Goal: Task Accomplishment & Management: Manage account settings

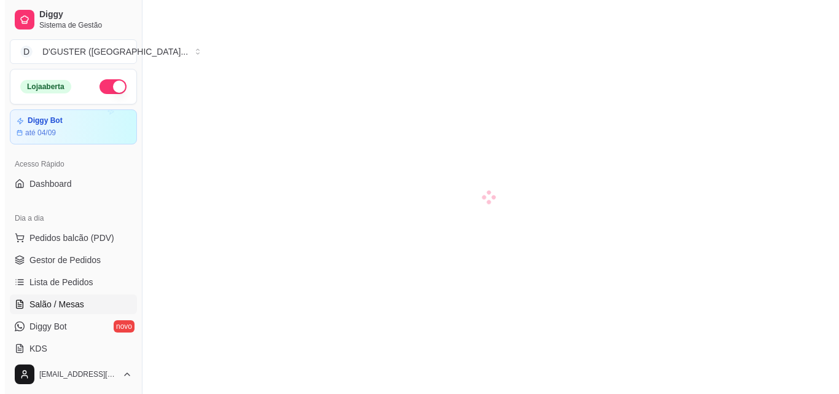
scroll to position [60, 0]
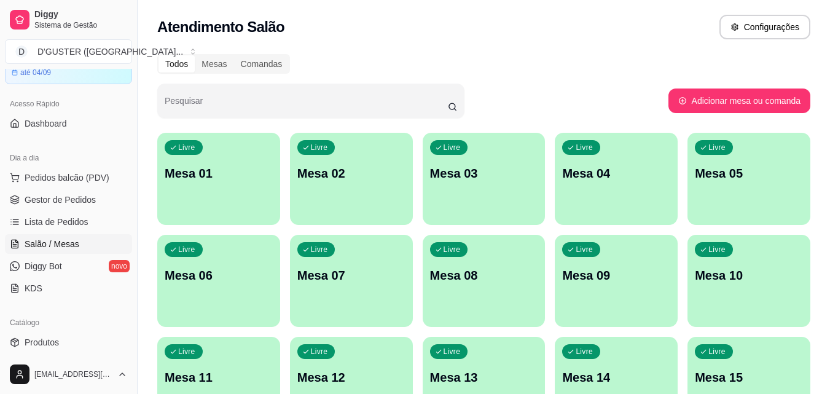
click at [224, 162] on div "Livre Mesa 01" at bounding box center [218, 171] width 123 height 77
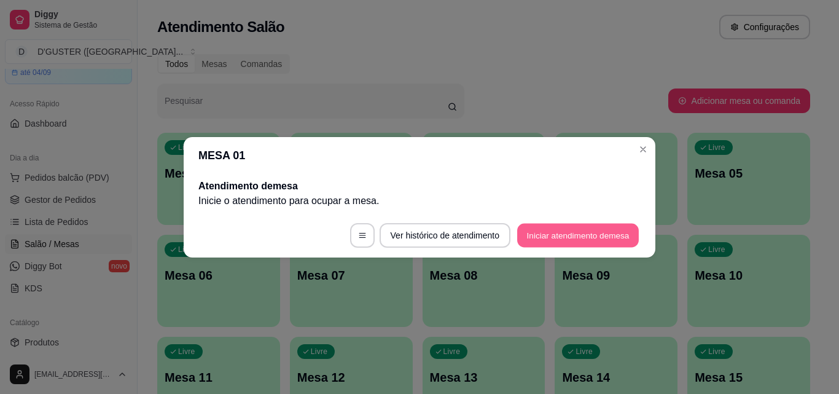
click at [608, 243] on button "Iniciar atendimento de mesa" at bounding box center [578, 235] width 122 height 24
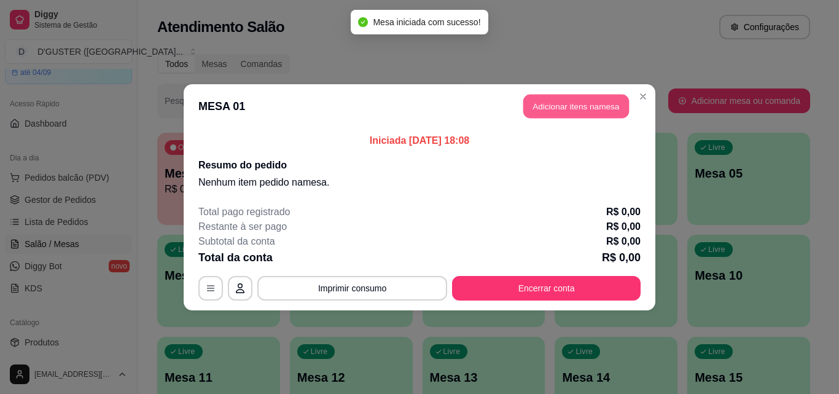
click at [590, 103] on button "Adicionar itens na mesa" at bounding box center [576, 106] width 106 height 24
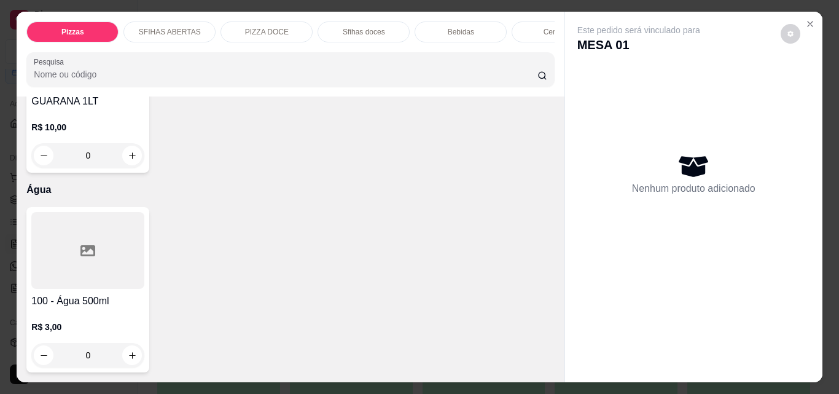
scroll to position [4806, 0]
type input "1"
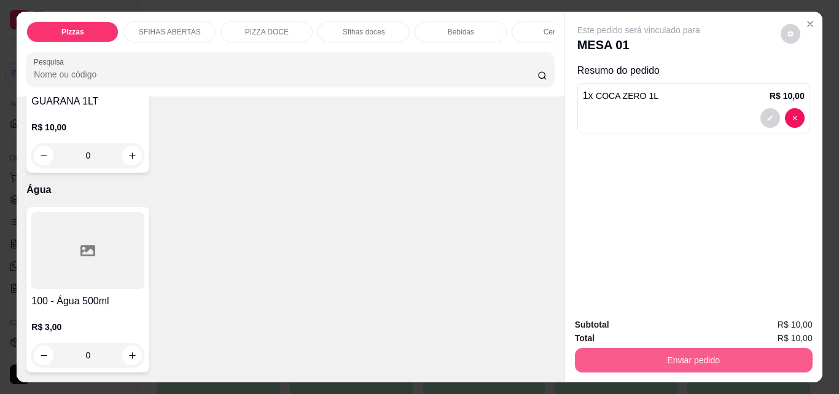
click at [587, 353] on button "Enviar pedido" at bounding box center [694, 360] width 238 height 25
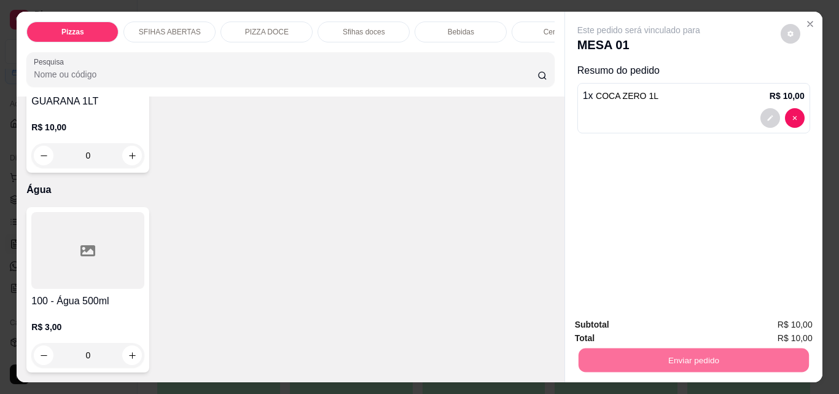
click at [631, 331] on button "Não registrar e enviar pedido" at bounding box center [653, 324] width 128 height 23
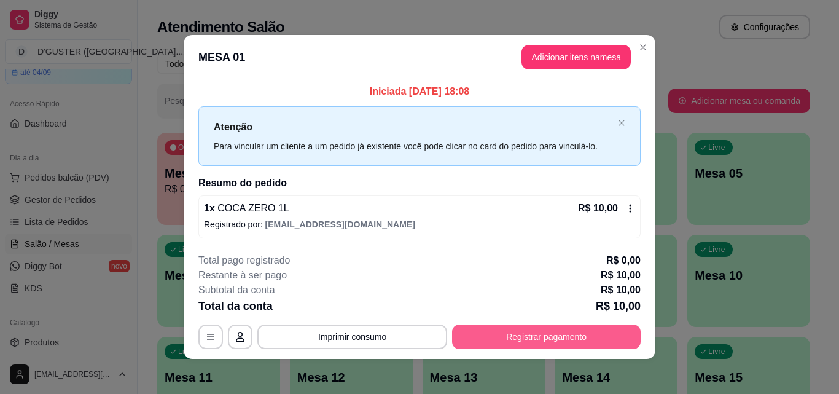
click at [536, 328] on button "Registrar pagamento" at bounding box center [546, 336] width 189 height 25
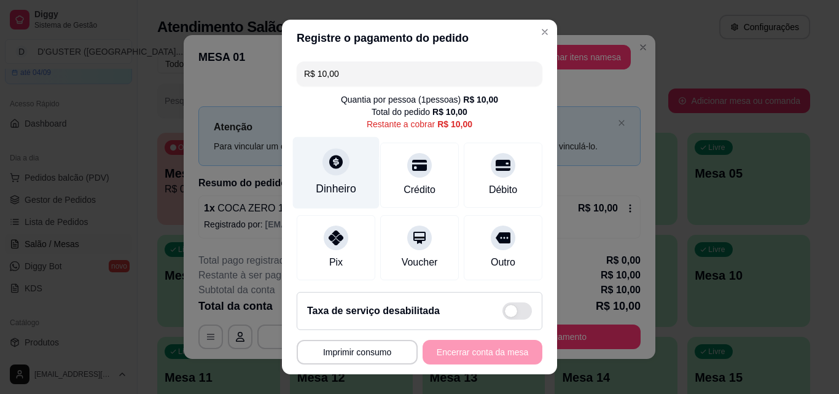
click at [316, 184] on div "Dinheiro" at bounding box center [336, 189] width 41 height 16
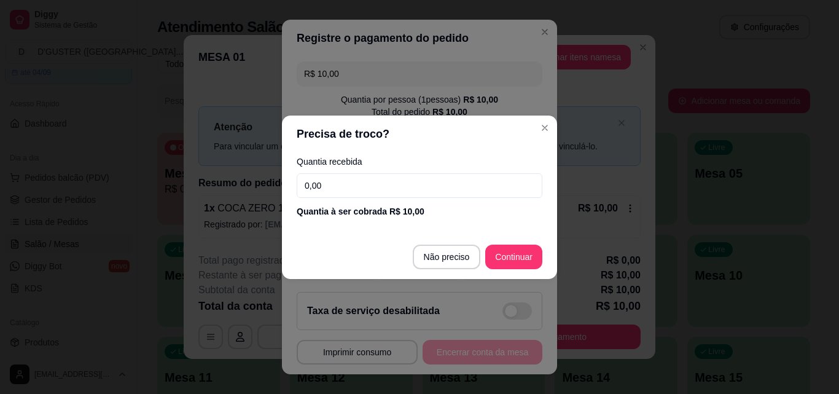
click at [434, 243] on footer "Não preciso Continuar" at bounding box center [419, 257] width 275 height 44
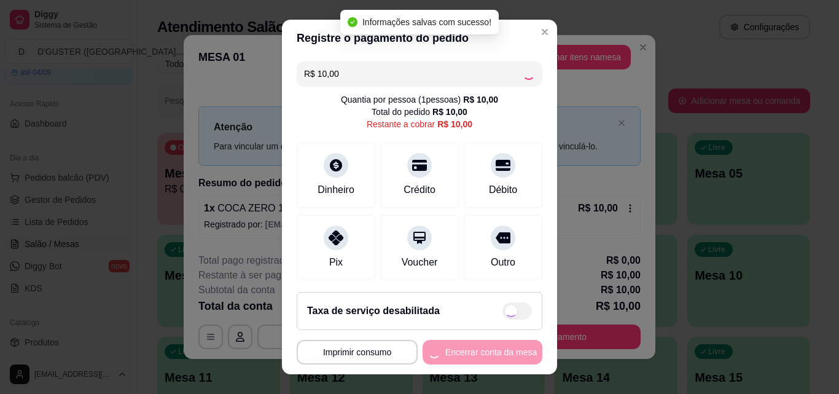
type input "R$ 0,00"
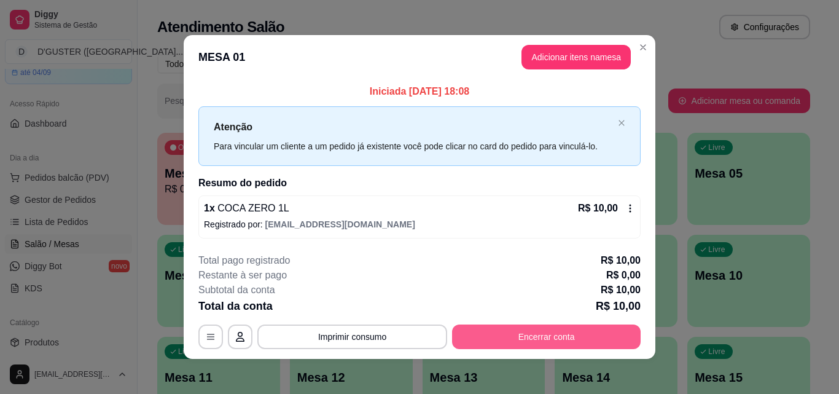
click at [552, 343] on button "Encerrar conta" at bounding box center [546, 336] width 189 height 25
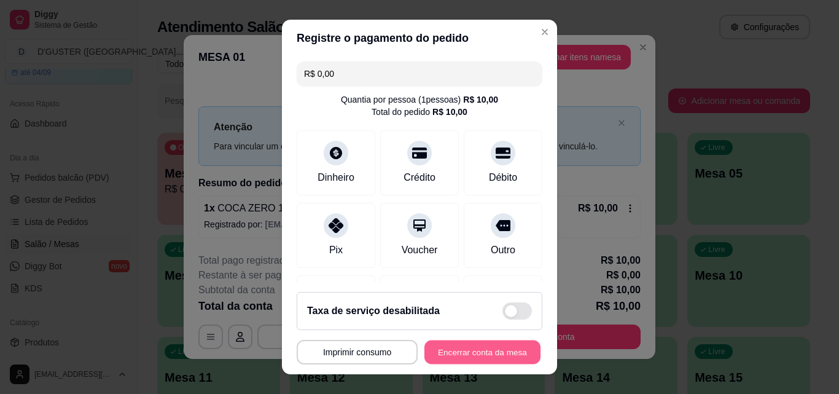
click at [443, 351] on button "Encerrar conta da mesa" at bounding box center [482, 352] width 116 height 24
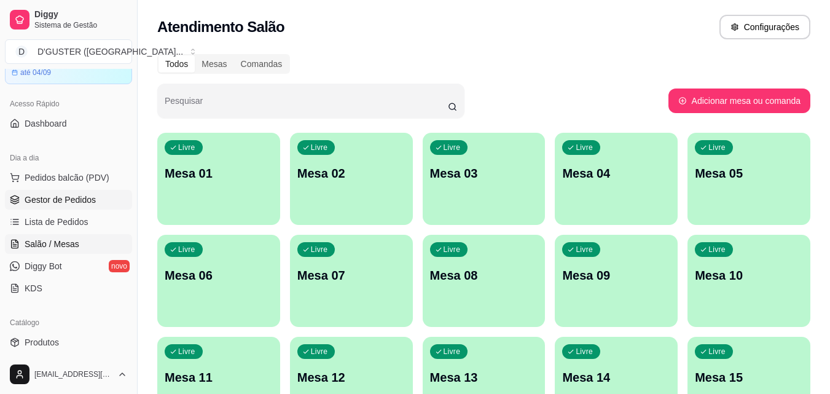
click at [81, 195] on span "Gestor de Pedidos" at bounding box center [60, 200] width 71 height 12
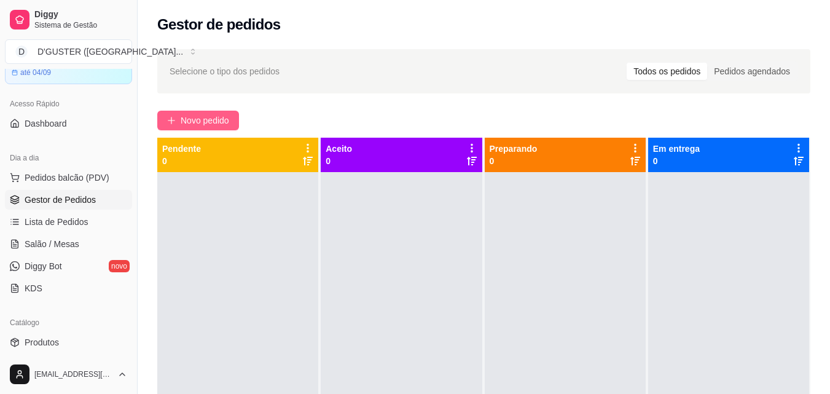
click at [211, 120] on span "Novo pedido" at bounding box center [205, 121] width 49 height 14
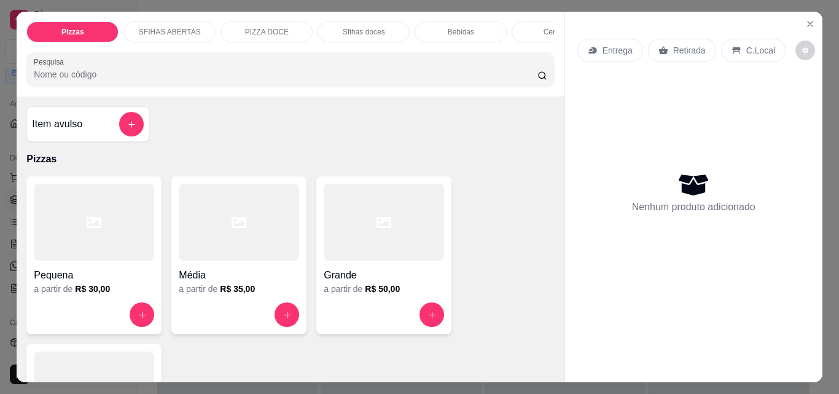
click at [677, 49] on p "Retirada" at bounding box center [689, 50] width 33 height 12
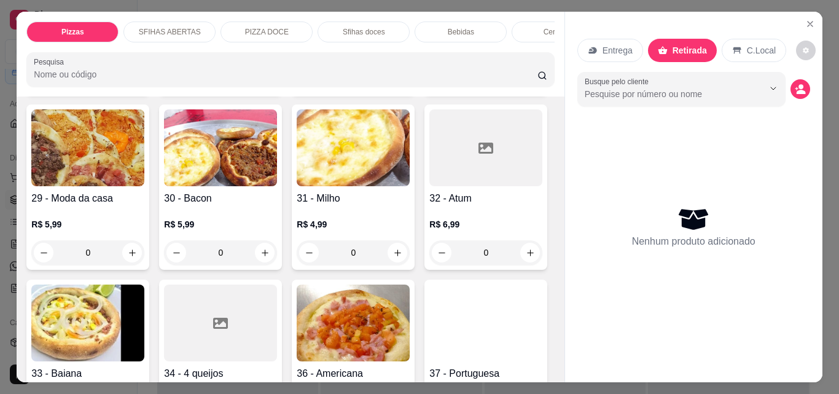
scroll to position [799, 0]
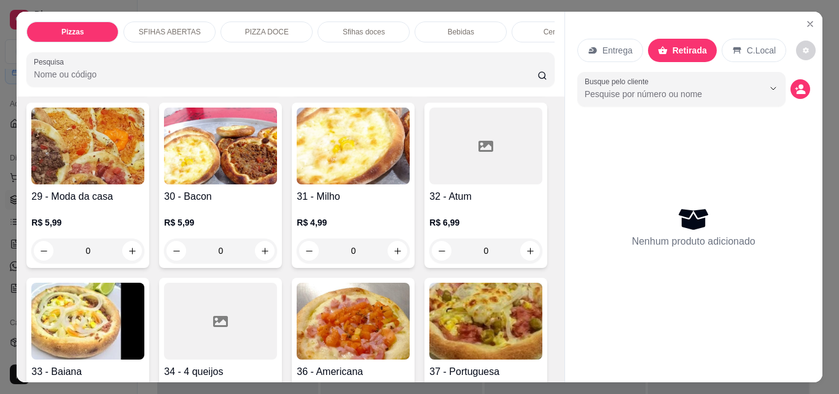
click at [393, 80] on icon "increase-product-quantity" at bounding box center [397, 75] width 9 height 9
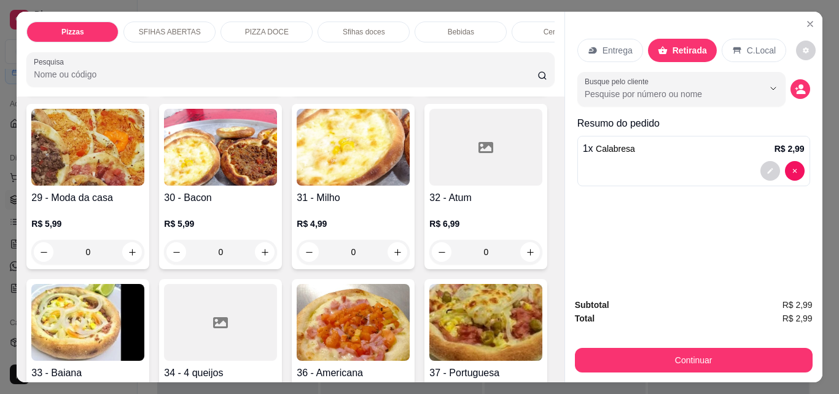
click at [394, 79] on icon "increase-product-quantity" at bounding box center [397, 76] width 6 height 6
type input "3"
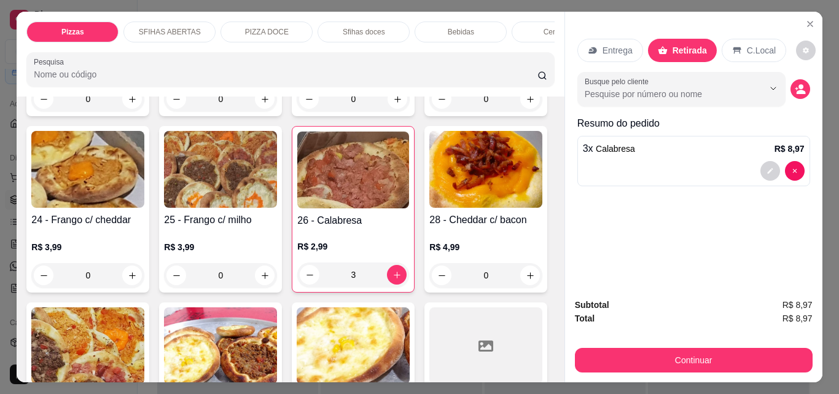
scroll to position [553, 0]
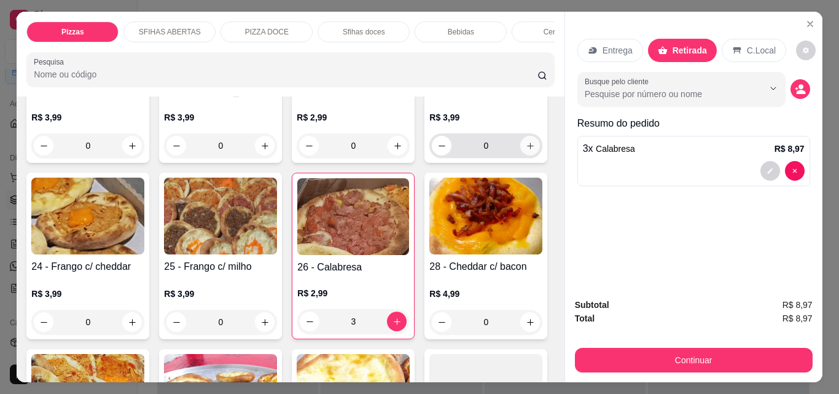
click at [526, 151] on icon "increase-product-quantity" at bounding box center [530, 145] width 9 height 9
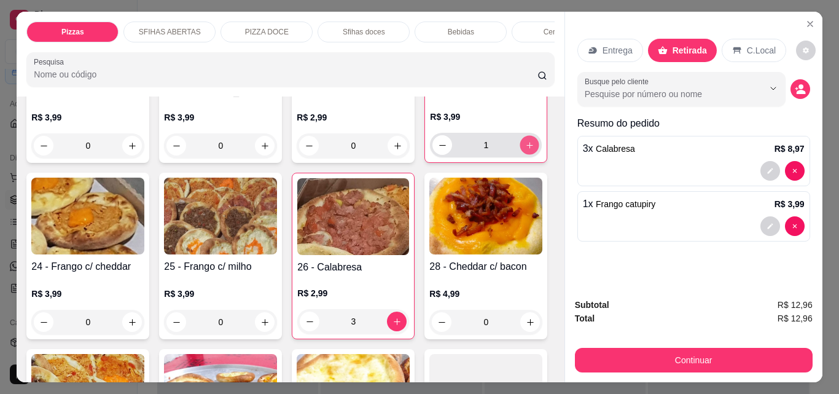
click at [525, 150] on icon "increase-product-quantity" at bounding box center [529, 145] width 9 height 9
type input "2"
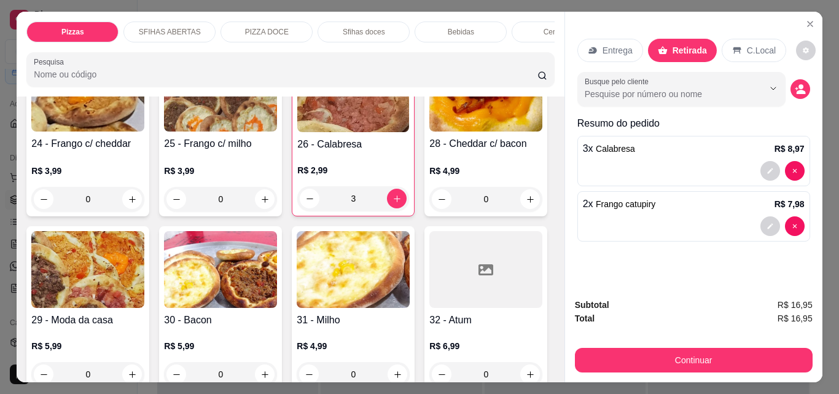
scroll to position [738, 0]
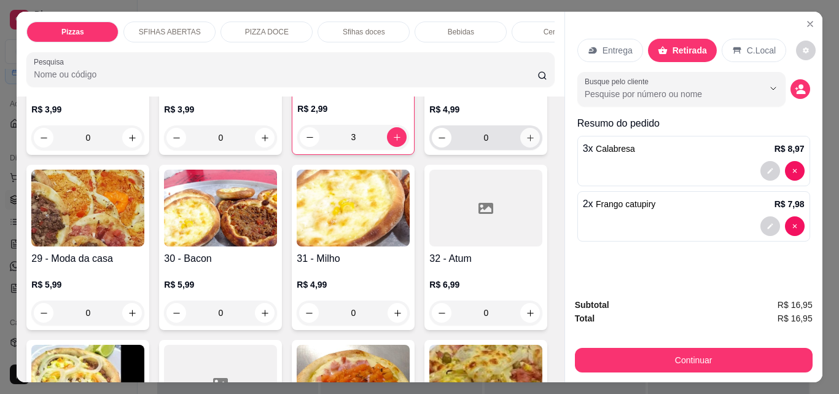
click at [526, 143] on icon "increase-product-quantity" at bounding box center [530, 137] width 9 height 9
type input "1"
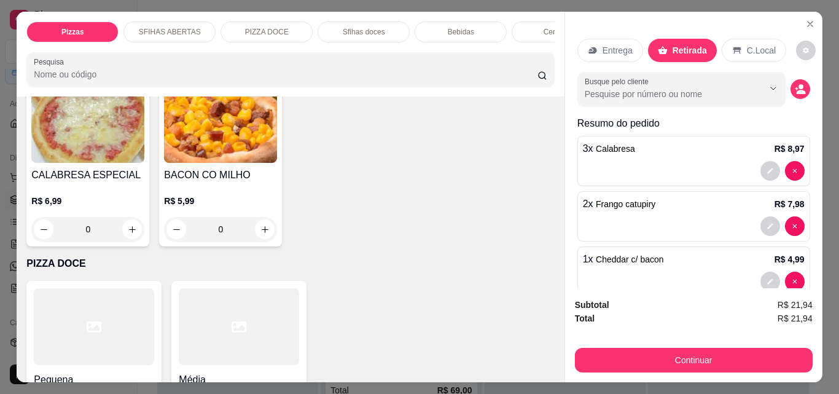
scroll to position [1475, 0]
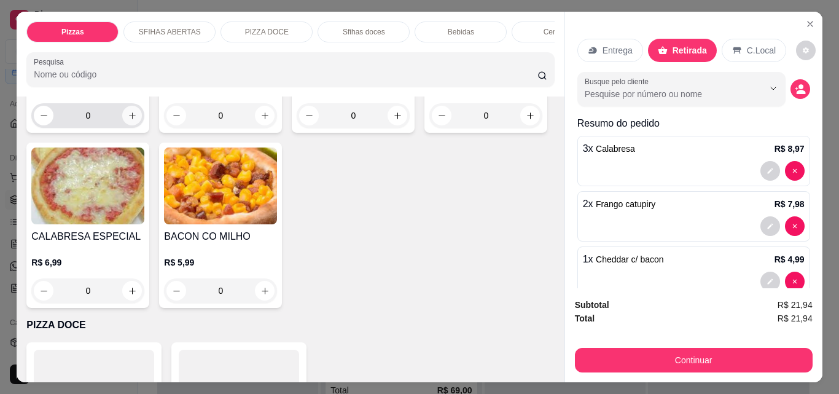
click at [137, 120] on icon "increase-product-quantity" at bounding box center [132, 115] width 9 height 9
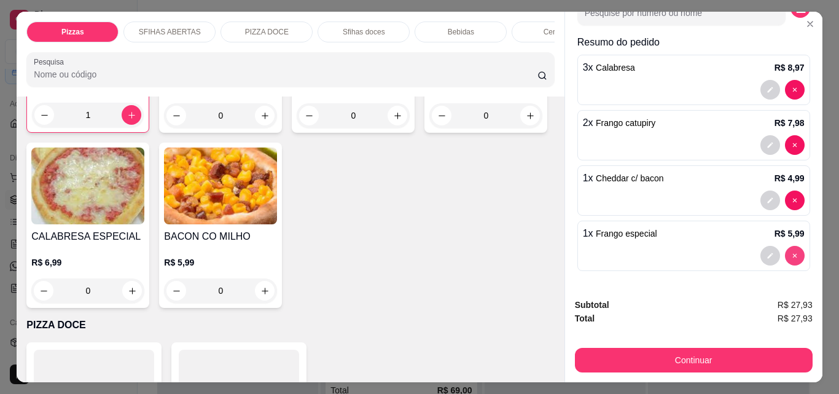
type input "0"
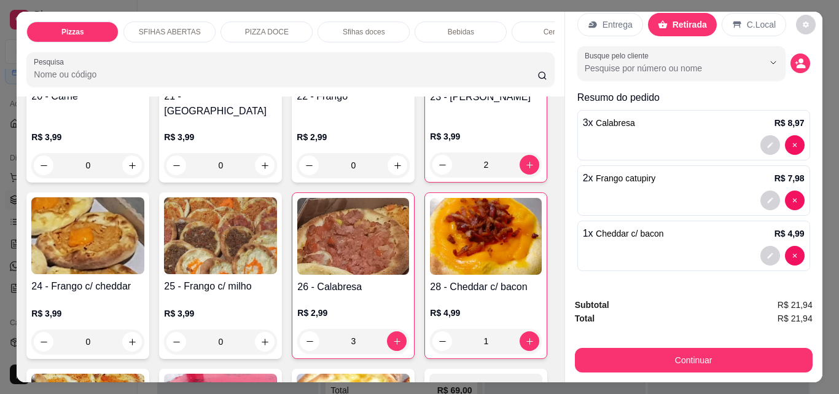
scroll to position [553, 0]
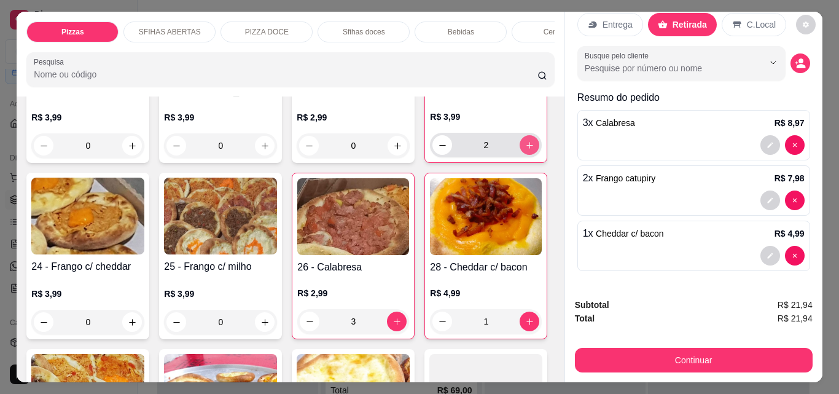
click at [525, 150] on icon "increase-product-quantity" at bounding box center [529, 145] width 9 height 9
type input "3"
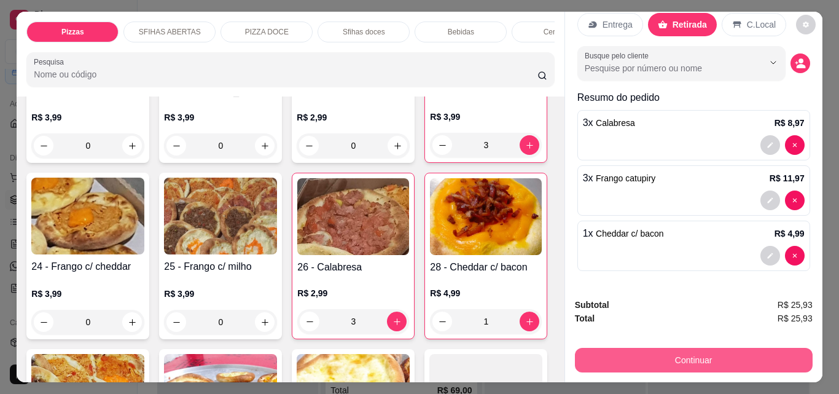
click at [766, 351] on button "Continuar" at bounding box center [694, 360] width 238 height 25
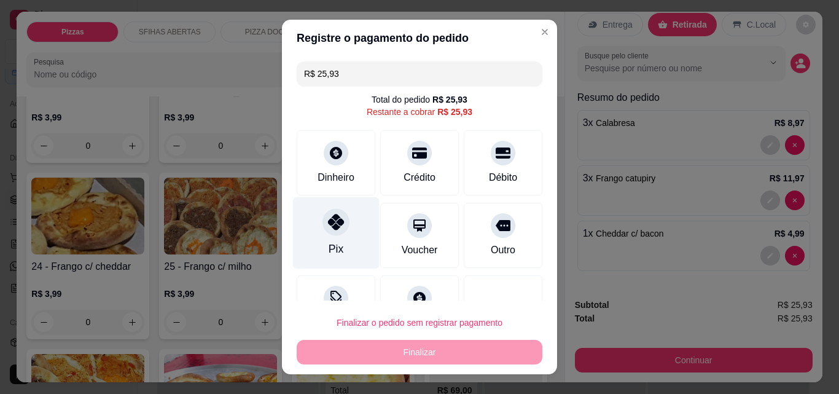
click at [342, 230] on div "Pix" at bounding box center [336, 233] width 87 height 72
type input "R$ 0,00"
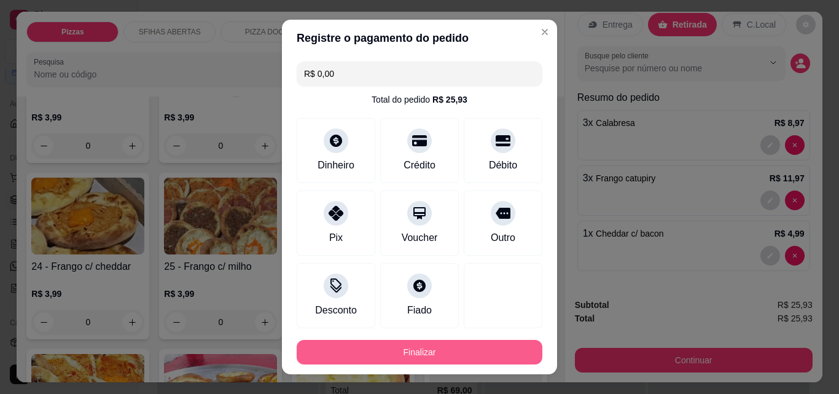
click at [461, 347] on button "Finalizar" at bounding box center [420, 352] width 246 height 25
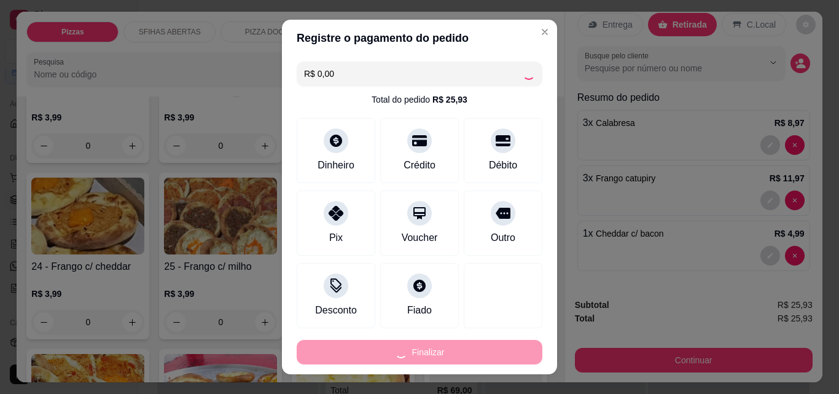
type input "0"
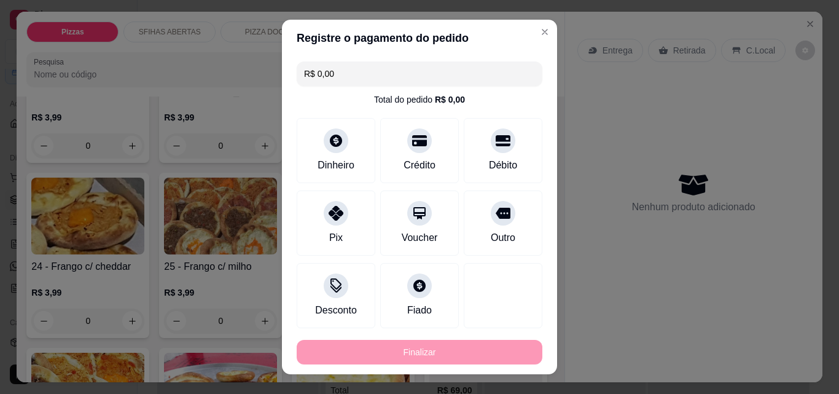
type input "-R$ 25,93"
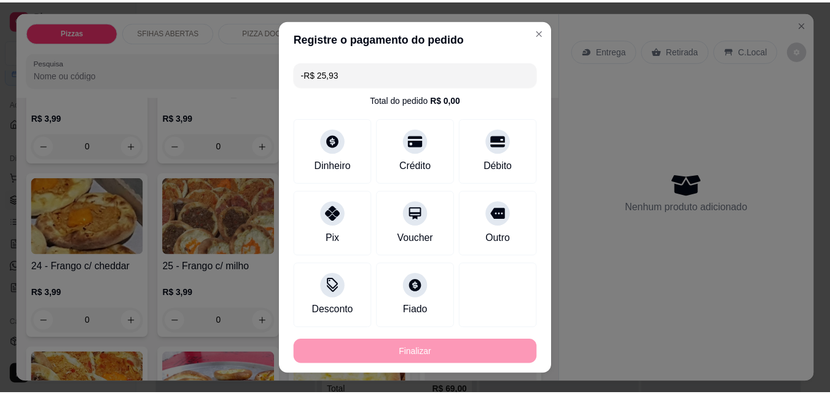
scroll to position [0, 0]
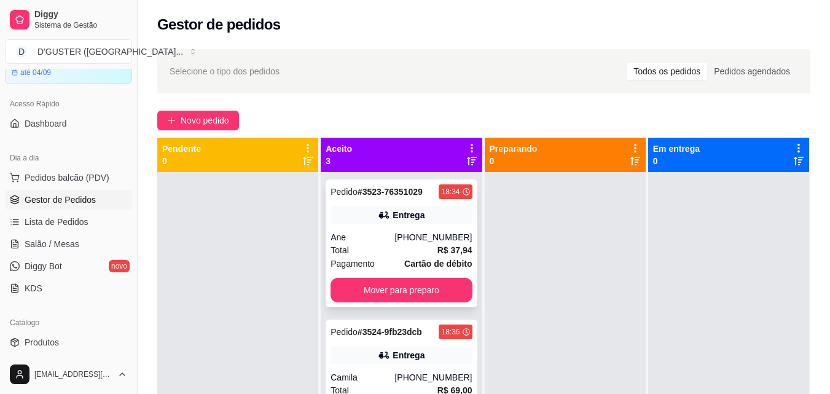
click at [394, 272] on div "Pedido # 3523-76351029 18:34 Entrega Ane [PHONE_NUMBER] Total R$ 37,94 Pagament…" at bounding box center [401, 243] width 151 height 128
click at [424, 298] on button "Mover para preparo" at bounding box center [400, 290] width 141 height 25
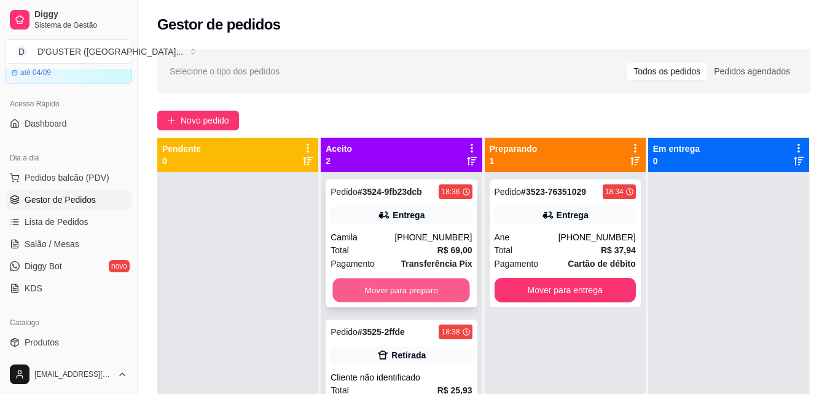
click at [381, 281] on button "Mover para preparo" at bounding box center [401, 290] width 137 height 24
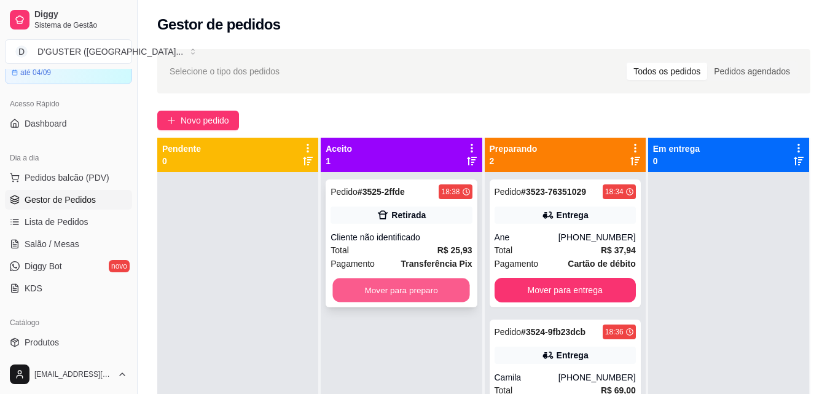
click at [405, 287] on button "Mover para preparo" at bounding box center [401, 290] width 137 height 24
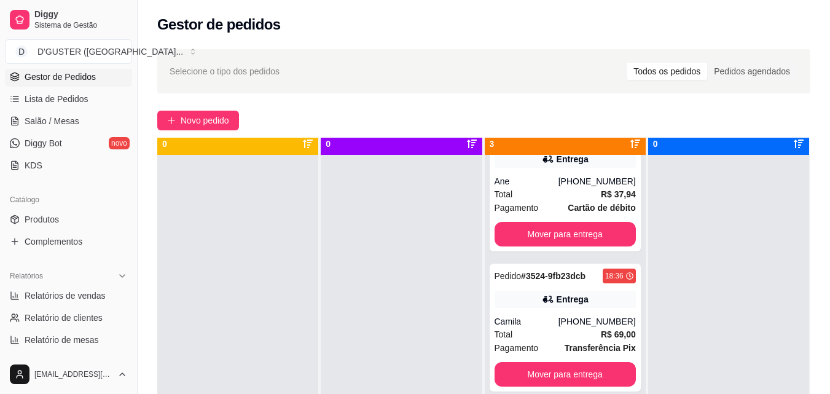
scroll to position [34, 0]
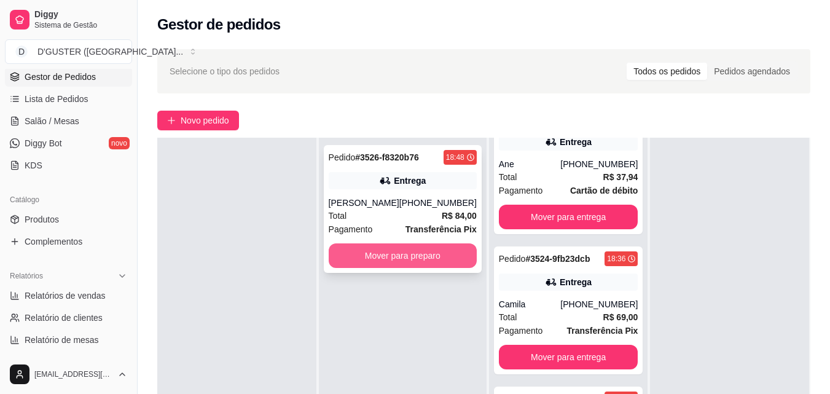
click at [383, 267] on button "Mover para preparo" at bounding box center [403, 255] width 148 height 25
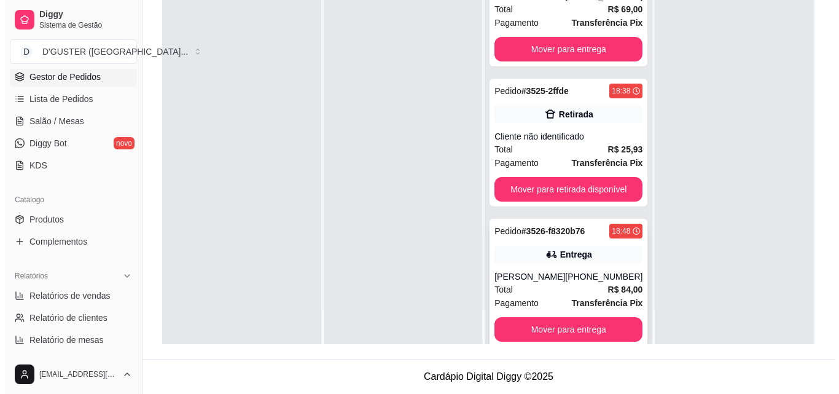
scroll to position [191, 0]
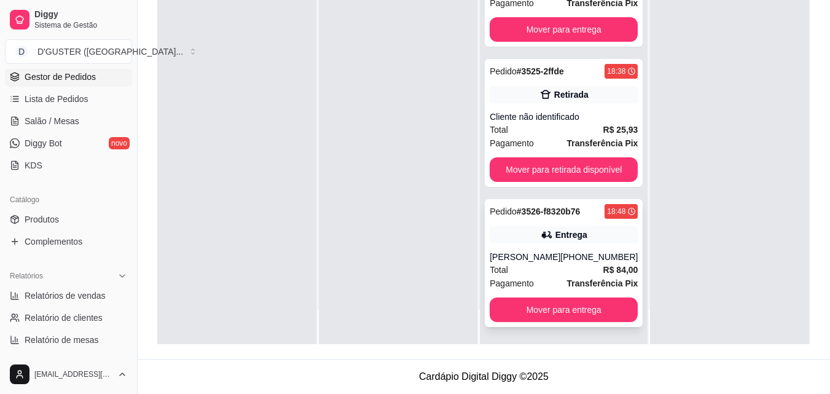
click at [581, 251] on div "[PHONE_NUMBER]" at bounding box center [598, 257] width 77 height 12
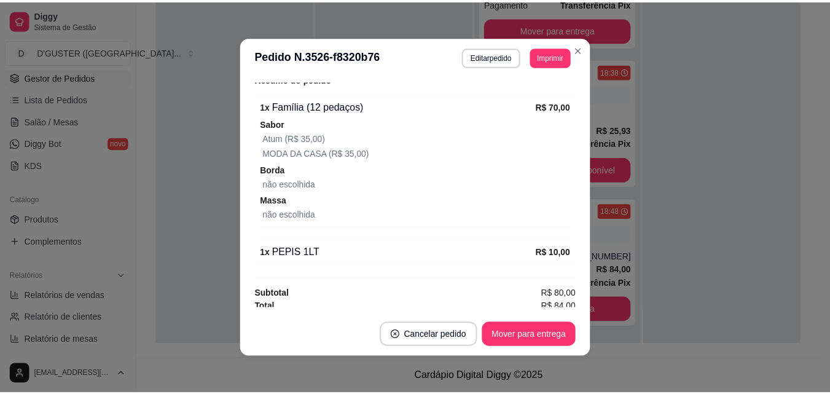
scroll to position [397, 0]
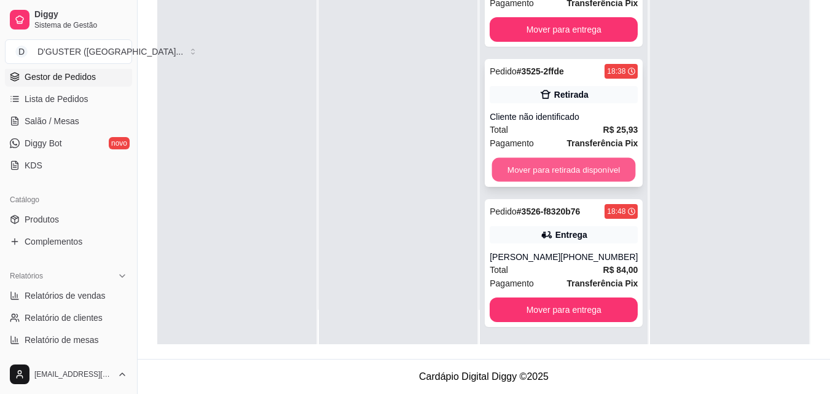
click at [561, 158] on button "Mover para retirada disponível" at bounding box center [564, 170] width 144 height 24
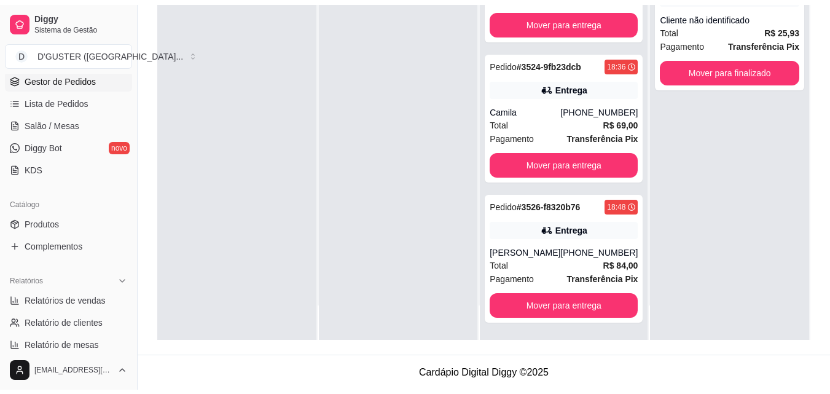
scroll to position [51, 0]
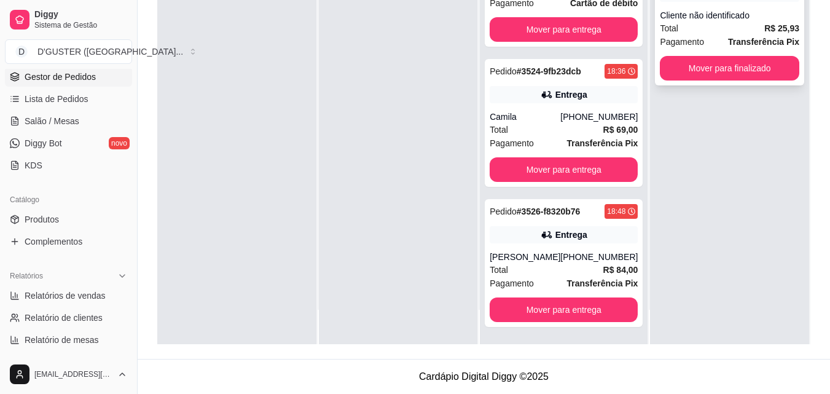
click at [734, 54] on div "Pedido # 3525-2ffde 18:38 Retirada Cliente não identificado Total R$ 25,93 Paga…" at bounding box center [729, 22] width 149 height 128
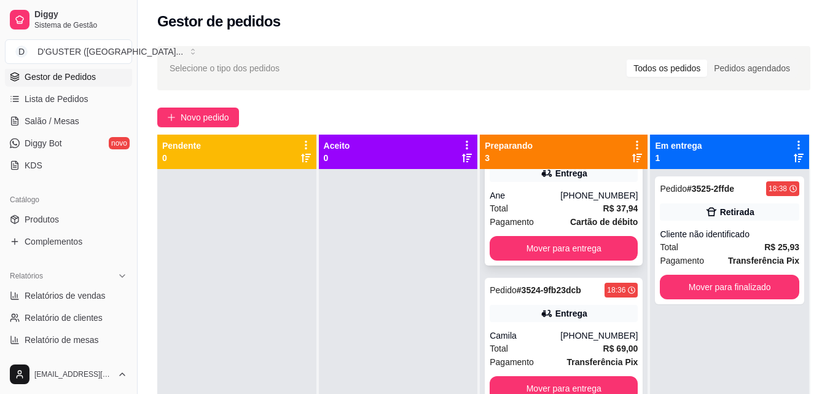
scroll to position [0, 0]
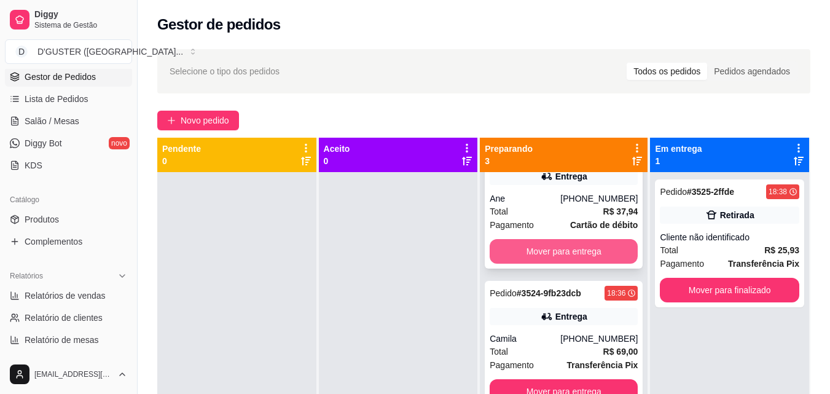
click at [560, 246] on button "Mover para entrega" at bounding box center [564, 251] width 148 height 25
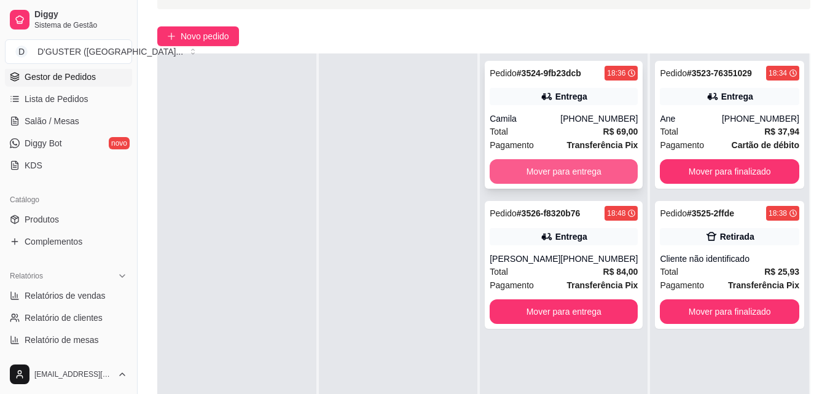
scroll to position [123, 0]
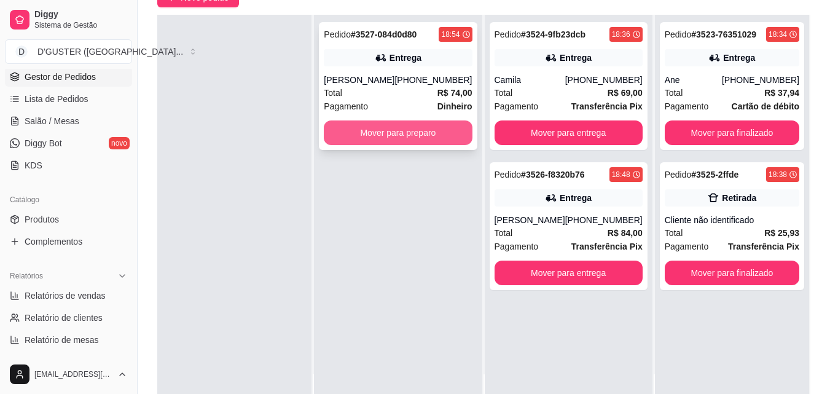
click at [372, 141] on button "Mover para preparo" at bounding box center [398, 132] width 148 height 25
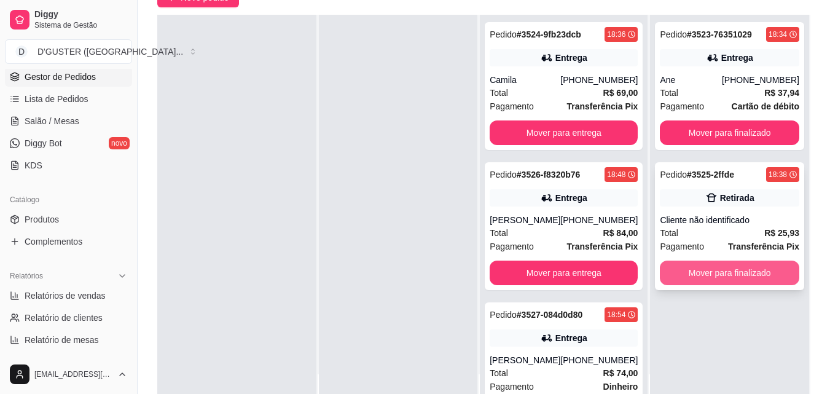
click at [703, 267] on button "Mover para finalizado" at bounding box center [729, 272] width 139 height 25
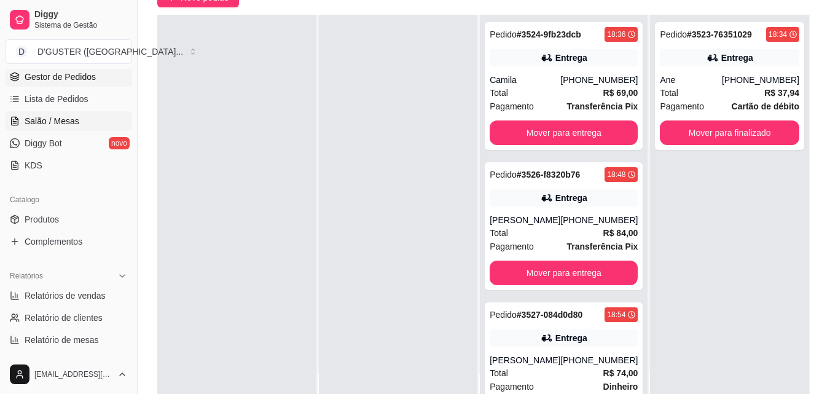
click at [57, 119] on span "Salão / Mesas" at bounding box center [52, 121] width 55 height 12
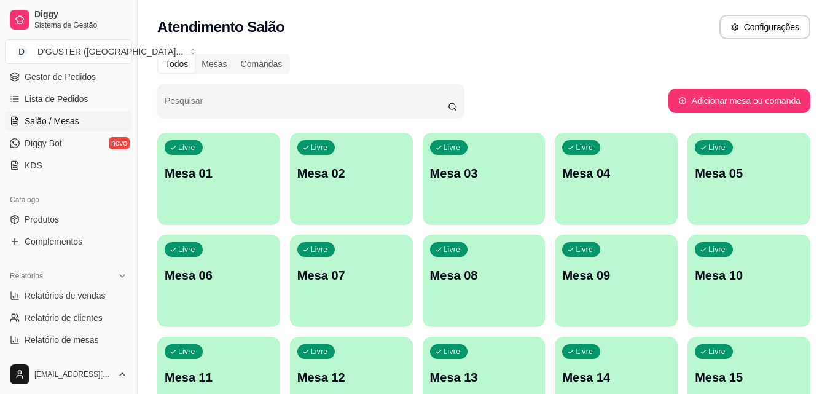
click at [647, 160] on div "Livre Mesa 04" at bounding box center [616, 171] width 123 height 77
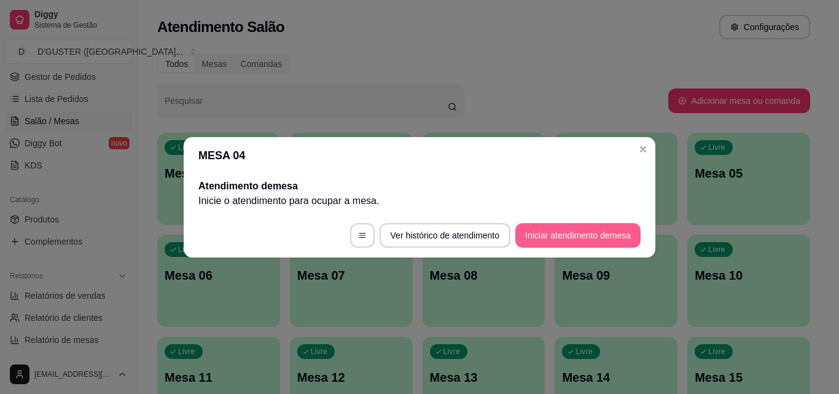
click at [594, 237] on button "Iniciar atendimento de mesa" at bounding box center [577, 235] width 125 height 25
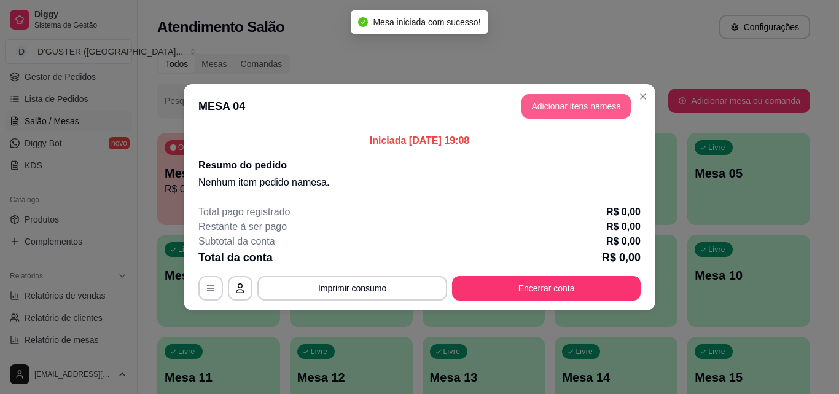
click at [566, 112] on button "Adicionar itens na mesa" at bounding box center [576, 106] width 109 height 25
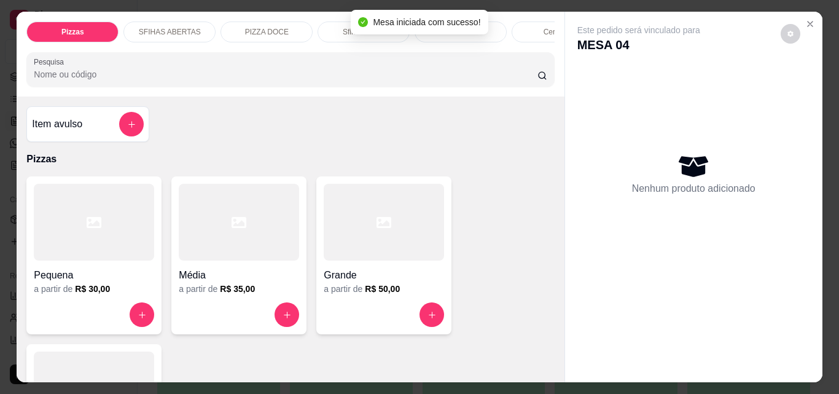
click at [375, 267] on div "Grande" at bounding box center [384, 271] width 120 height 22
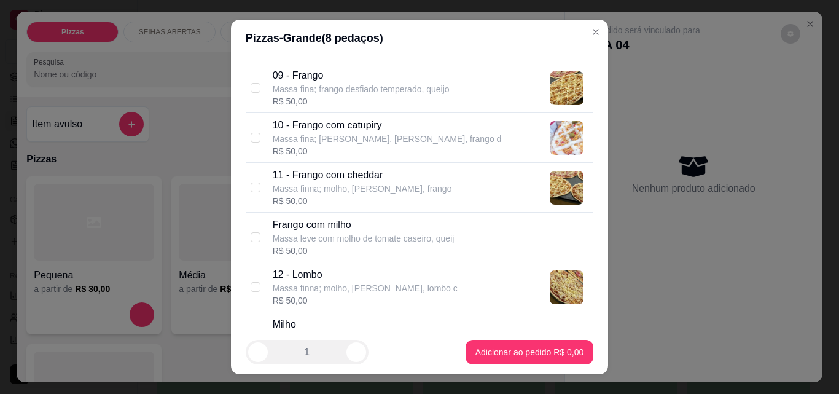
scroll to position [553, 0]
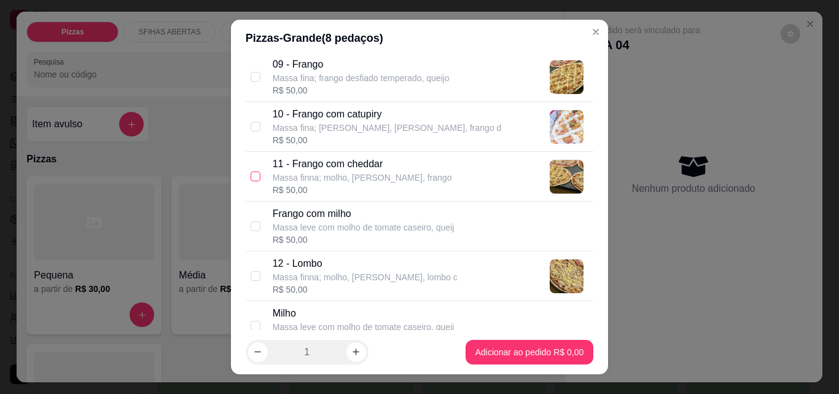
click at [251, 179] on input "checkbox" at bounding box center [256, 176] width 10 height 10
checkbox input "true"
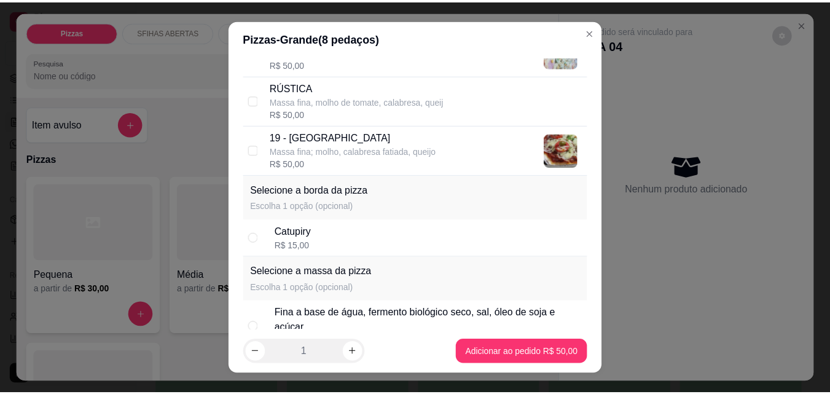
scroll to position [1081, 0]
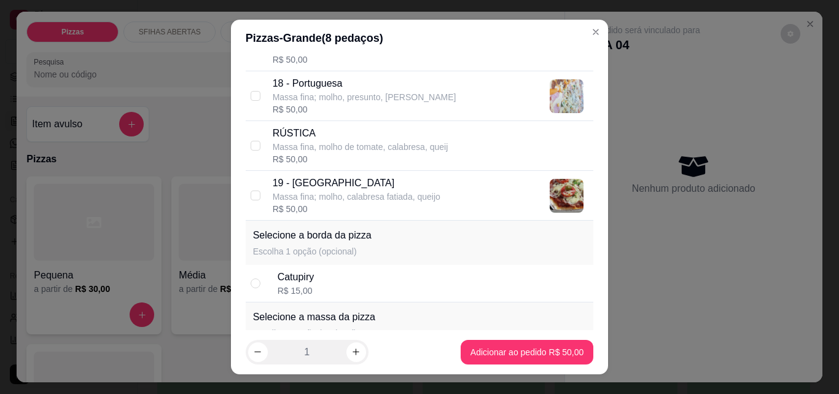
click at [246, 195] on div "19 - Toscana Massa fina; molho, calabresa fatiada, queijo R$ 50,00" at bounding box center [420, 196] width 348 height 50
checkbox input "true"
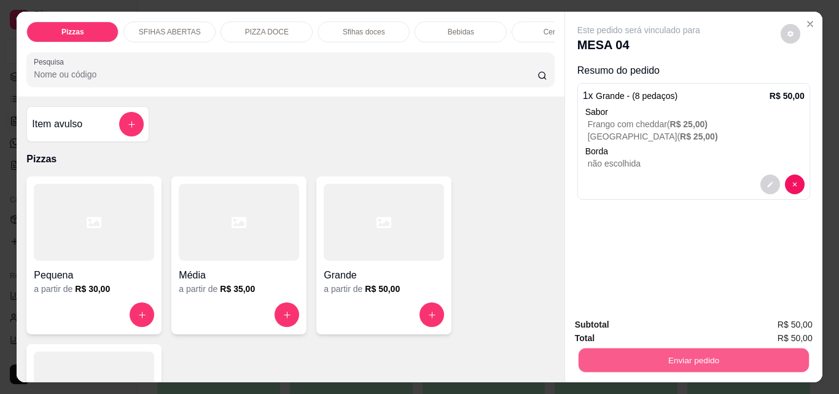
click at [662, 350] on button "Enviar pedido" at bounding box center [693, 360] width 230 height 24
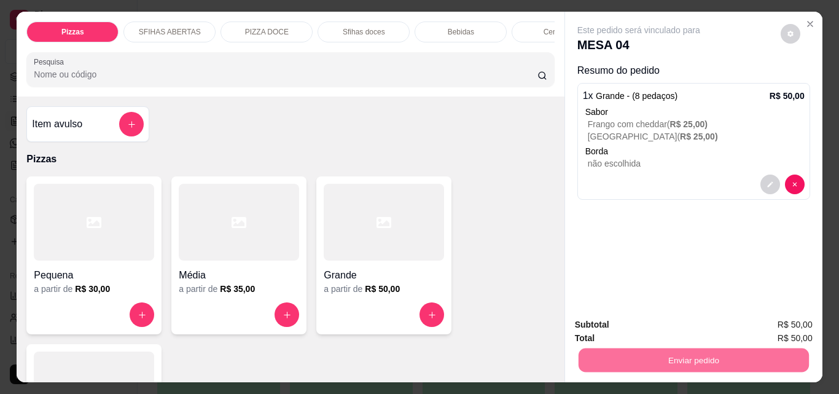
click at [636, 318] on button "Não registrar e enviar pedido" at bounding box center [653, 324] width 128 height 23
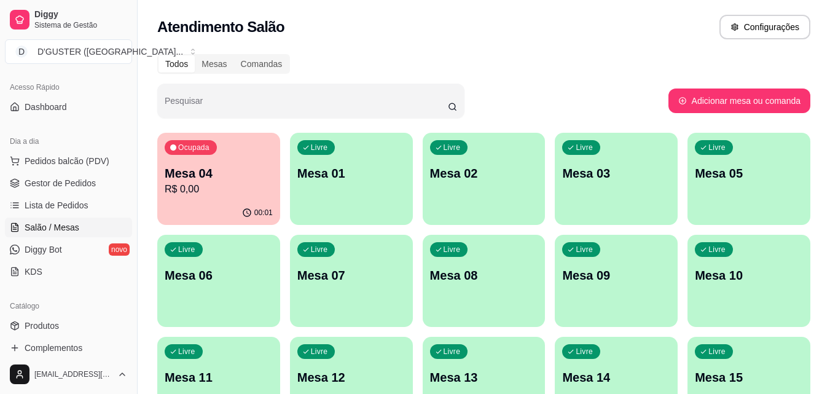
scroll to position [60, 0]
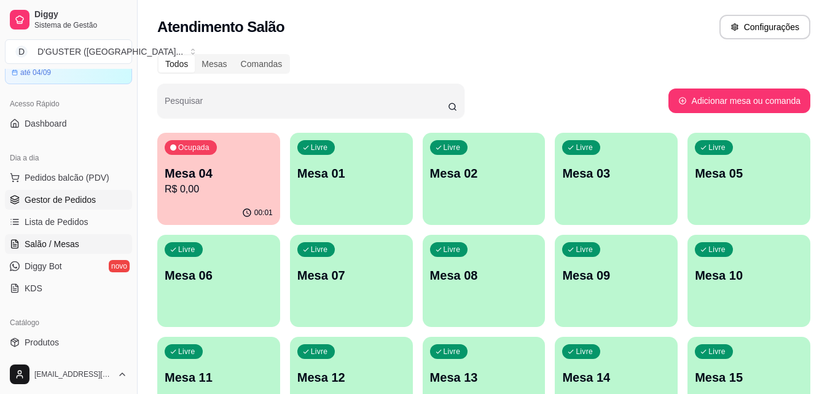
click at [65, 203] on span "Gestor de Pedidos" at bounding box center [60, 200] width 71 height 12
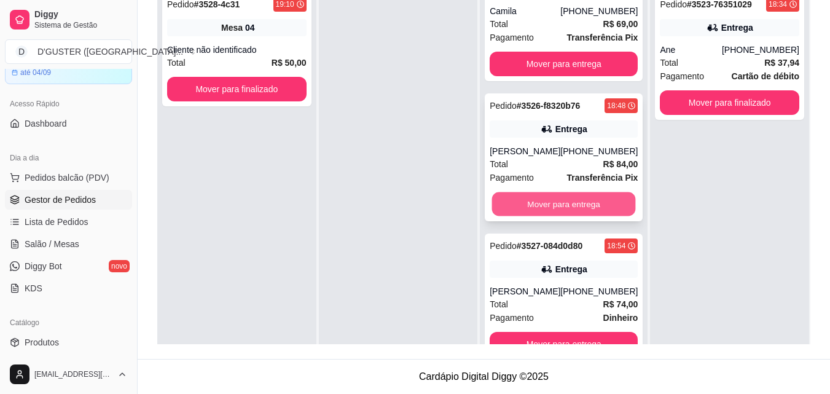
click at [530, 213] on button "Mover para entrega" at bounding box center [564, 204] width 144 height 24
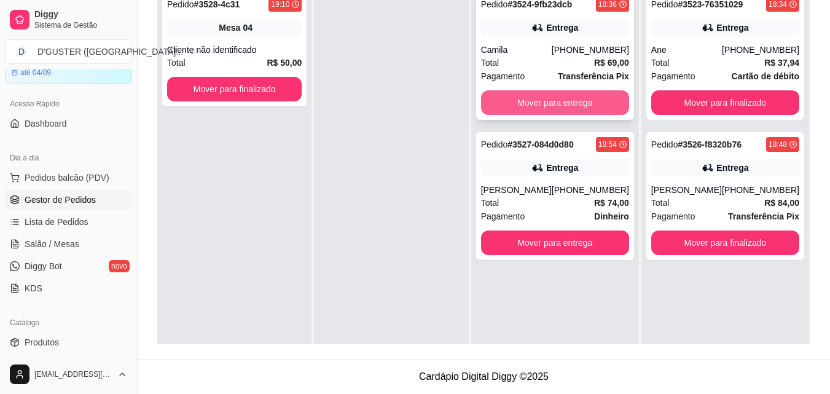
click at [537, 103] on button "Mover para entrega" at bounding box center [555, 102] width 148 height 25
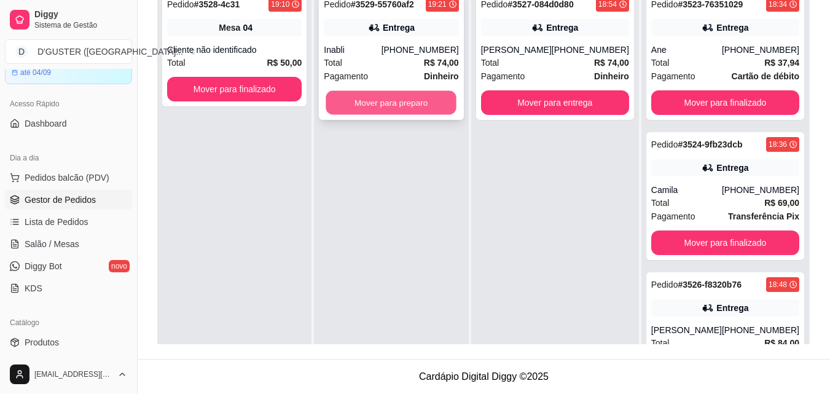
click at [421, 93] on button "Mover para preparo" at bounding box center [391, 103] width 131 height 24
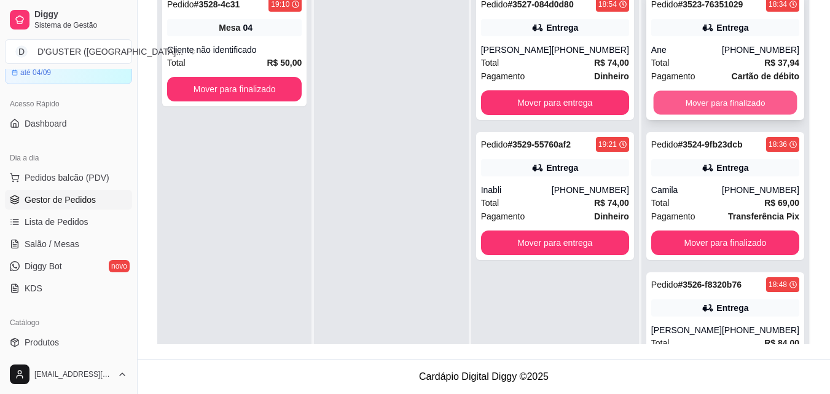
click at [754, 101] on button "Mover para finalizado" at bounding box center [725, 103] width 144 height 24
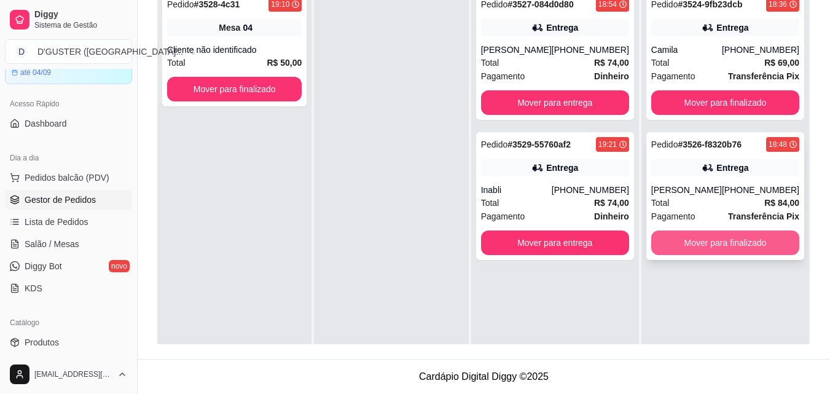
click at [724, 252] on button "Mover para finalizado" at bounding box center [725, 242] width 148 height 25
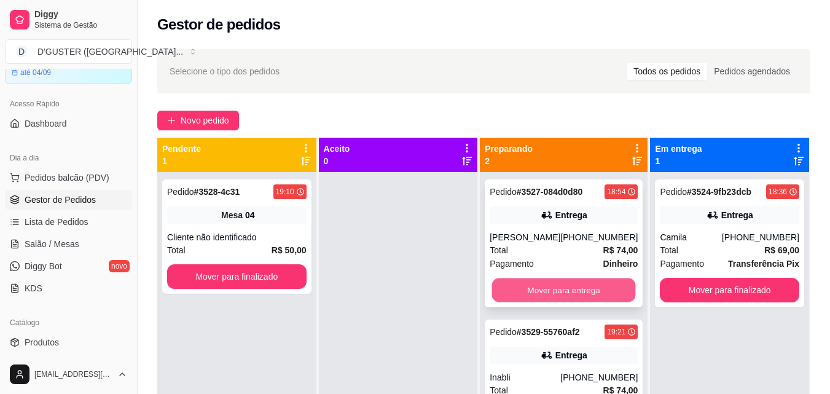
click at [577, 282] on button "Mover para entrega" at bounding box center [564, 290] width 144 height 24
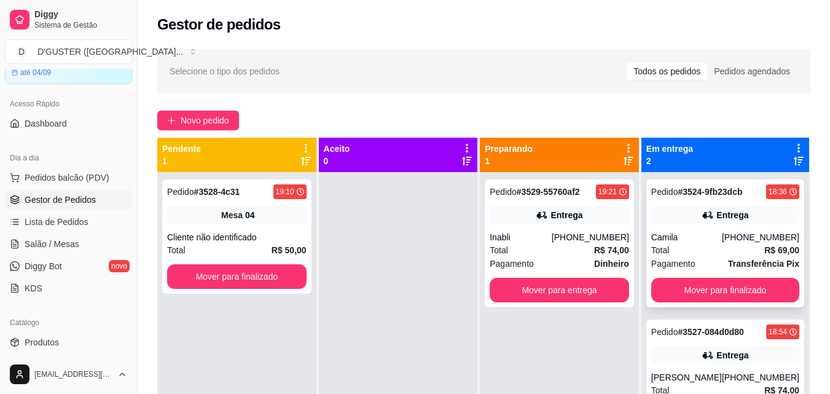
click at [695, 238] on div "Camila" at bounding box center [686, 237] width 71 height 12
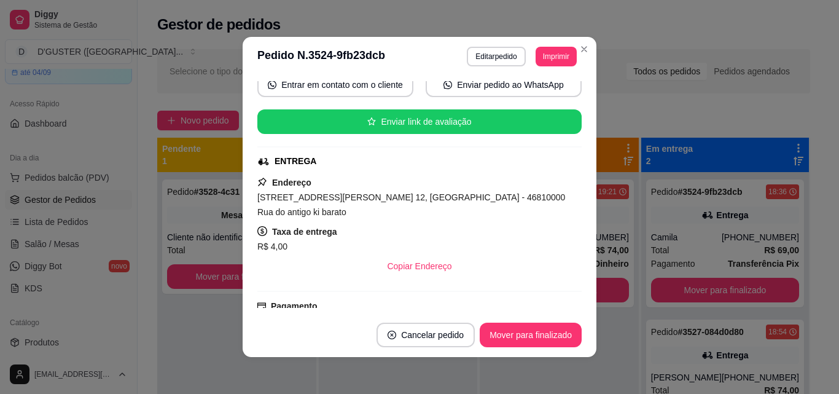
scroll to position [184, 0]
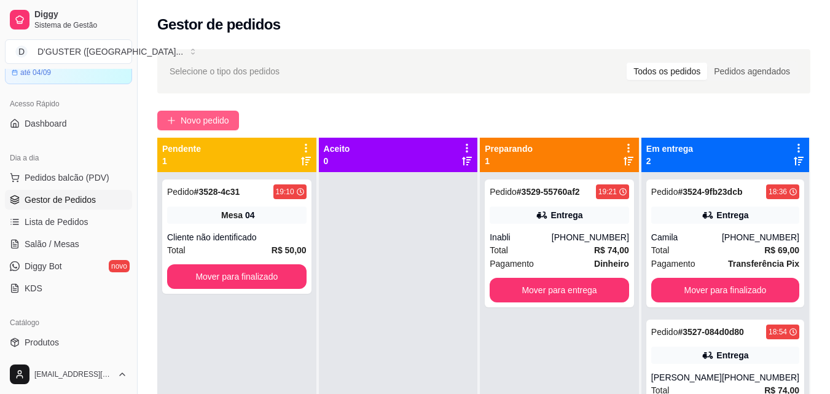
click at [199, 122] on span "Novo pedido" at bounding box center [205, 121] width 49 height 14
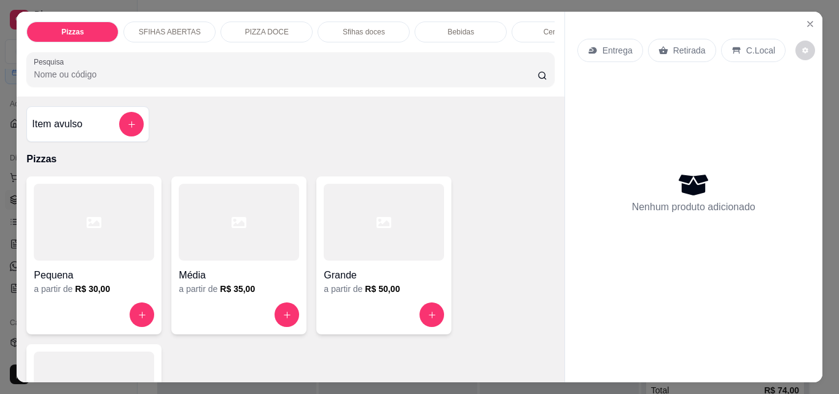
click at [604, 44] on p "Entrega" at bounding box center [618, 50] width 30 height 12
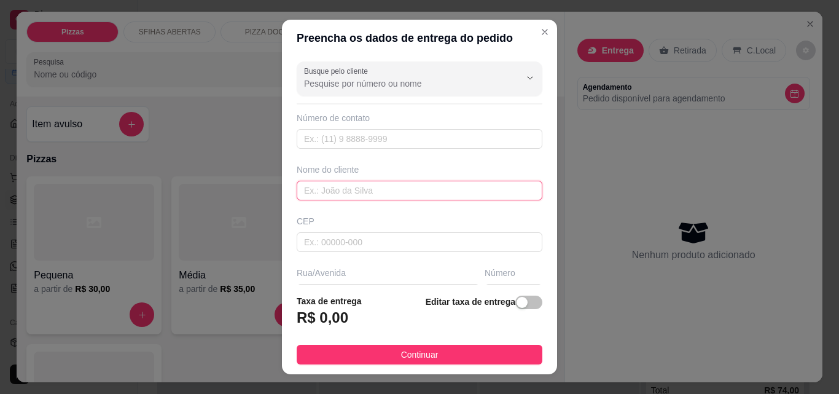
click at [383, 192] on input "text" at bounding box center [420, 191] width 246 height 20
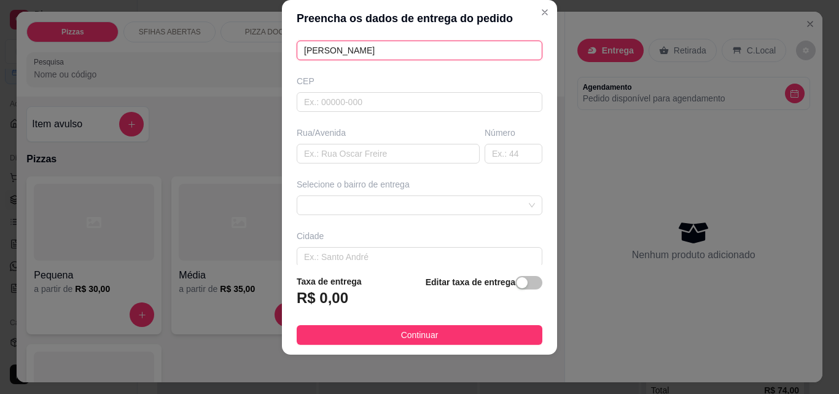
scroll to position [123, 0]
type input "[PERSON_NAME]"
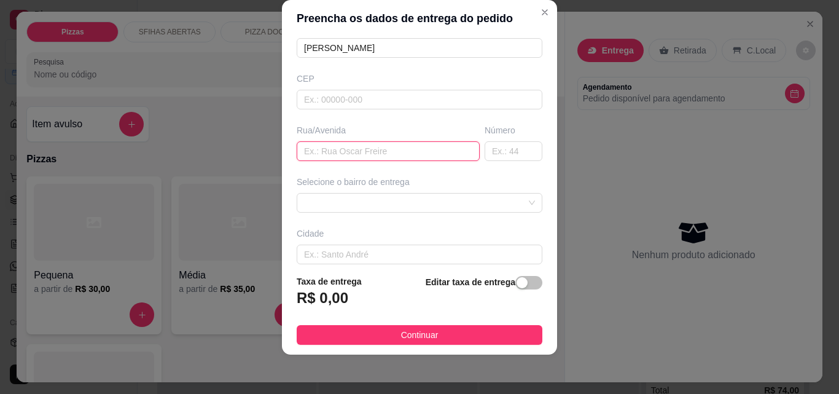
click at [378, 152] on input "text" at bounding box center [388, 151] width 183 height 20
type input "TRAVESSA [PERSON_NAME]"
click at [496, 155] on input "text" at bounding box center [514, 151] width 58 height 20
click at [429, 200] on span at bounding box center [419, 203] width 231 height 18
type input "33"
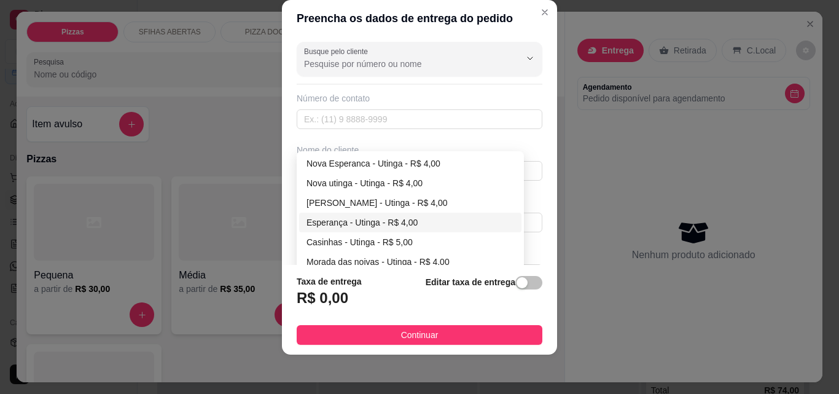
scroll to position [61, 0]
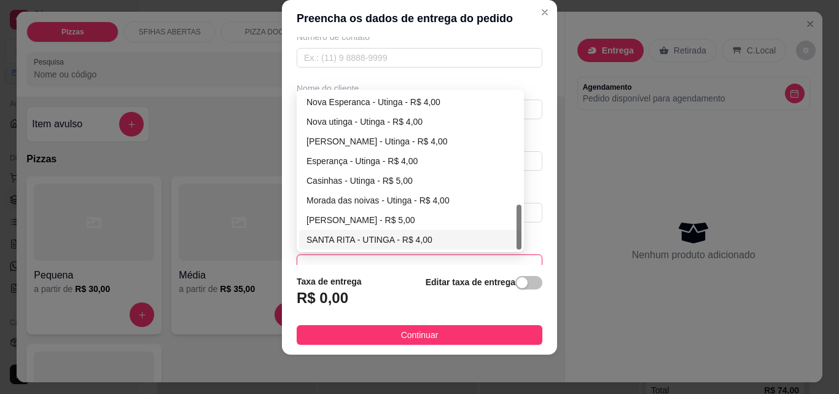
click at [386, 235] on div "SANTA RITA - UTINGA - R$ 4,00" at bounding box center [411, 240] width 208 height 14
type input "UTINGA"
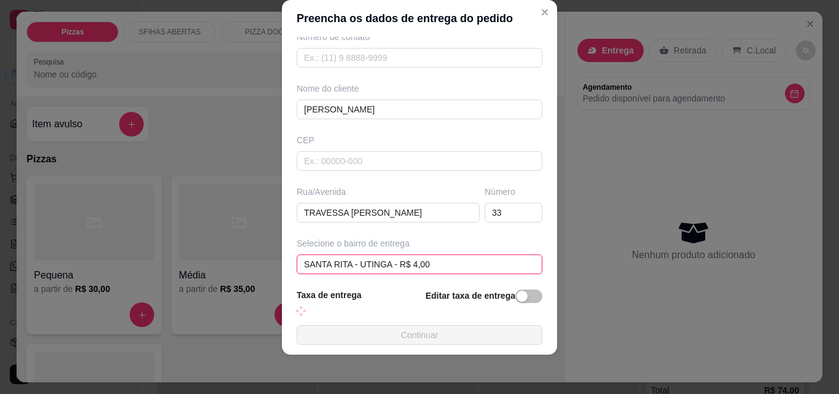
click at [447, 288] on div "Editar taxa de entrega" at bounding box center [484, 301] width 117 height 27
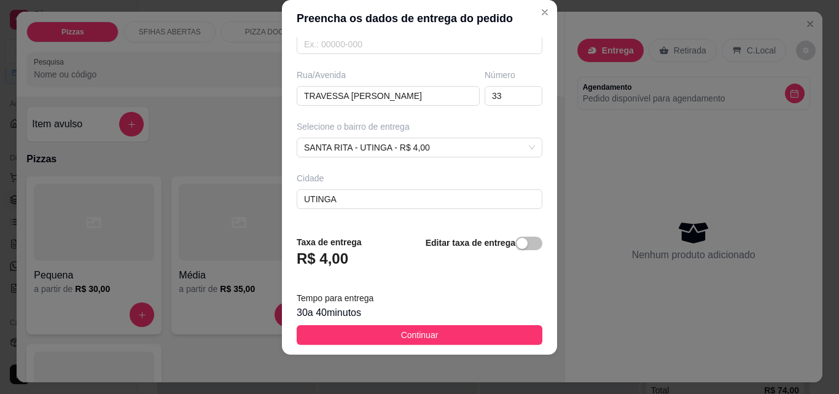
scroll to position [225, 0]
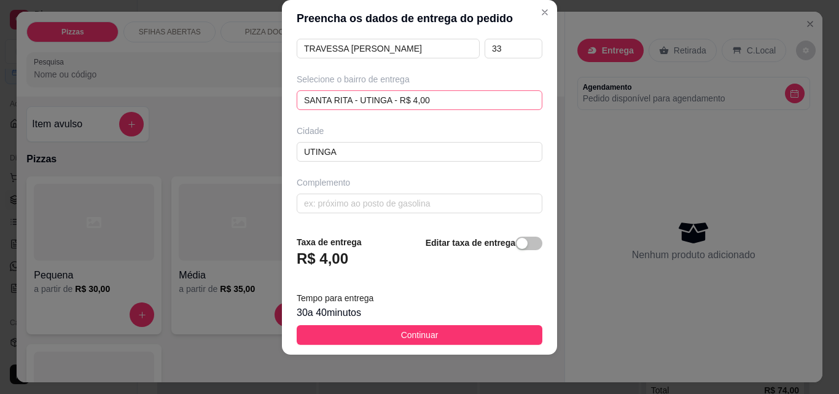
click at [443, 95] on div "SANTA RITA - UTINGA - R$ 4,00 645b88451633997d6664bc19 6871a4211a059fa05d5ef339…" at bounding box center [420, 100] width 246 height 20
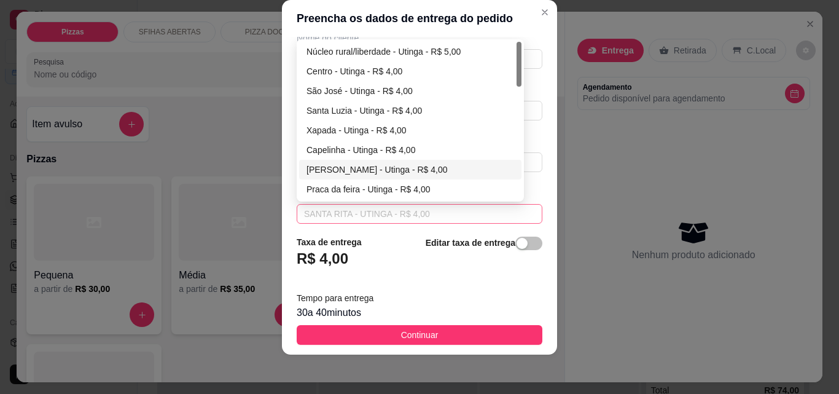
scroll to position [50, 0]
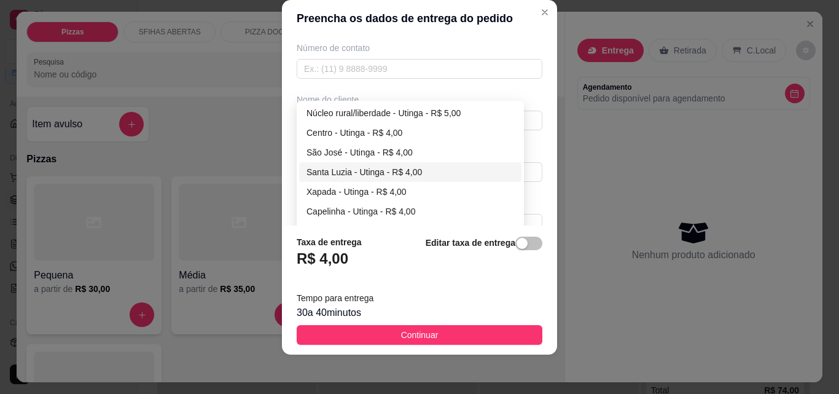
click at [381, 174] on div "Núcleo rural/liberdade - Utinga - R$ 5,00 Centro - [GEOGRAPHIC_DATA] - R$ 4,00 …" at bounding box center [410, 201] width 222 height 197
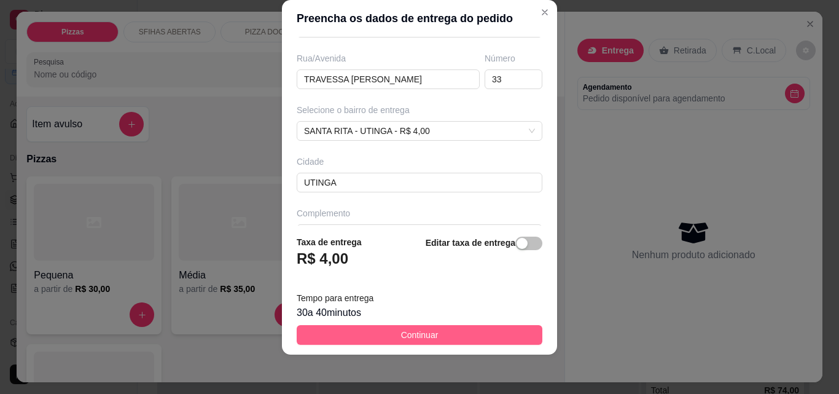
click at [502, 330] on button "Continuar" at bounding box center [420, 335] width 246 height 20
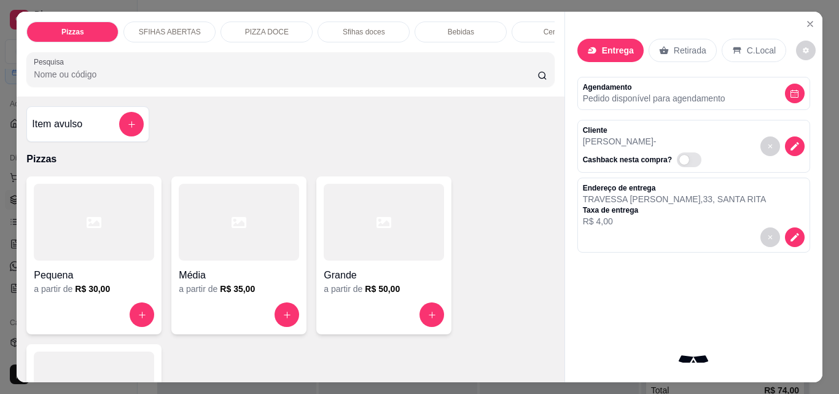
click at [357, 272] on div "Grande" at bounding box center [384, 271] width 120 height 22
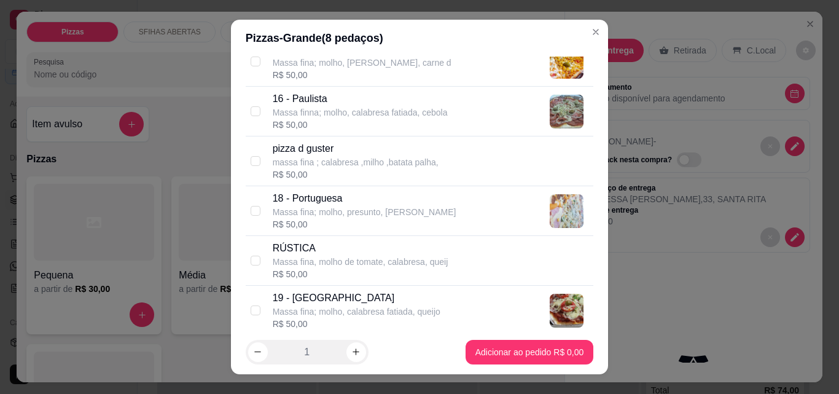
scroll to position [1044, 0]
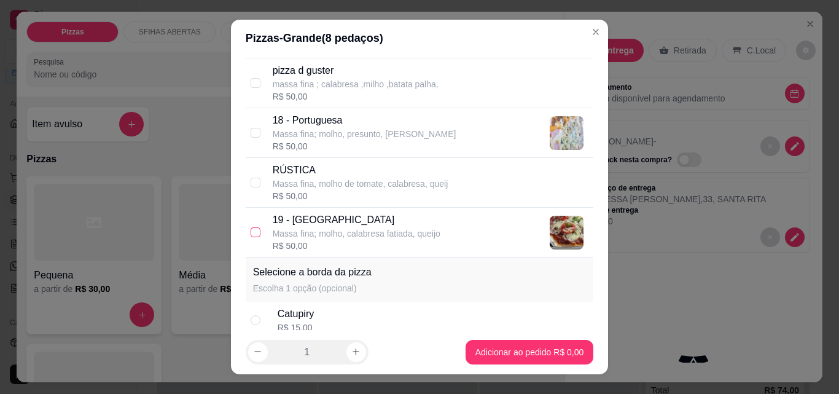
click at [251, 232] on input "checkbox" at bounding box center [256, 232] width 10 height 10
checkbox input "true"
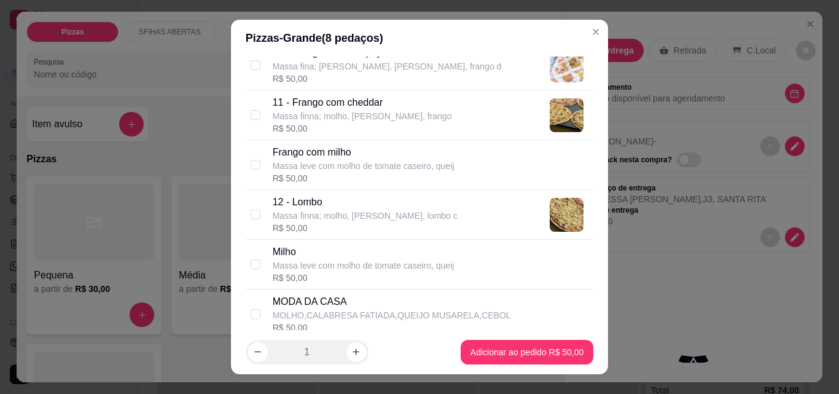
scroll to position [676, 0]
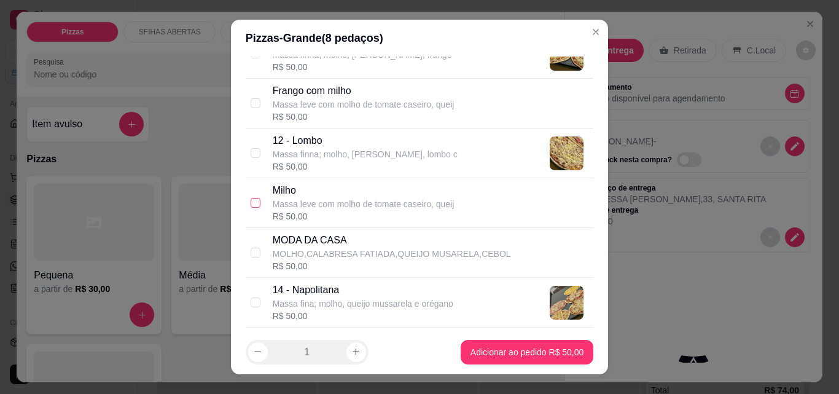
click at [251, 197] on label at bounding box center [256, 203] width 10 height 14
click at [251, 198] on input "checkbox" at bounding box center [256, 203] width 10 height 10
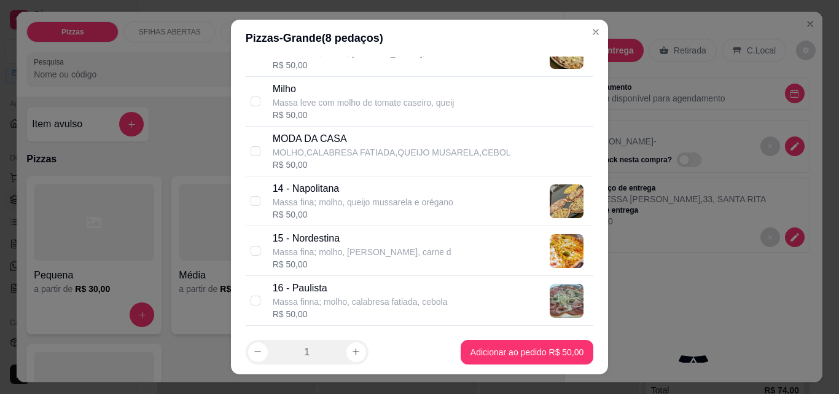
scroll to position [799, 0]
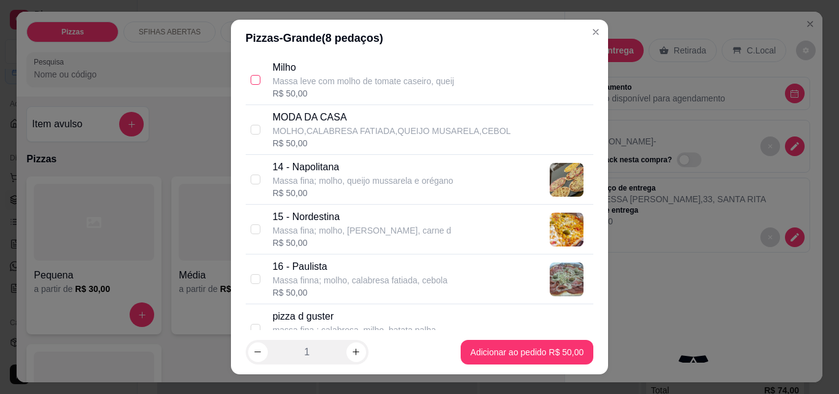
click at [251, 79] on input "checkbox" at bounding box center [256, 80] width 10 height 10
checkbox input "true"
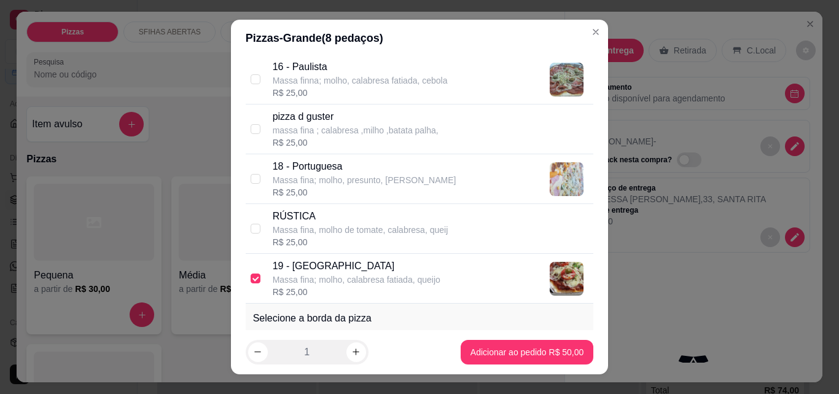
scroll to position [983, 0]
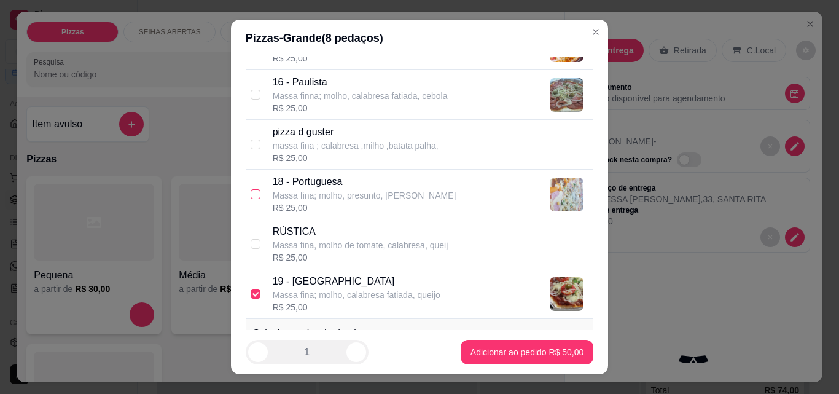
click at [251, 194] on input "checkbox" at bounding box center [256, 194] width 10 height 10
checkbox input "true"
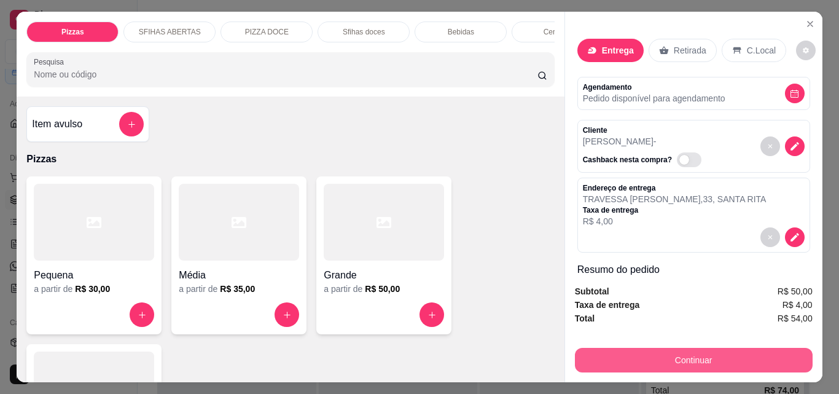
click at [736, 358] on button "Continuar" at bounding box center [694, 360] width 238 height 25
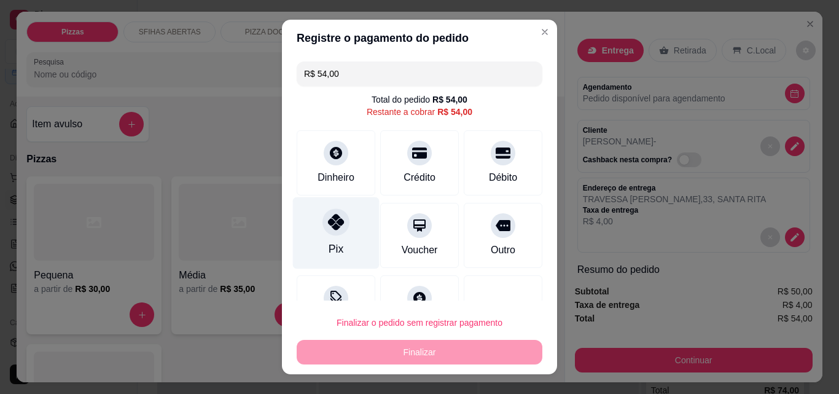
click at [328, 232] on div at bounding box center [336, 221] width 27 height 27
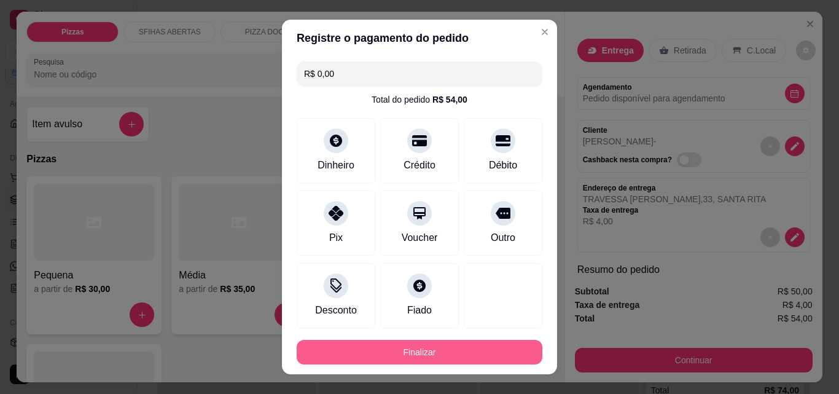
click at [446, 352] on button "Finalizar" at bounding box center [420, 352] width 246 height 25
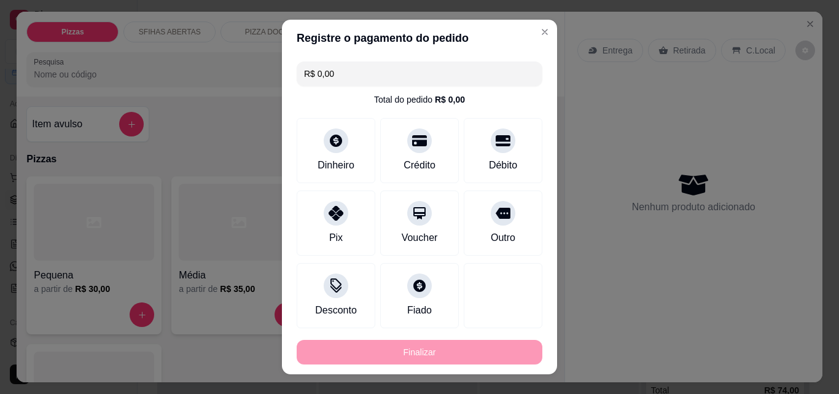
type input "-R$ 54,00"
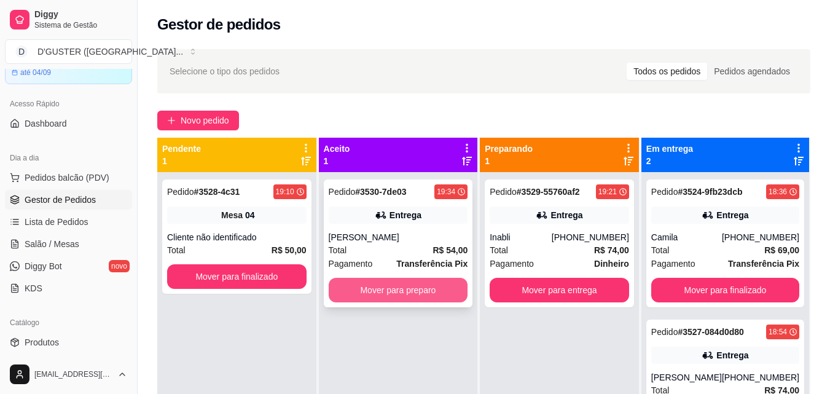
click at [432, 286] on button "Mover para preparo" at bounding box center [398, 290] width 139 height 25
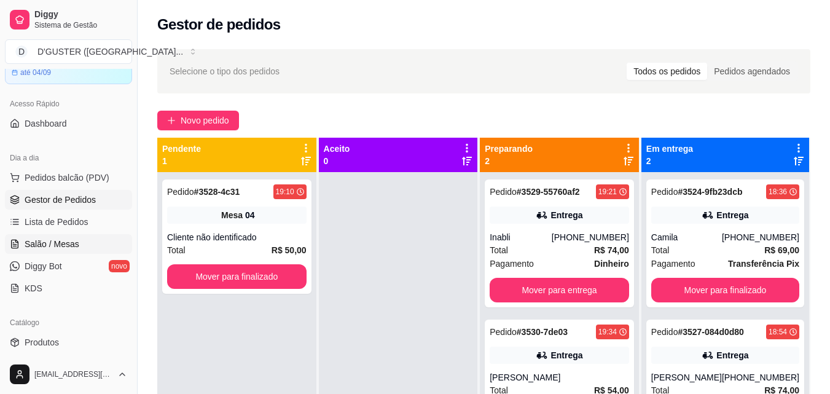
click at [53, 240] on span "Salão / Mesas" at bounding box center [52, 244] width 55 height 12
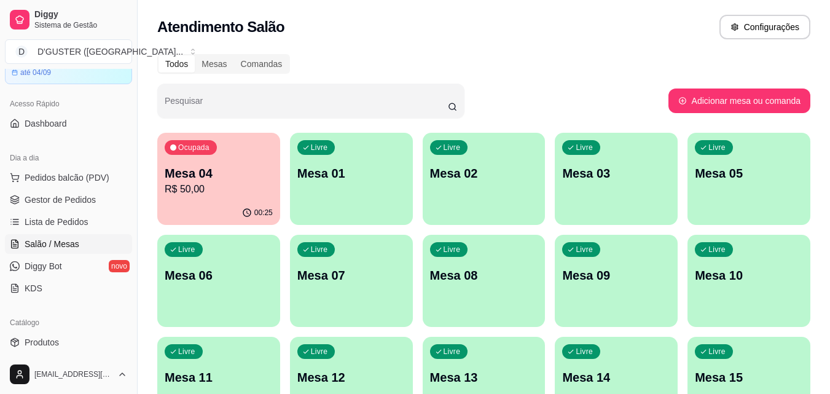
click at [204, 192] on p "R$ 50,00" at bounding box center [219, 189] width 108 height 15
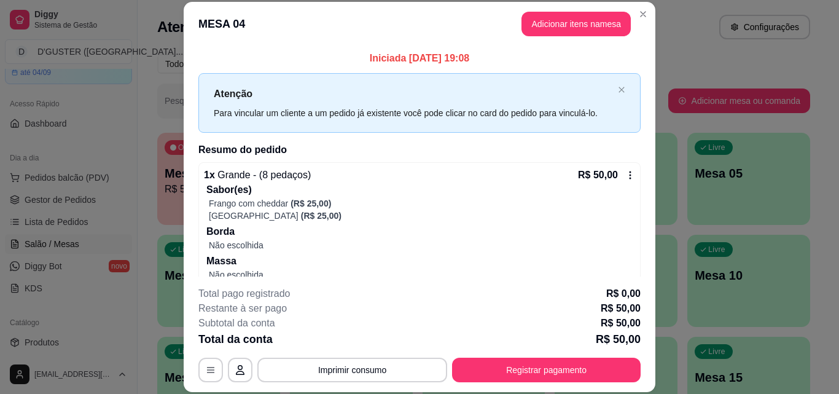
click at [625, 174] on icon at bounding box center [630, 175] width 10 height 10
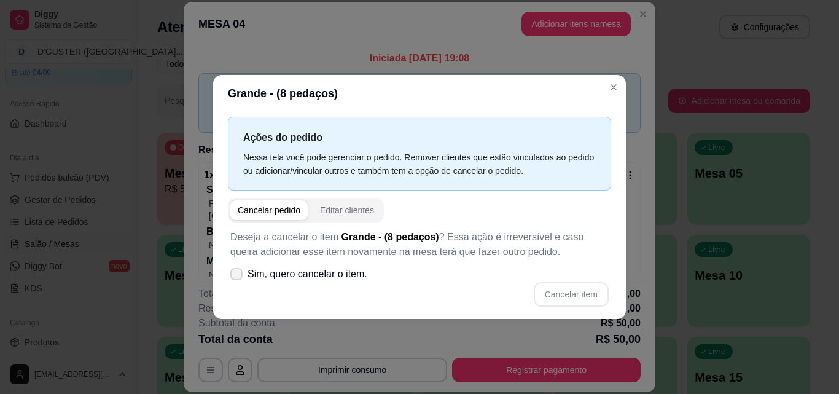
click at [236, 270] on icon at bounding box center [237, 273] width 10 height 7
click at [236, 276] on input "Sim, quero cancelar o item." at bounding box center [234, 280] width 8 height 8
checkbox input "true"
click at [576, 295] on button "Cancelar item" at bounding box center [571, 294] width 75 height 25
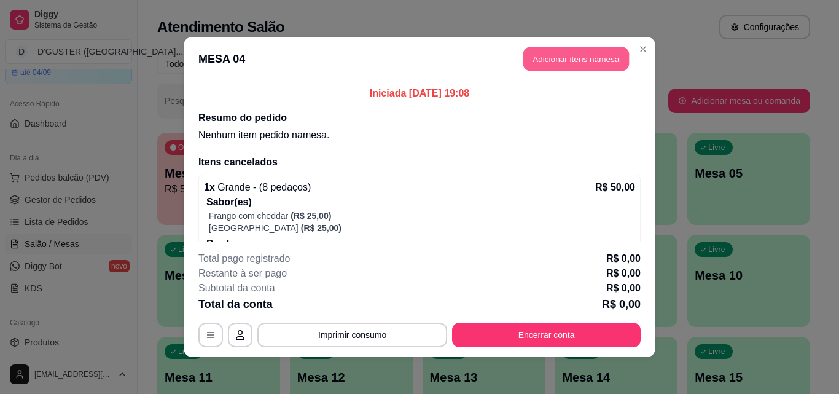
click at [603, 60] on button "Adicionar itens na mesa" at bounding box center [576, 59] width 106 height 24
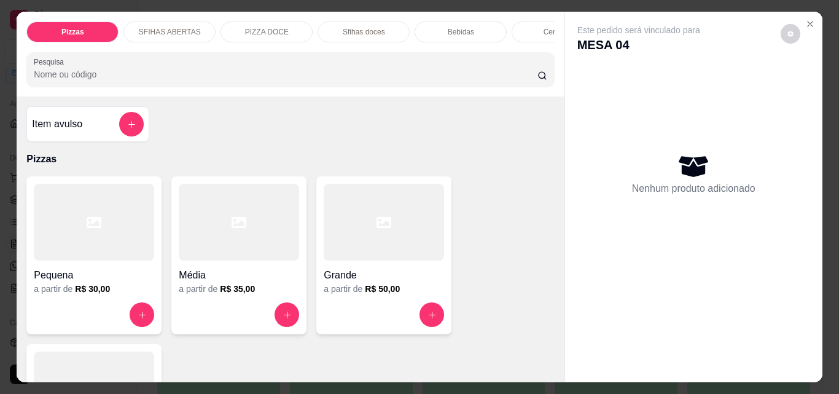
click at [104, 142] on div "Item avulso" at bounding box center [87, 124] width 123 height 36
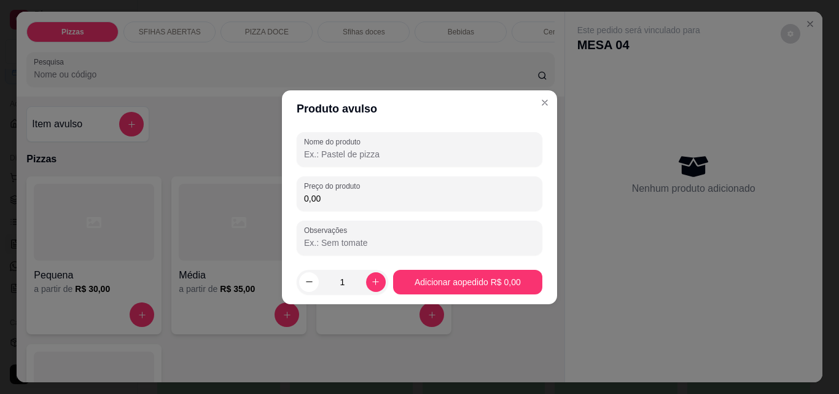
click at [375, 151] on input "Nome do produto" at bounding box center [419, 154] width 231 height 12
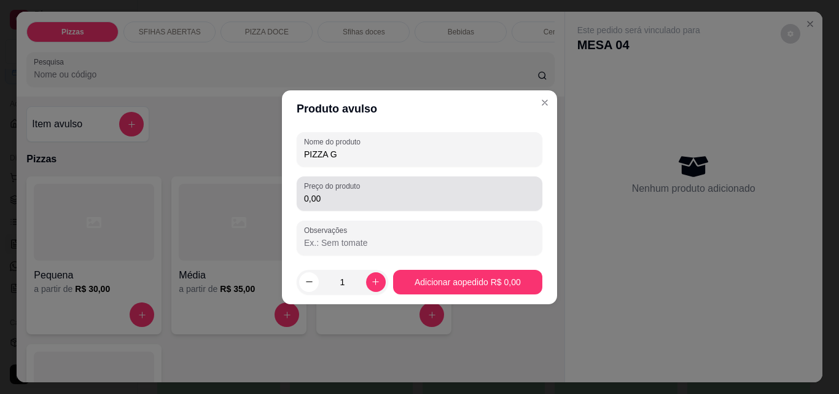
type input "PIZZA G"
click at [412, 185] on div "0,00" at bounding box center [419, 193] width 231 height 25
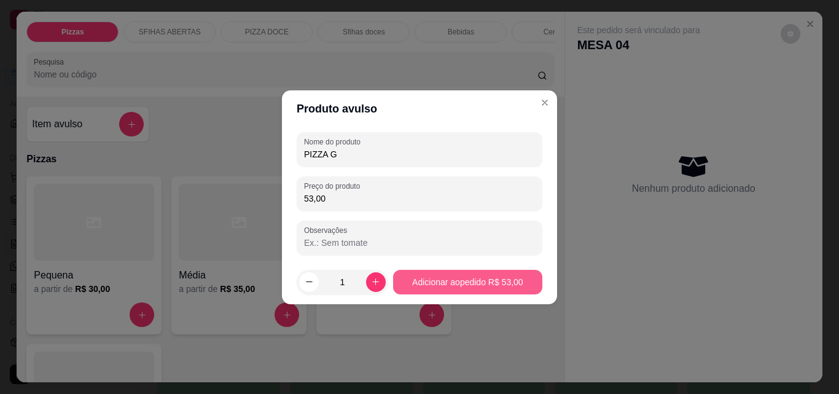
type input "53,00"
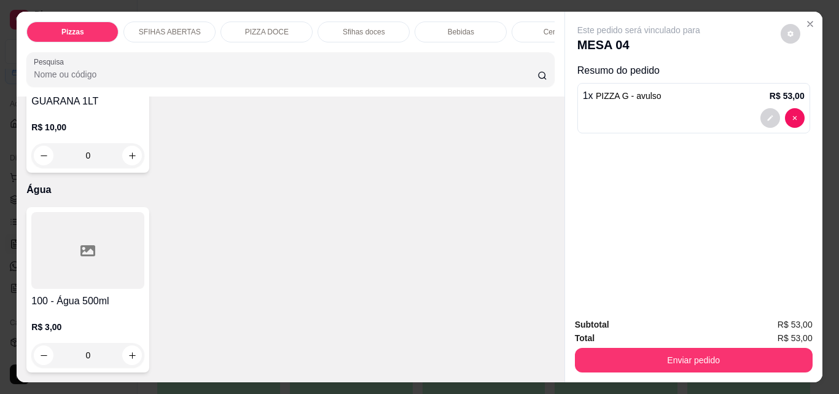
scroll to position [4484, 0]
type input "1"
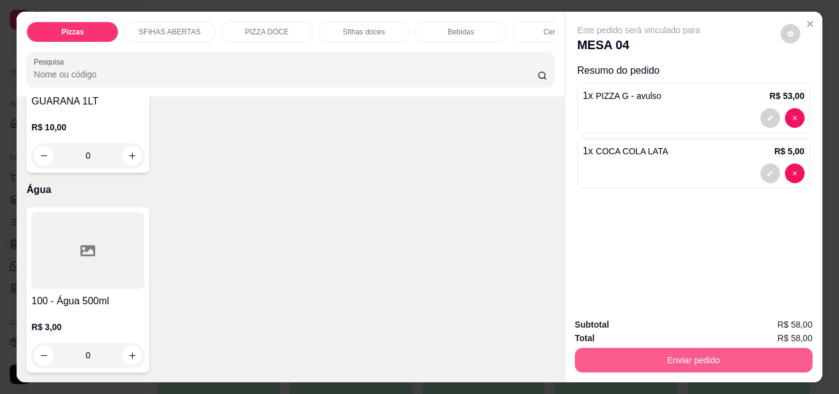
click at [617, 364] on button "Enviar pedido" at bounding box center [694, 360] width 238 height 25
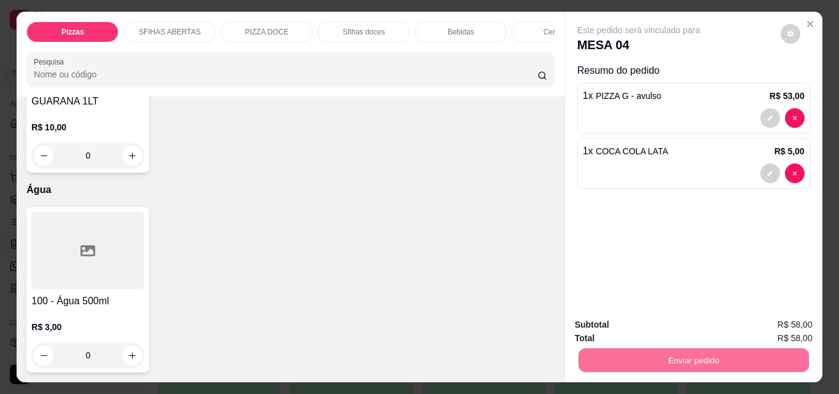
click at [633, 324] on button "Não registrar e enviar pedido" at bounding box center [653, 324] width 128 height 23
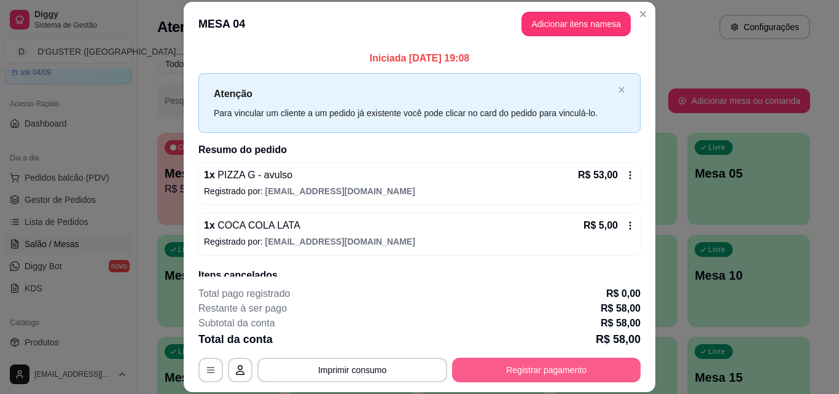
click at [603, 369] on button "Registrar pagamento" at bounding box center [546, 370] width 189 height 25
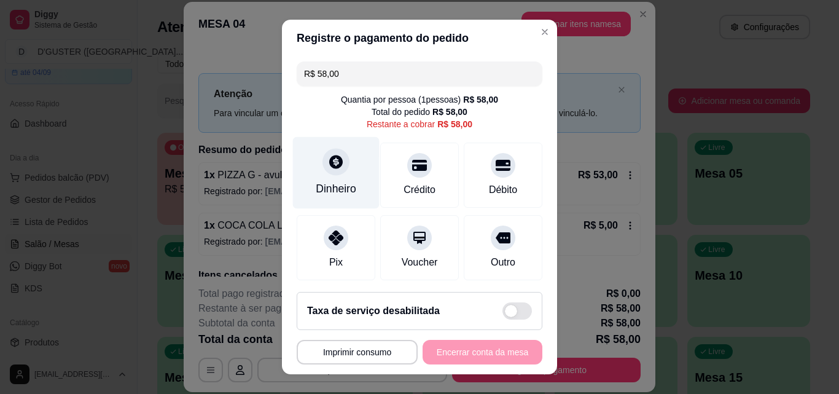
click at [327, 189] on div "Dinheiro" at bounding box center [336, 189] width 41 height 16
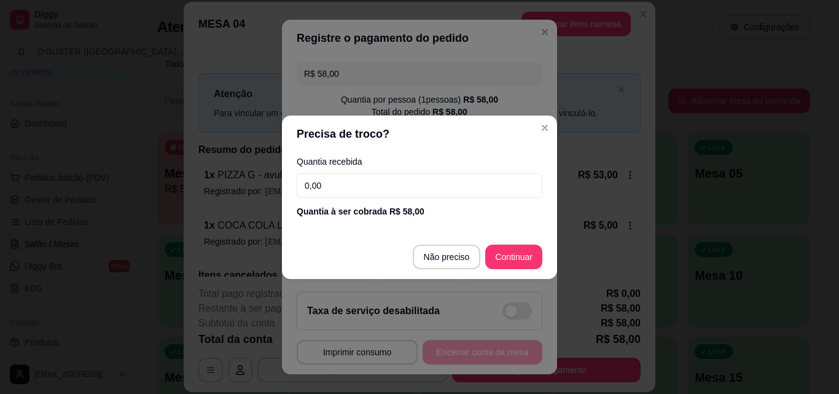
click at [466, 183] on input "0,00" at bounding box center [420, 185] width 246 height 25
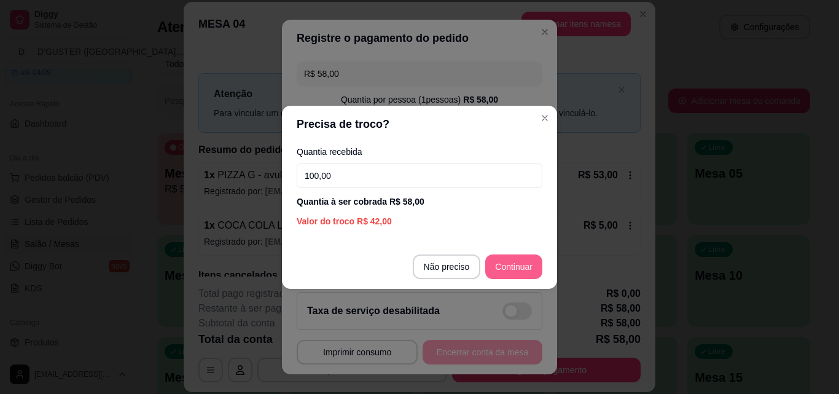
type input "100,00"
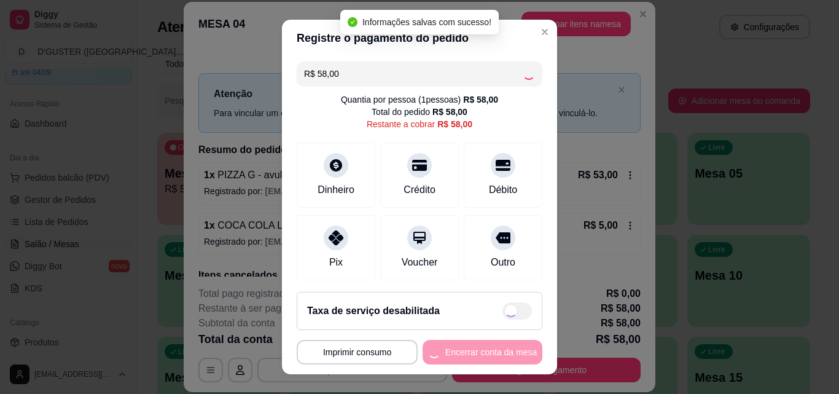
click at [469, 350] on div "**********" at bounding box center [420, 352] width 246 height 25
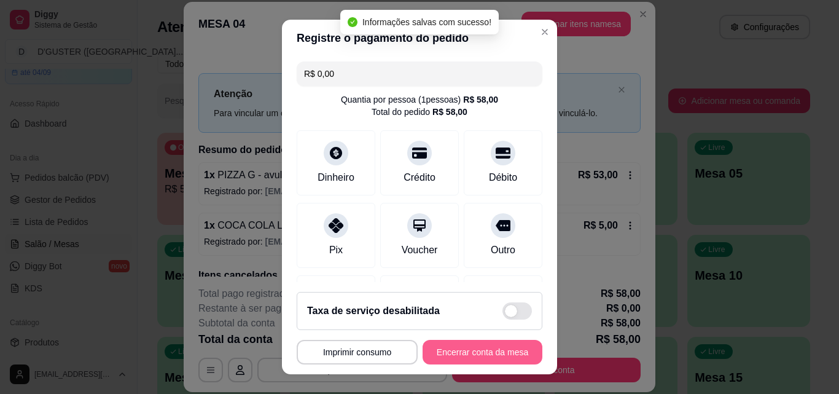
type input "R$ 0,00"
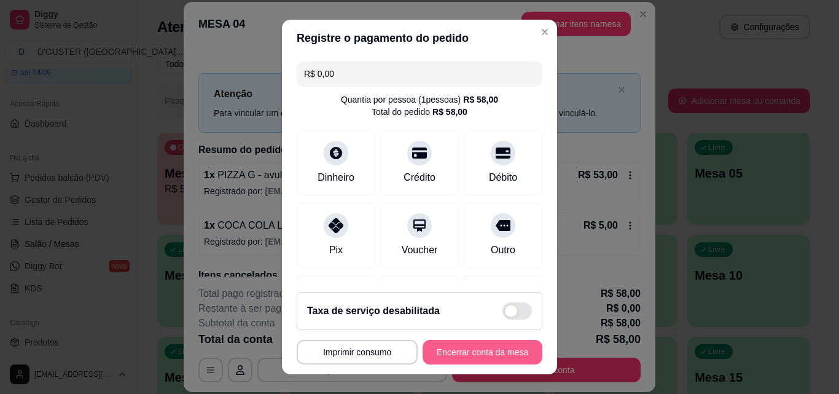
click at [496, 347] on button "Encerrar conta da mesa" at bounding box center [483, 352] width 120 height 25
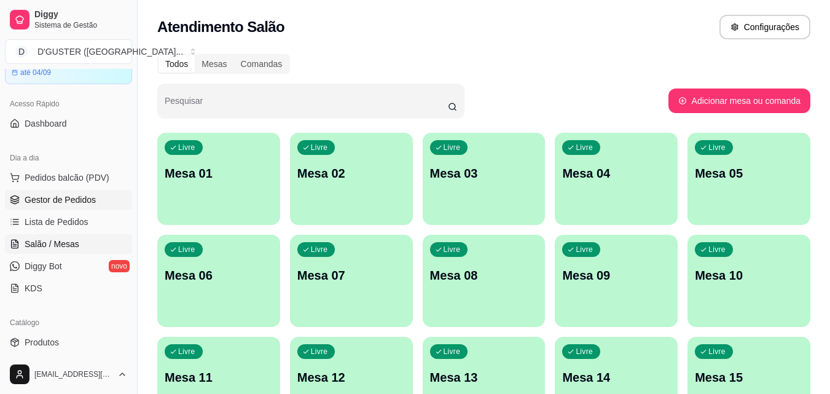
click at [87, 201] on span "Gestor de Pedidos" at bounding box center [60, 200] width 71 height 12
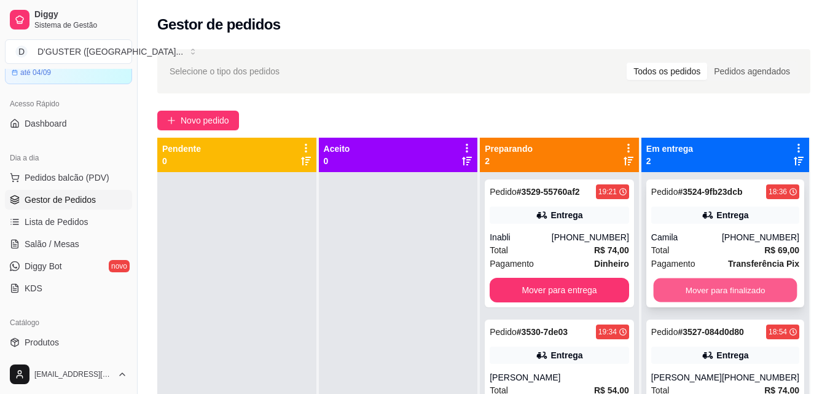
click at [751, 287] on button "Mover para finalizado" at bounding box center [725, 290] width 144 height 24
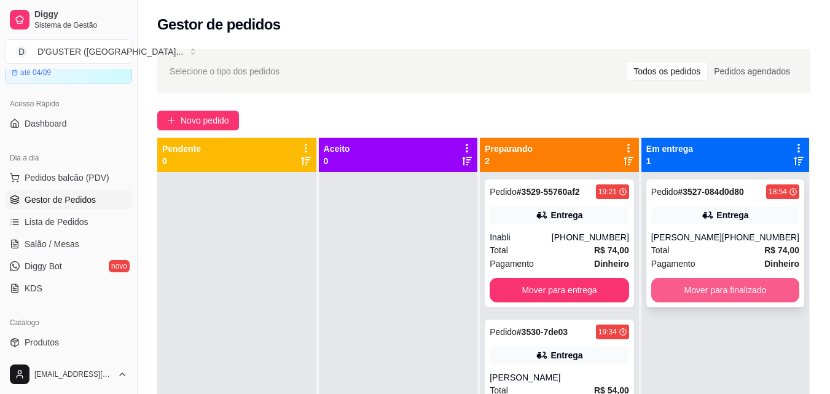
click at [738, 286] on button "Mover para finalizado" at bounding box center [725, 290] width 148 height 25
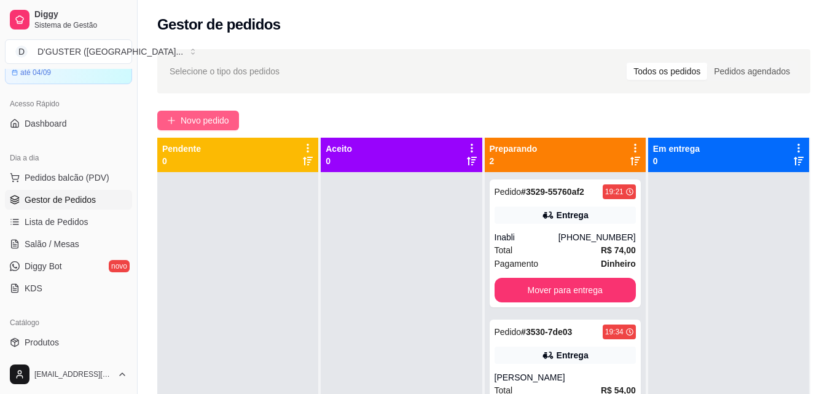
click at [198, 121] on span "Novo pedido" at bounding box center [205, 121] width 49 height 14
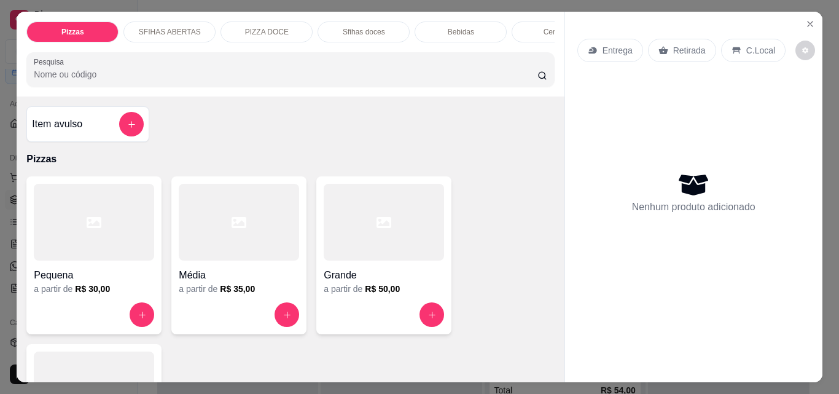
click at [681, 45] on p "Retirada" at bounding box center [689, 50] width 33 height 12
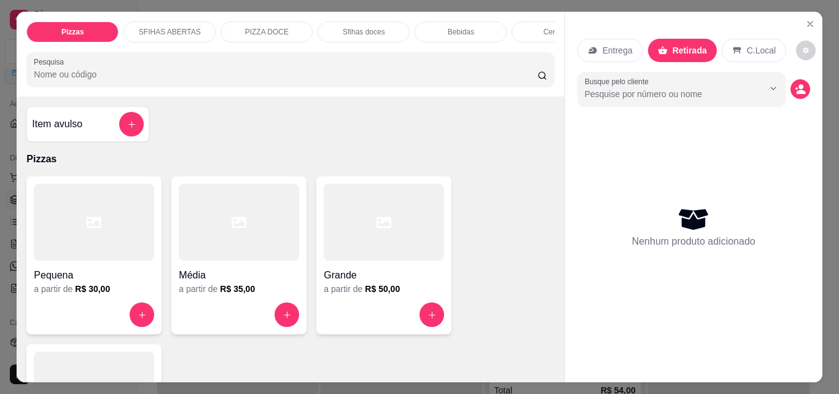
click at [61, 141] on div "Item avulso" at bounding box center [87, 124] width 123 height 36
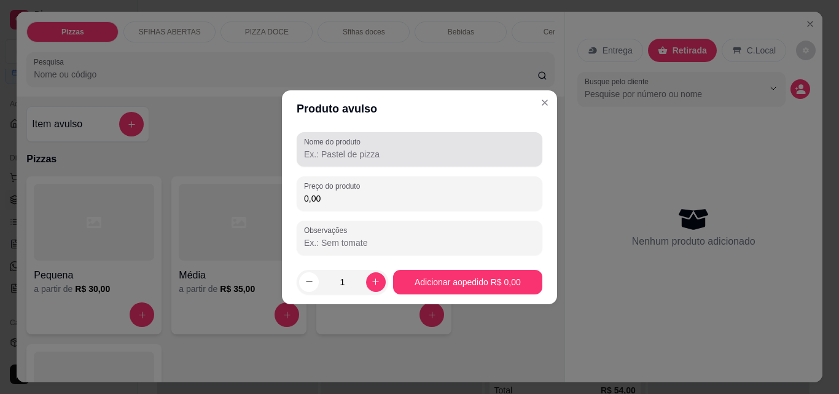
click at [361, 155] on input "Nome do produto" at bounding box center [419, 154] width 231 height 12
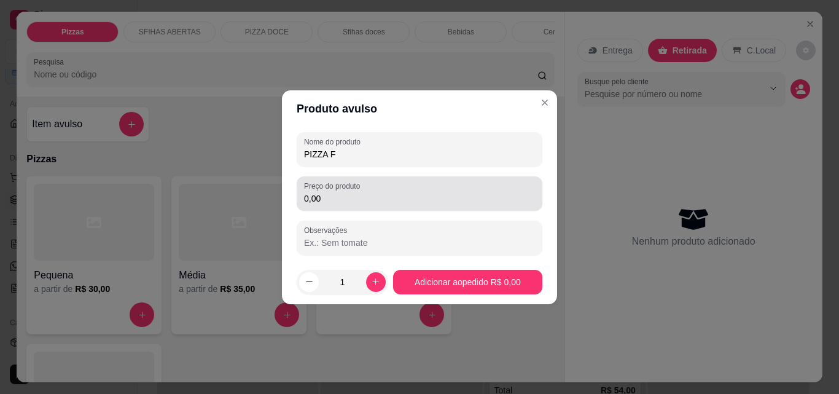
type input "PIZZA F"
click at [375, 185] on div "0,00" at bounding box center [419, 193] width 231 height 25
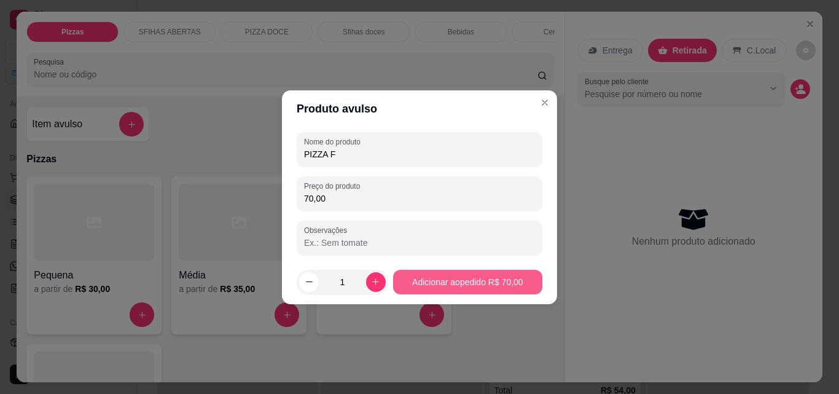
type input "70,00"
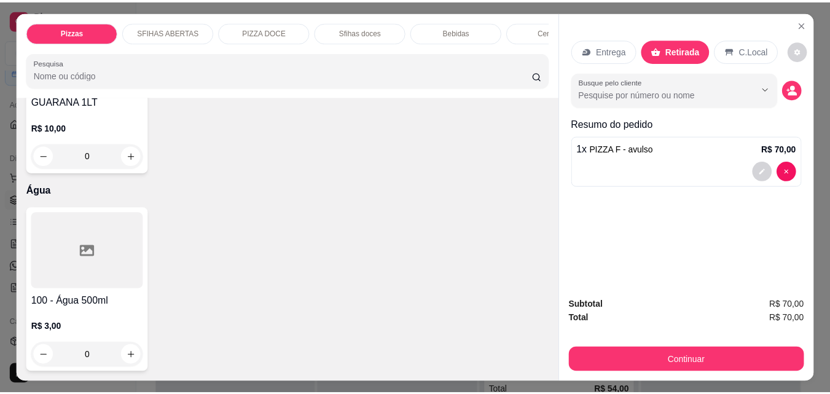
scroll to position [4607, 0]
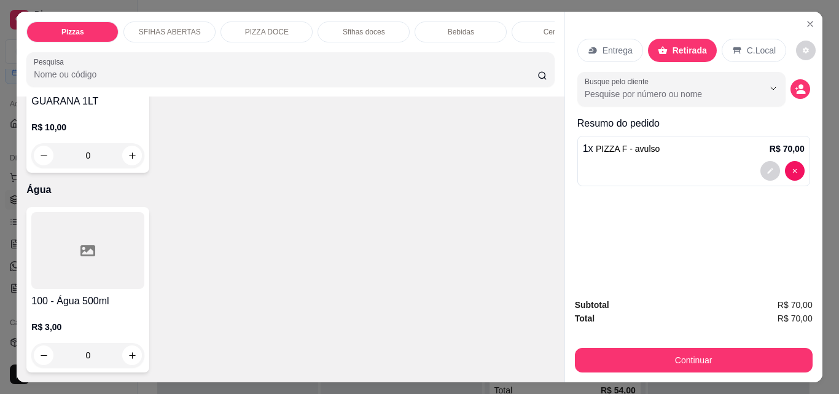
type input "1"
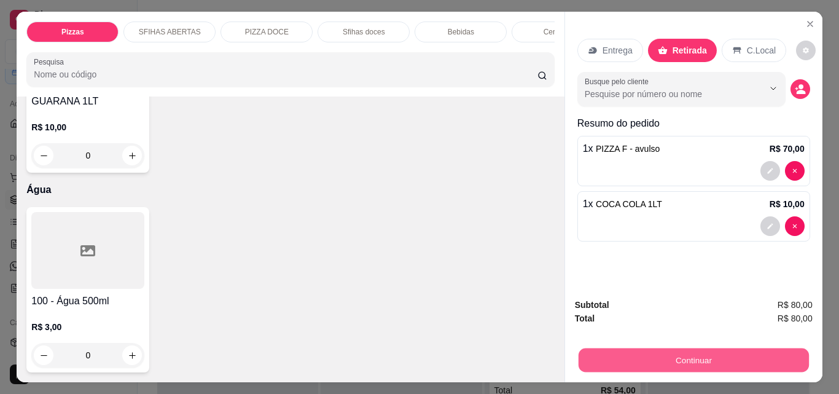
click at [638, 350] on button "Continuar" at bounding box center [693, 360] width 230 height 24
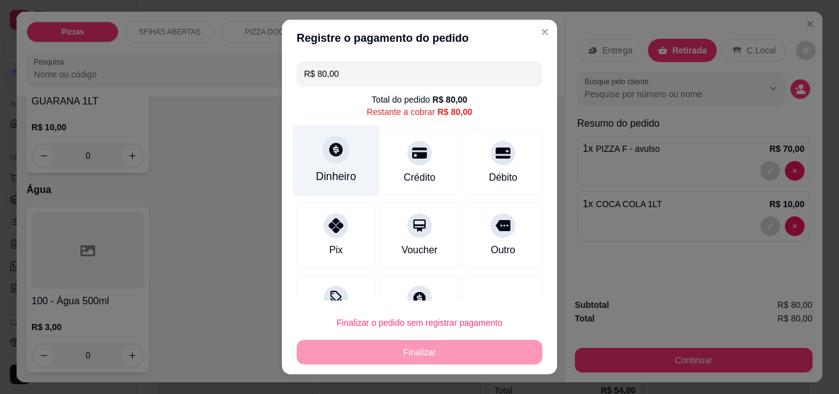
click at [319, 165] on div "Dinheiro" at bounding box center [336, 161] width 87 height 72
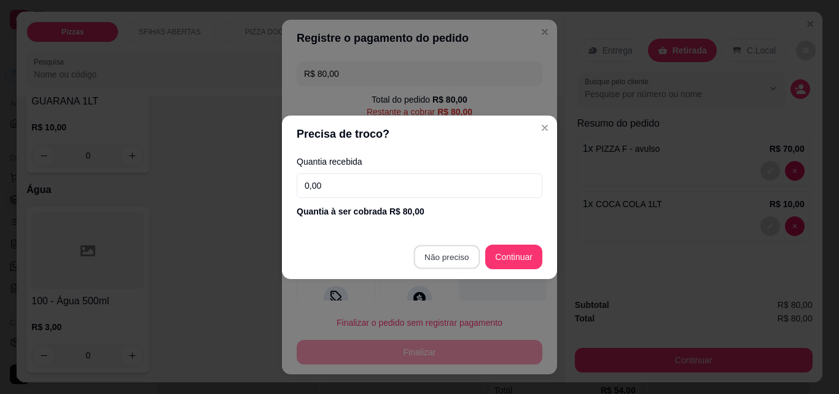
type input "R$ 0,00"
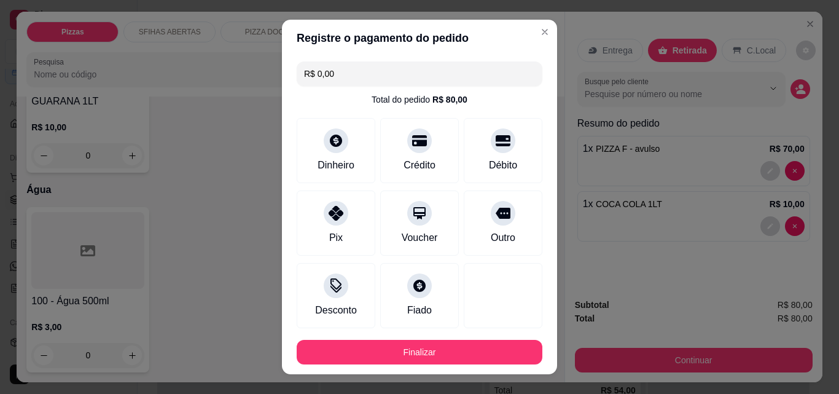
click at [432, 338] on footer "Finalizar" at bounding box center [419, 352] width 275 height 44
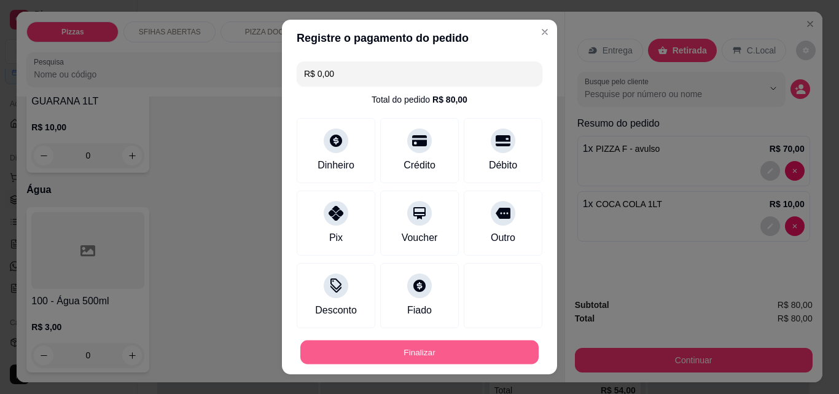
click at [442, 359] on button "Finalizar" at bounding box center [419, 352] width 238 height 24
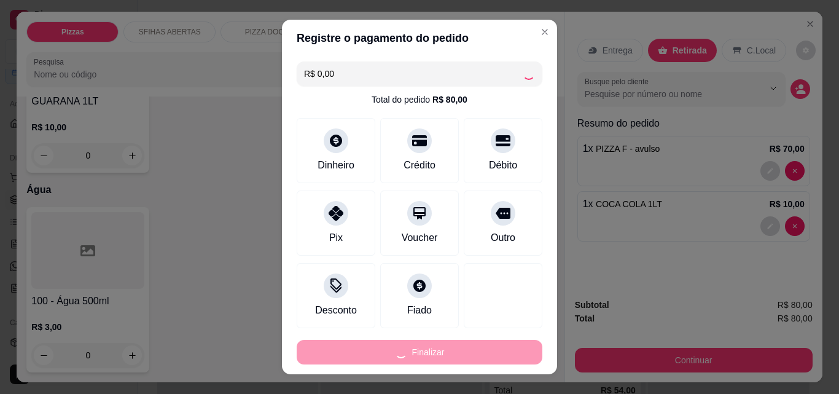
type input "0"
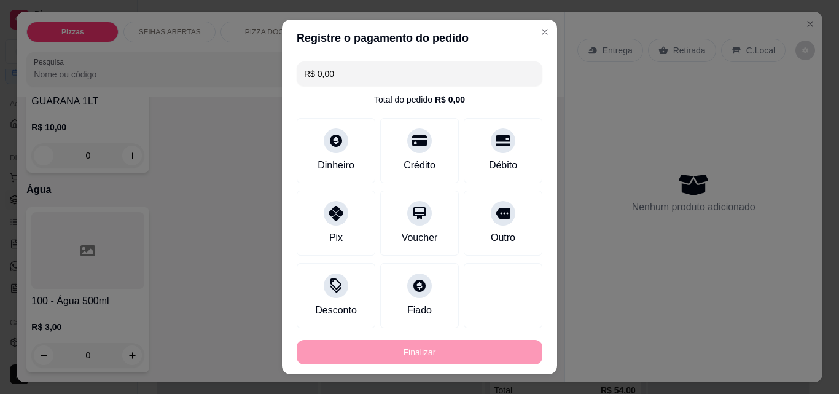
type input "-R$ 80,00"
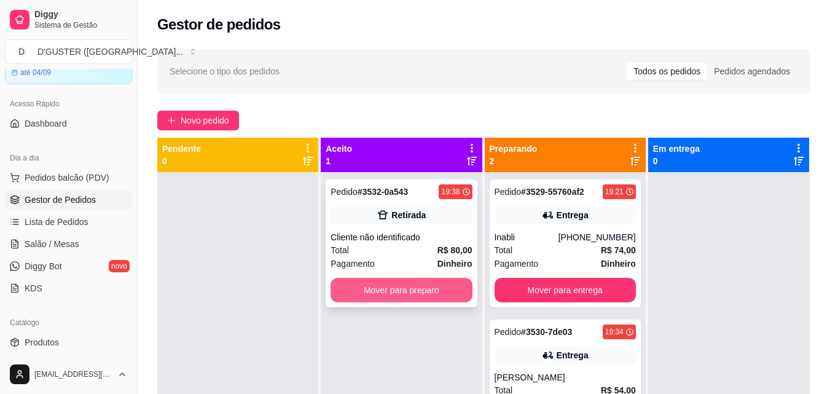
click at [436, 289] on button "Mover para preparo" at bounding box center [400, 290] width 141 height 25
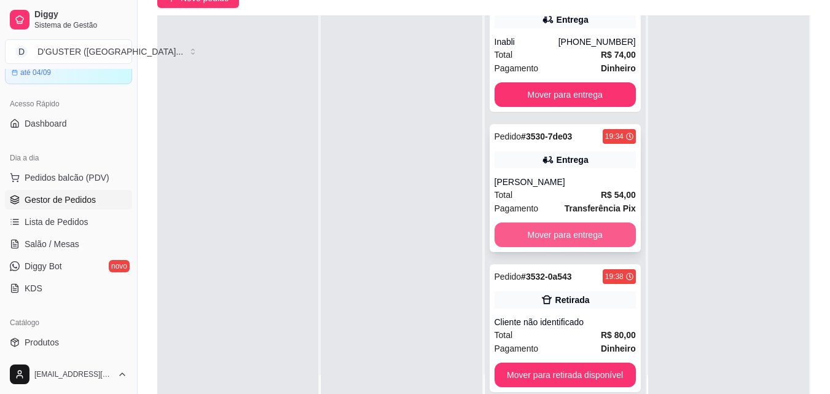
scroll to position [187, 0]
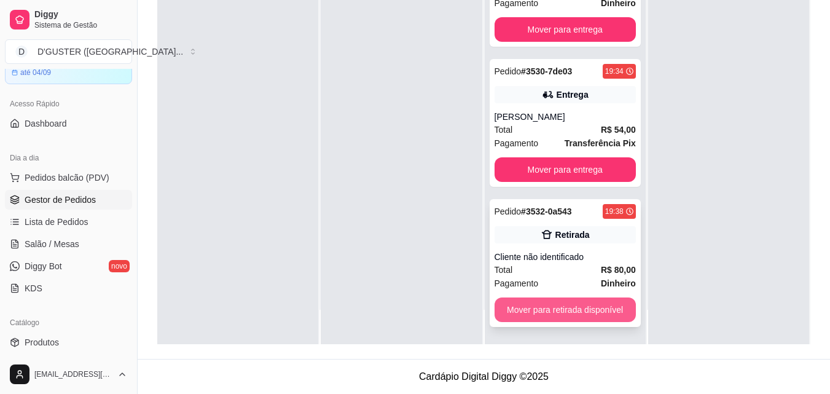
click at [585, 309] on button "Mover para retirada disponível" at bounding box center [565, 309] width 141 height 25
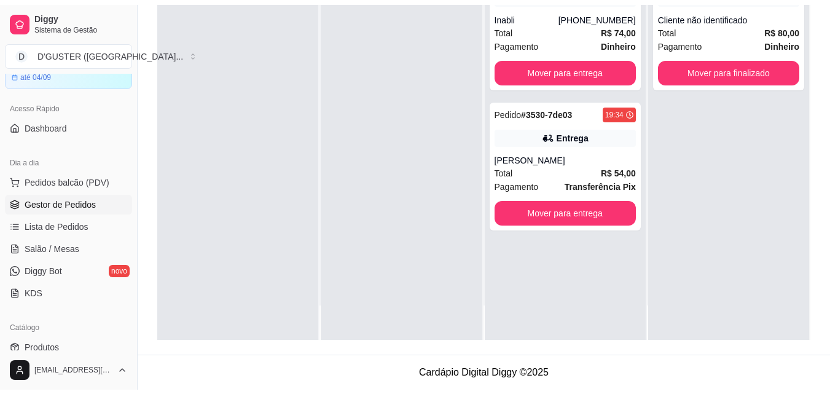
scroll to position [0, 0]
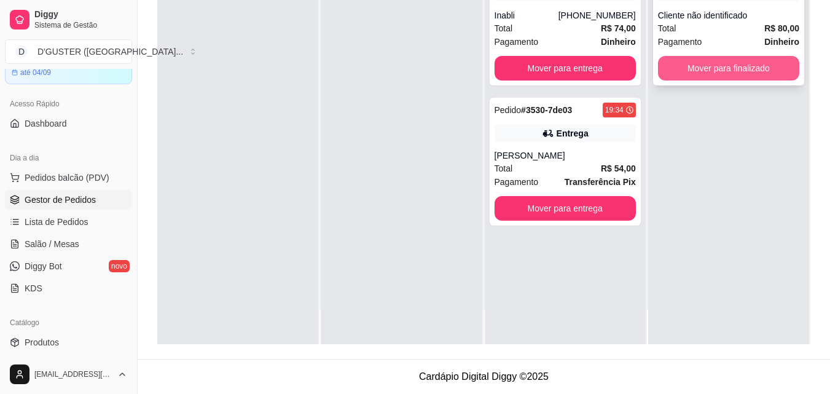
click at [681, 65] on button "Mover para finalizado" at bounding box center [728, 68] width 141 height 25
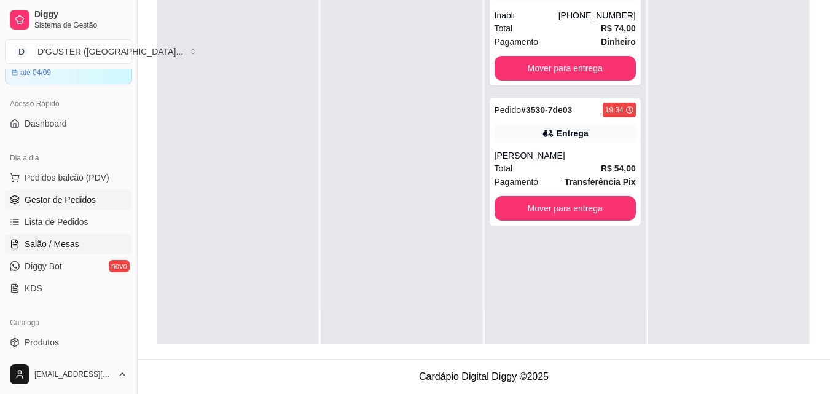
click at [66, 243] on span "Salão / Mesas" at bounding box center [52, 244] width 55 height 12
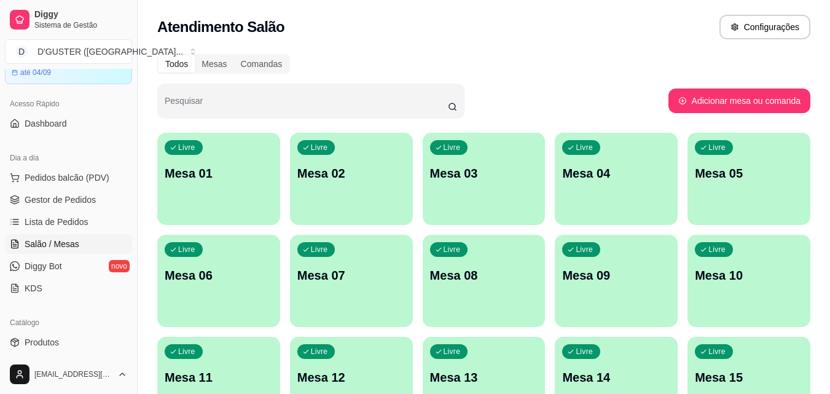
click at [358, 173] on p "Mesa 02" at bounding box center [351, 173] width 108 height 17
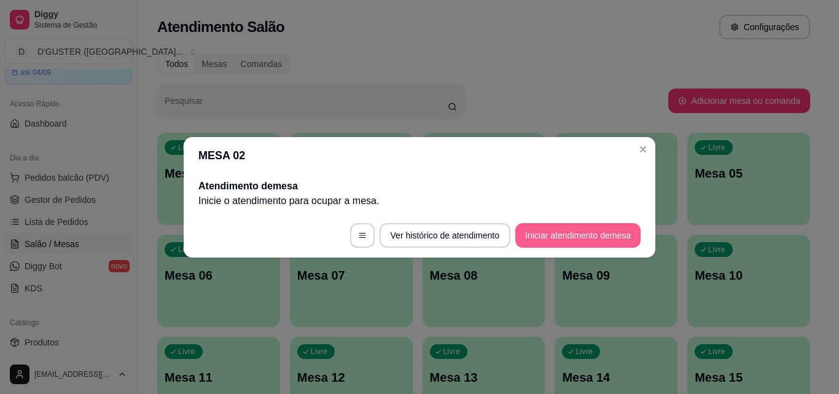
click at [561, 237] on button "Iniciar atendimento de mesa" at bounding box center [577, 235] width 125 height 25
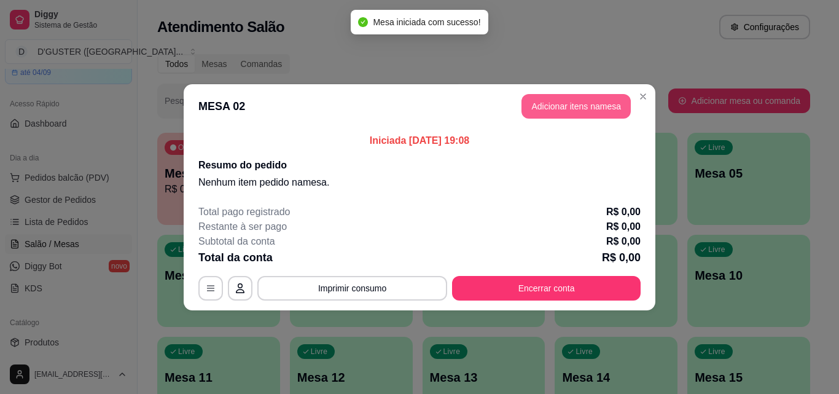
click at [526, 108] on button "Adicionar itens na mesa" at bounding box center [576, 106] width 109 height 25
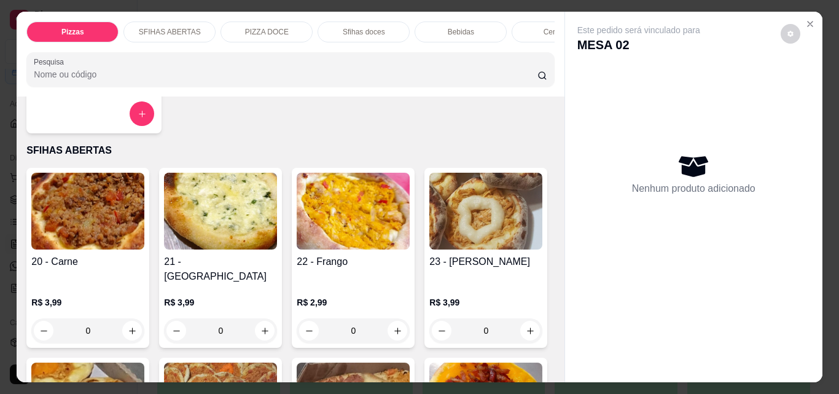
scroll to position [246, 0]
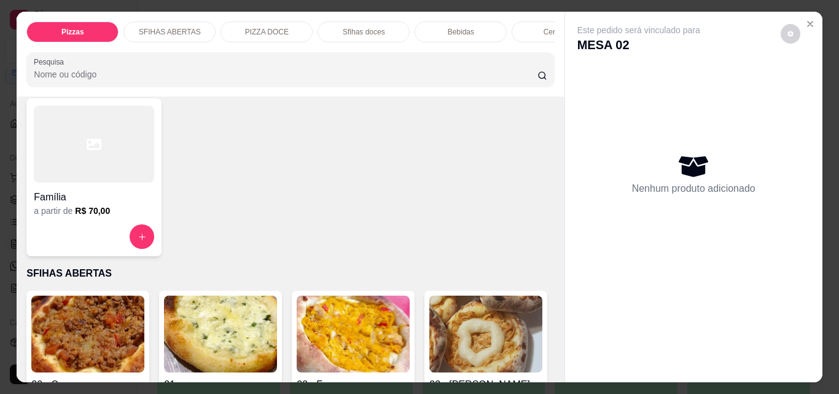
click at [98, 178] on div at bounding box center [94, 144] width 120 height 77
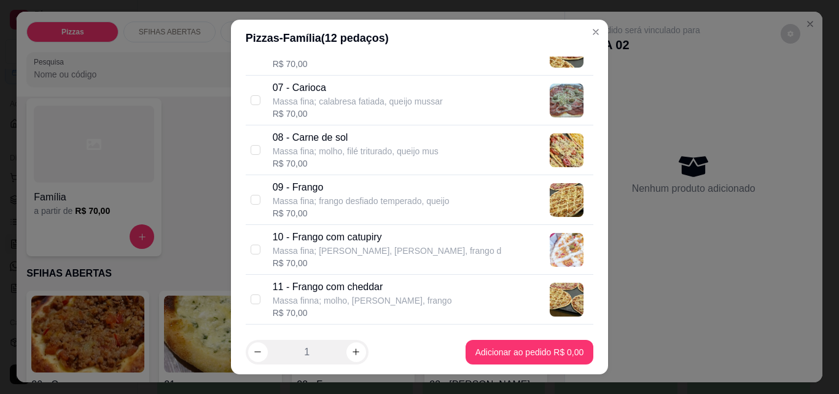
scroll to position [491, 0]
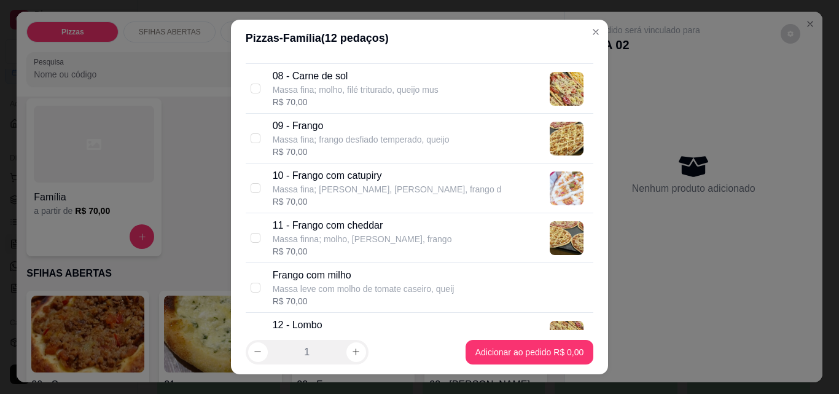
click at [246, 241] on div "11 - Frango com cheddar Massa finna; molho, [PERSON_NAME], frango R$ 70,00" at bounding box center [420, 238] width 348 height 50
checkbox input "true"
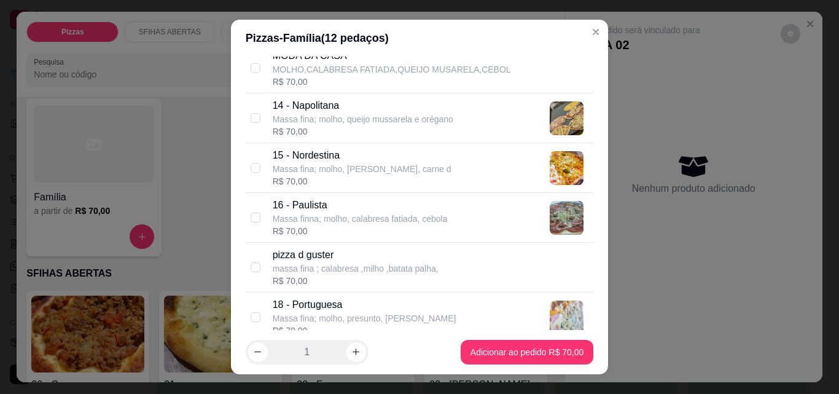
scroll to position [921, 0]
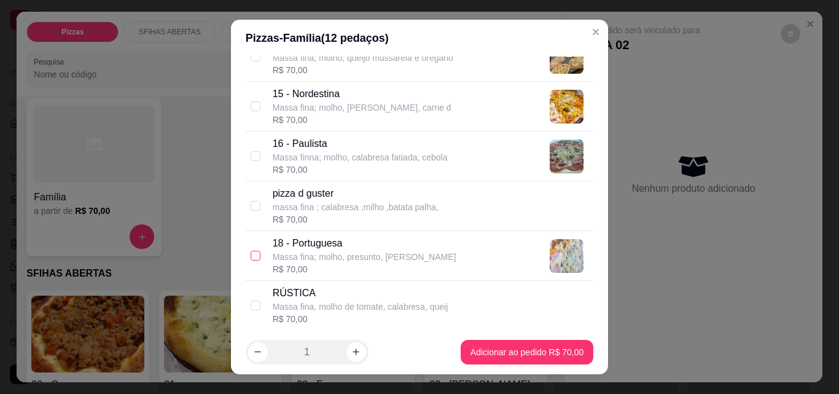
click at [251, 254] on input "checkbox" at bounding box center [256, 256] width 10 height 10
checkbox input "true"
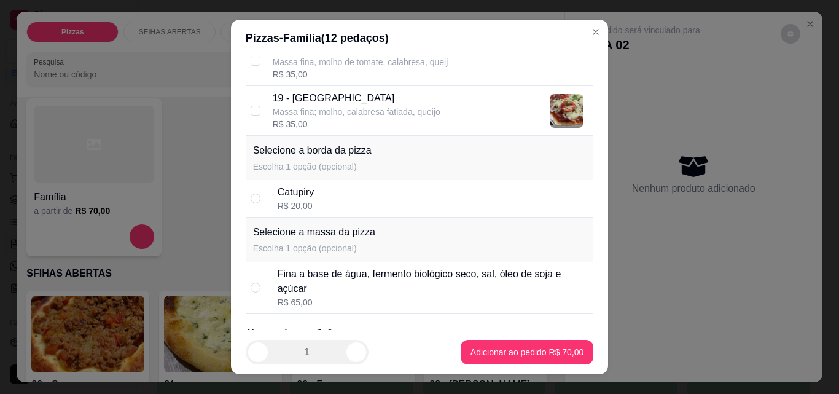
scroll to position [1167, 0]
click at [251, 109] on input "checkbox" at bounding box center [256, 109] width 10 height 10
checkbox input "true"
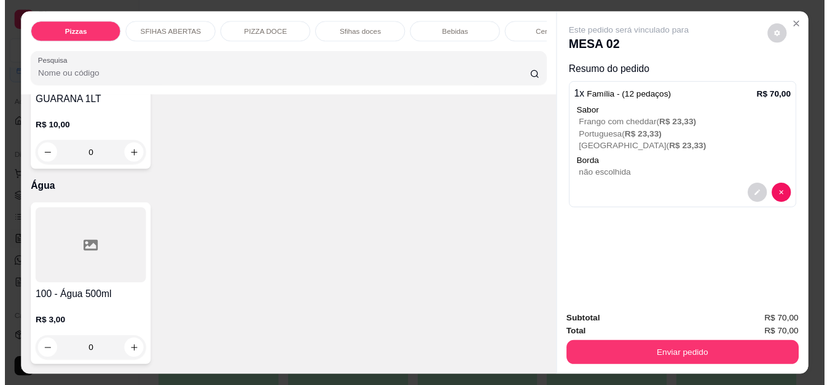
scroll to position [4607, 0]
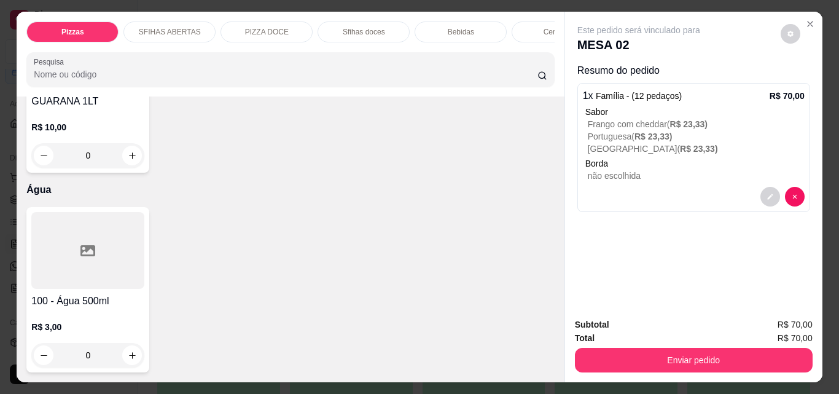
type input "2"
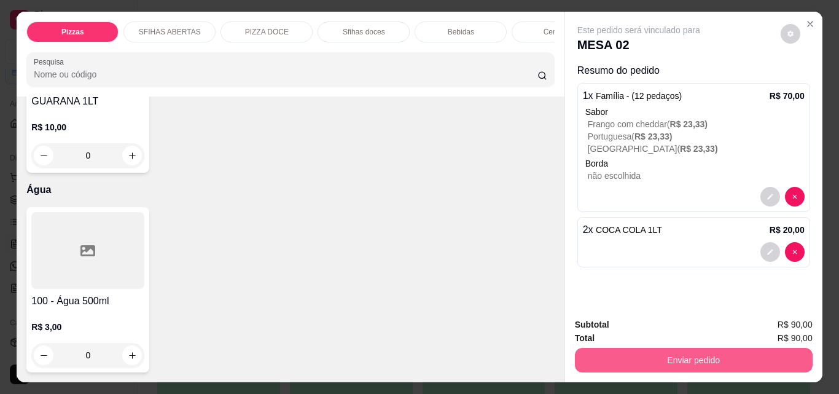
click at [706, 356] on button "Enviar pedido" at bounding box center [694, 360] width 238 height 25
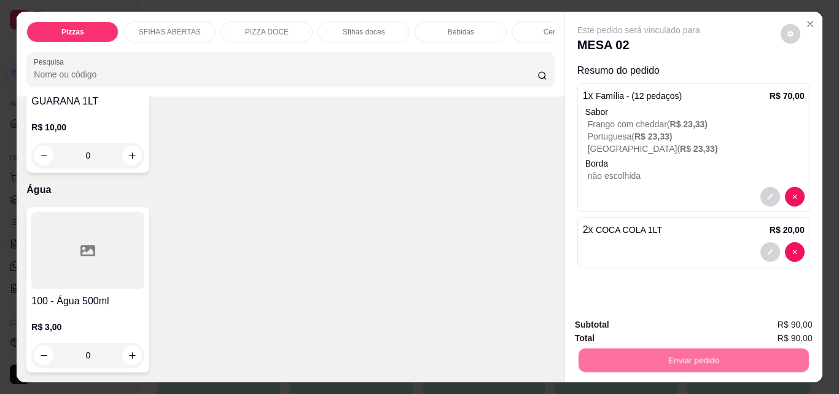
click at [690, 325] on button "Não registrar e enviar pedido" at bounding box center [653, 324] width 124 height 23
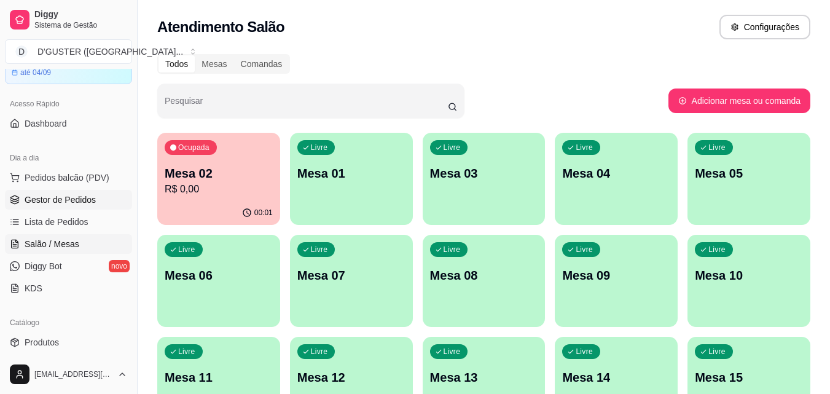
click at [57, 194] on span "Gestor de Pedidos" at bounding box center [60, 200] width 71 height 12
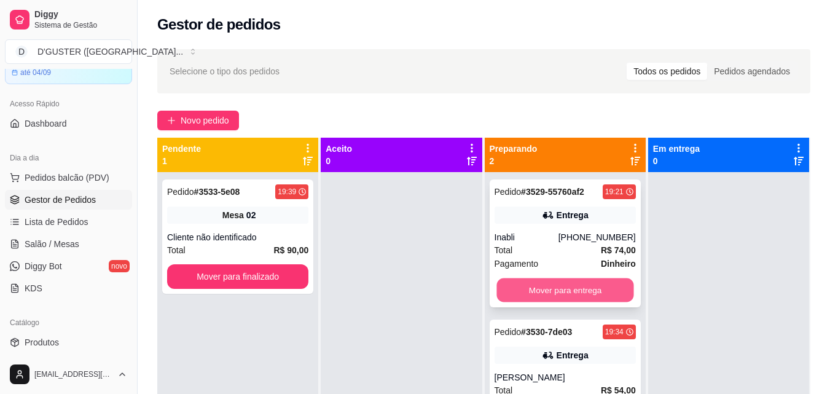
click at [573, 282] on button "Mover para entrega" at bounding box center [564, 290] width 137 height 24
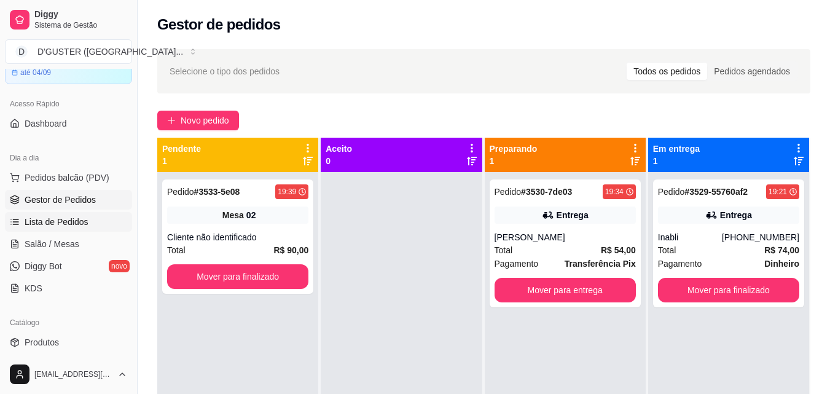
click at [37, 231] on link "Lista de Pedidos" at bounding box center [68, 222] width 127 height 20
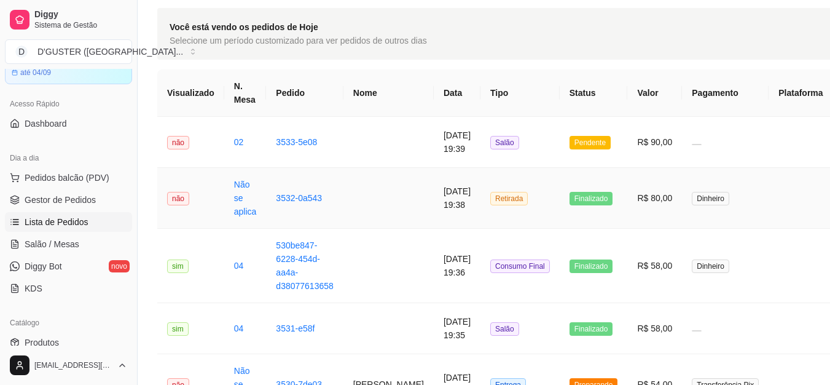
scroll to position [123, 0]
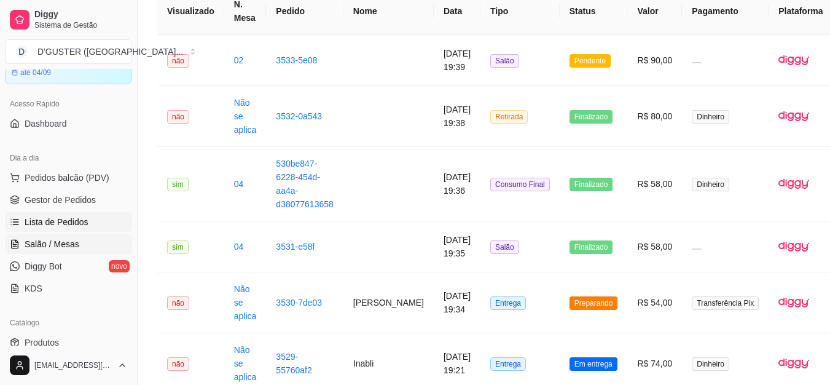
click at [37, 245] on span "Salão / Mesas" at bounding box center [52, 244] width 55 height 12
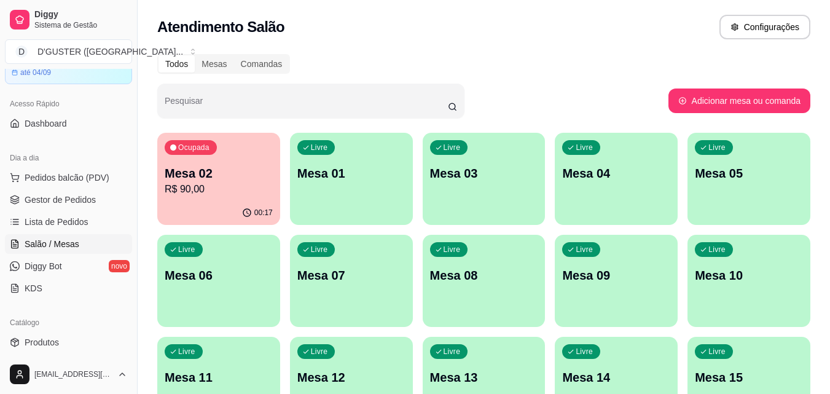
click at [211, 189] on p "R$ 90,00" at bounding box center [219, 189] width 108 height 15
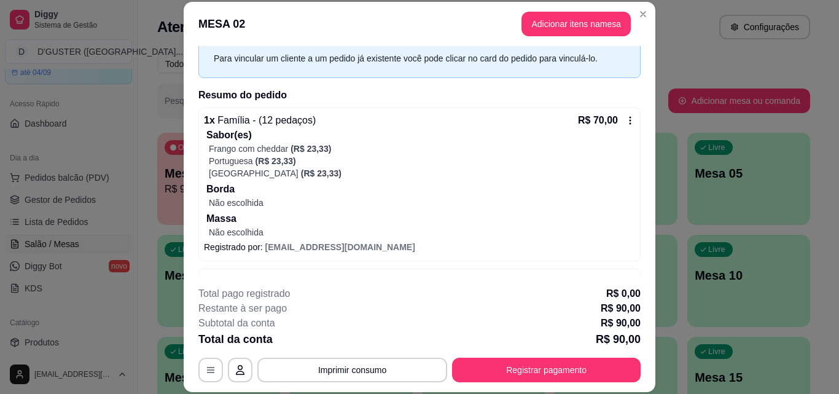
scroll to position [33, 0]
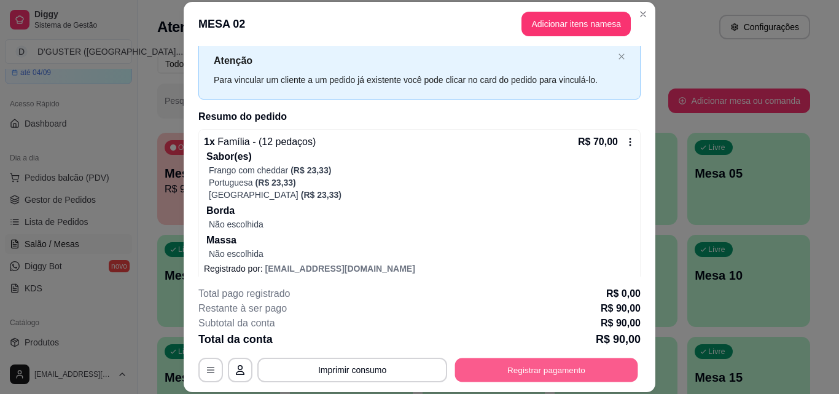
click at [563, 375] on button "Registrar pagamento" at bounding box center [546, 370] width 183 height 24
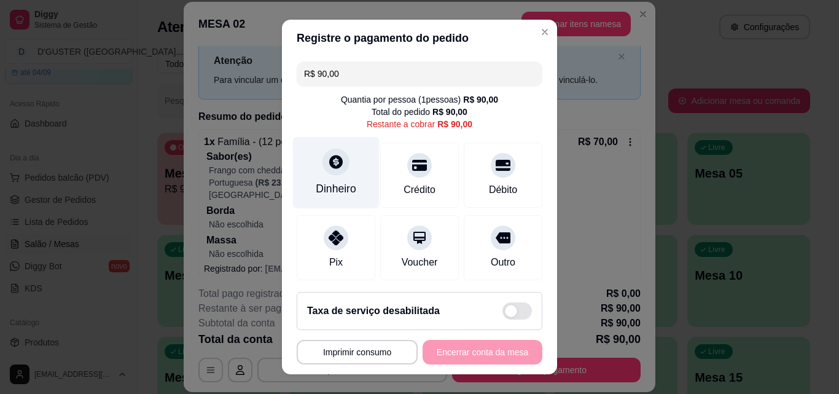
click at [316, 181] on div "Dinheiro" at bounding box center [336, 189] width 41 height 16
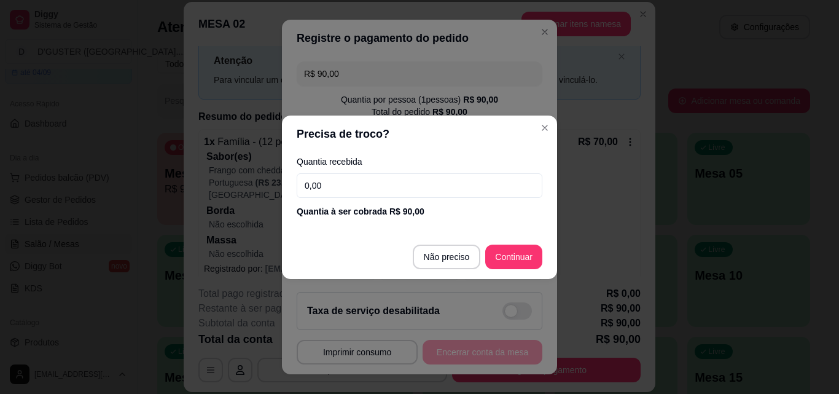
click at [380, 186] on input "0,00" at bounding box center [420, 185] width 246 height 25
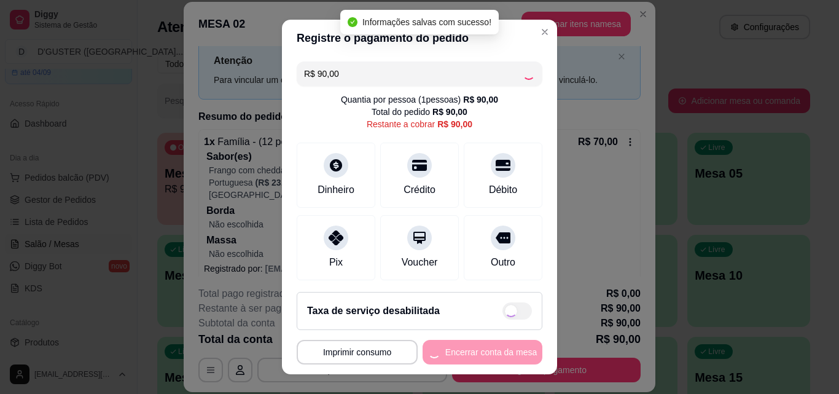
click at [364, 85] on input "R$ 90,00" at bounding box center [413, 73] width 219 height 25
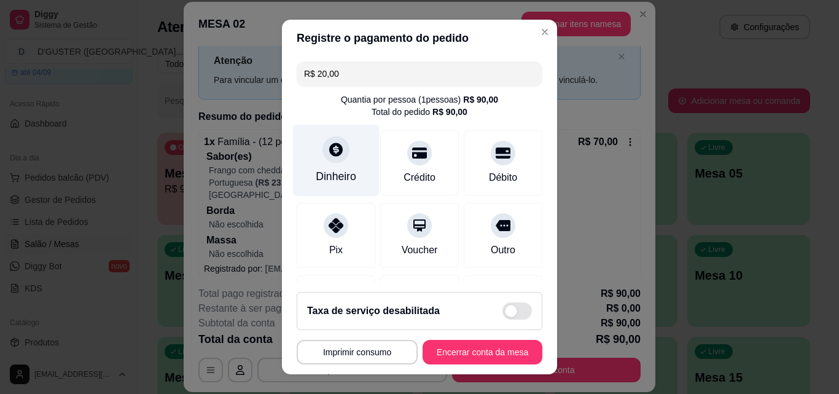
click at [322, 162] on div "Dinheiro" at bounding box center [336, 161] width 87 height 72
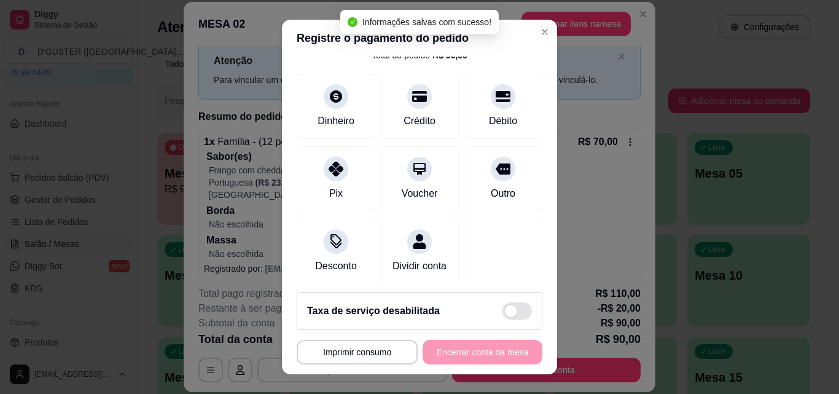
scroll to position [189, 0]
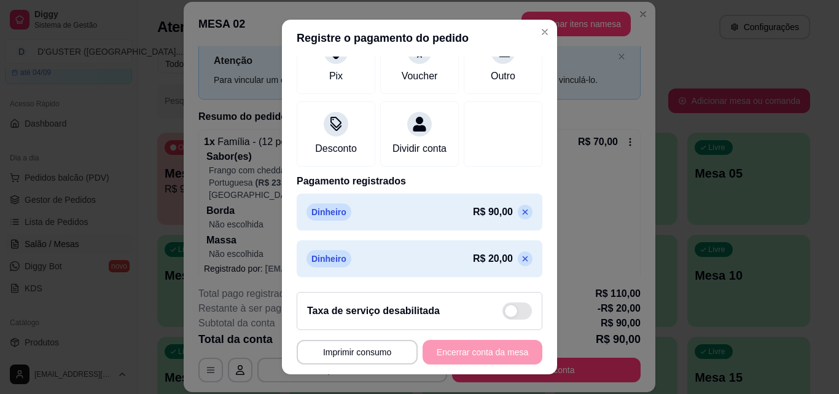
click at [520, 211] on icon at bounding box center [525, 212] width 10 height 10
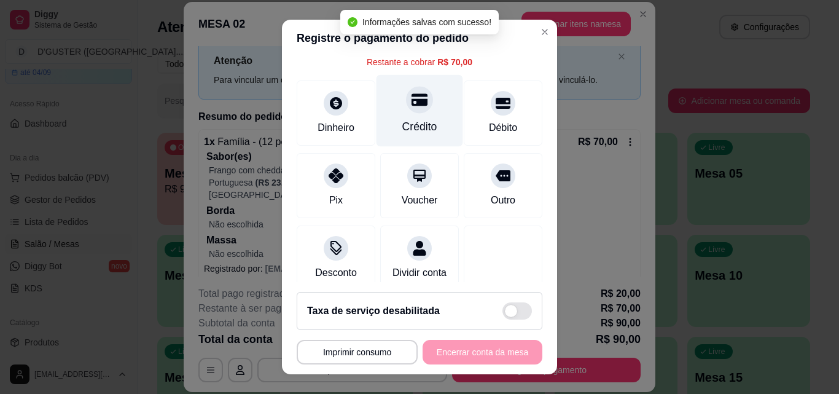
scroll to position [0, 0]
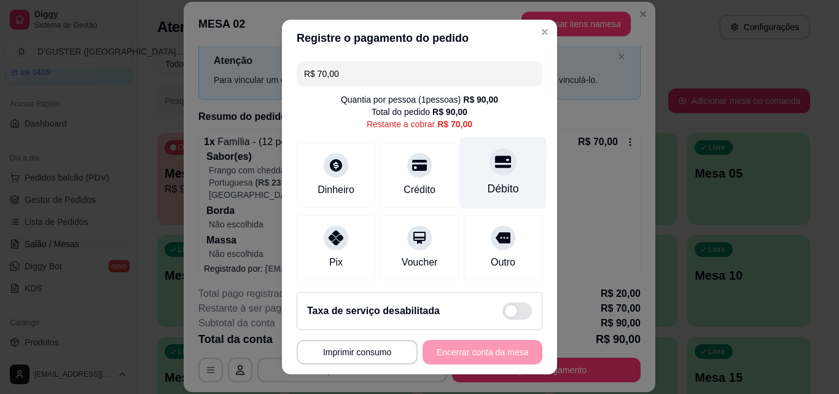
click at [489, 185] on div "Débito" at bounding box center [503, 189] width 31 height 16
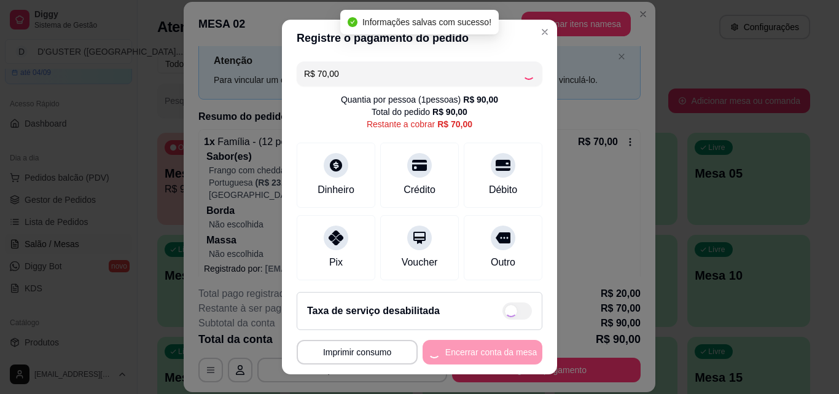
type input "R$ 0,00"
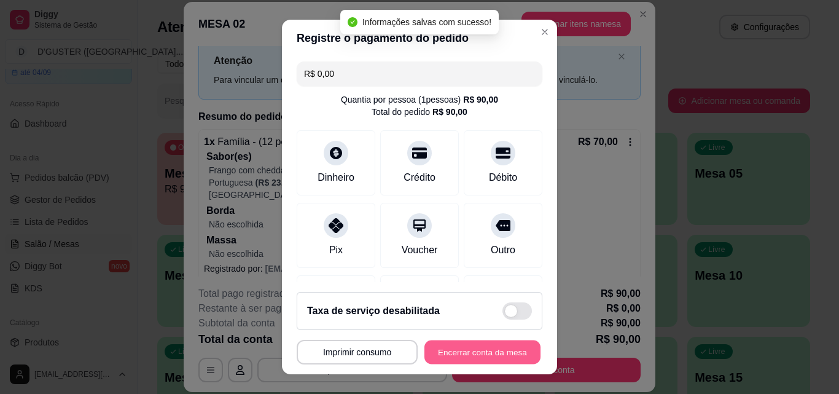
click at [487, 350] on button "Encerrar conta da mesa" at bounding box center [482, 352] width 116 height 24
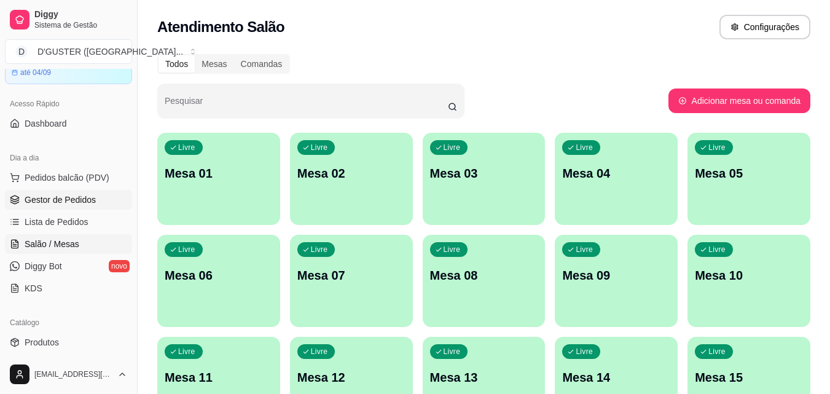
drag, startPoint x: 53, startPoint y: 193, endPoint x: 93, endPoint y: 199, distance: 40.4
click at [53, 194] on link "Gestor de Pedidos" at bounding box center [68, 200] width 127 height 20
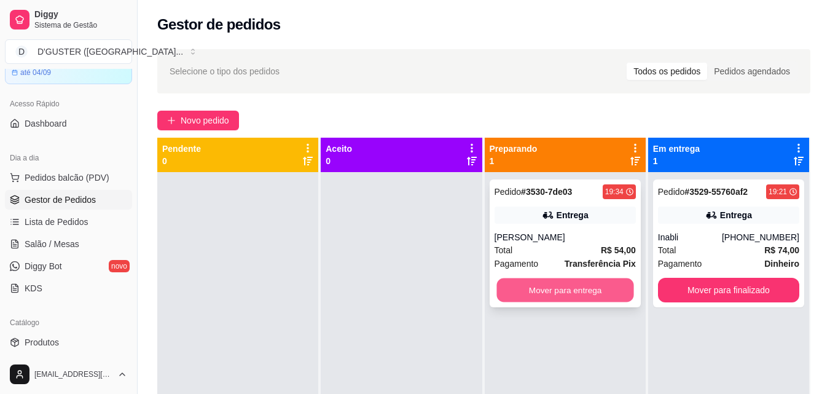
click at [587, 289] on button "Mover para entrega" at bounding box center [564, 290] width 137 height 24
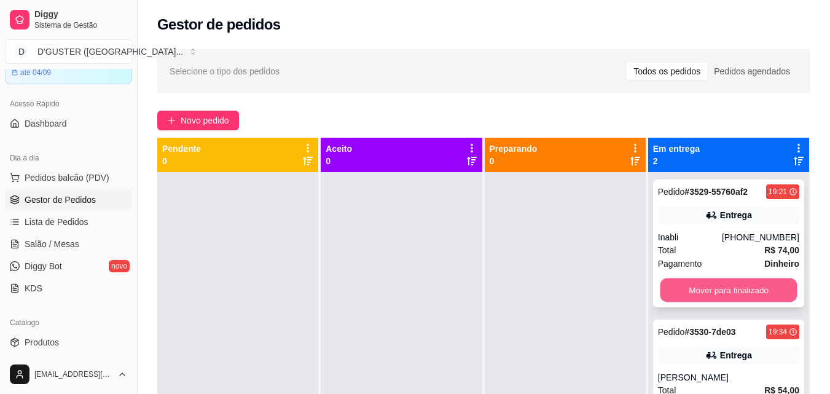
click at [700, 292] on button "Mover para finalizado" at bounding box center [728, 290] width 137 height 24
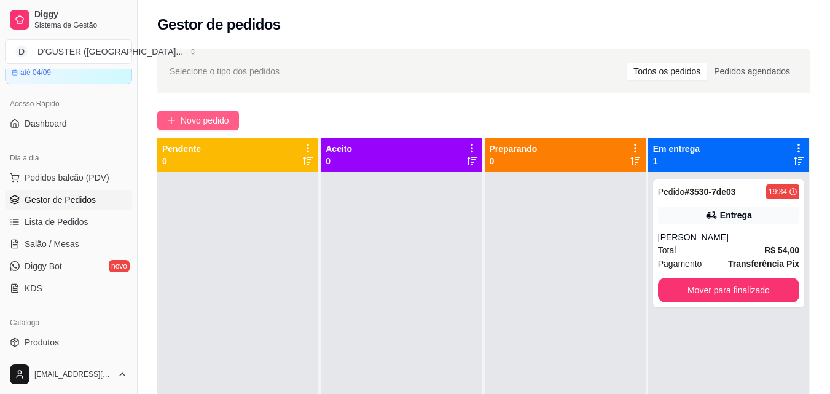
click at [202, 113] on button "Novo pedido" at bounding box center [198, 121] width 82 height 20
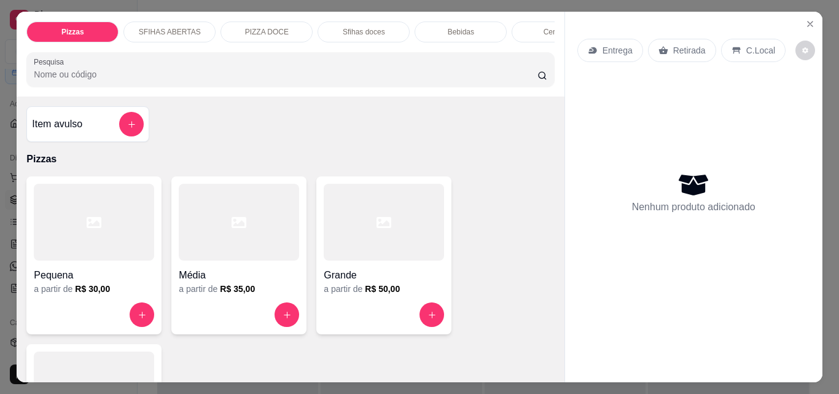
click at [612, 44] on p "Entrega" at bounding box center [618, 50] width 30 height 12
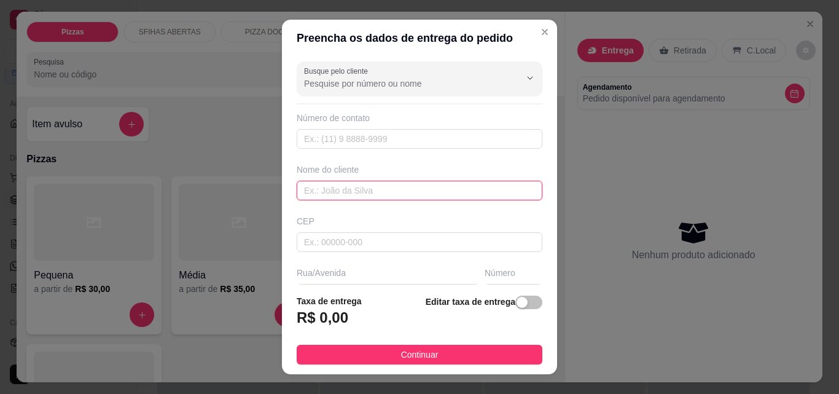
click at [370, 187] on input "text" at bounding box center [420, 191] width 246 height 20
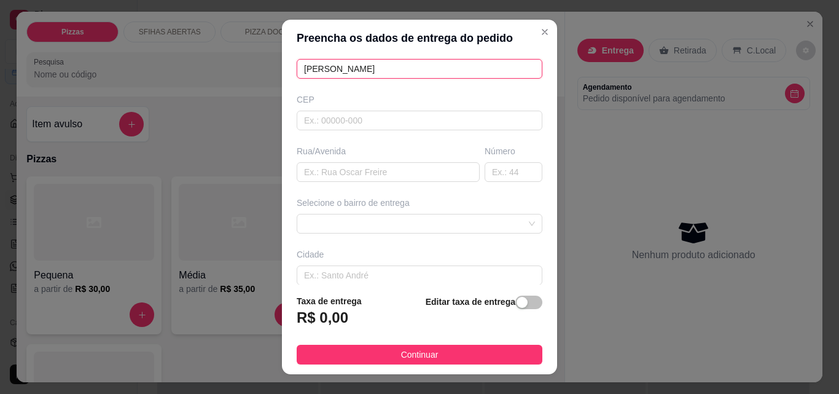
scroll to position [123, 0]
type input "[PERSON_NAME]"
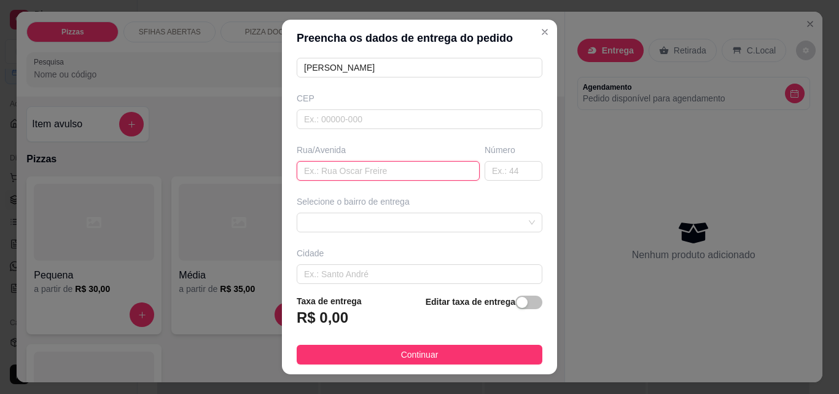
click at [365, 168] on input "text" at bounding box center [388, 171] width 183 height 20
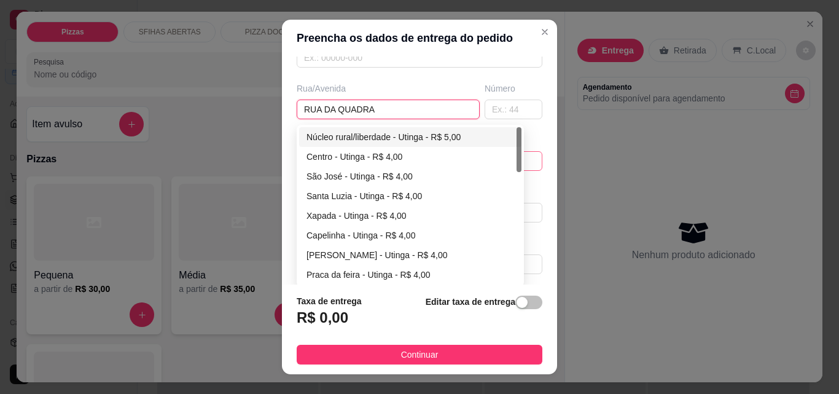
click at [399, 170] on div "63b4592ab99d1fc0c0b98822 63b76386fd7d706166b4cd17 Núcleo rural/liberdade - Utin…" at bounding box center [420, 161] width 246 height 20
type input "RUA DA QUADRA"
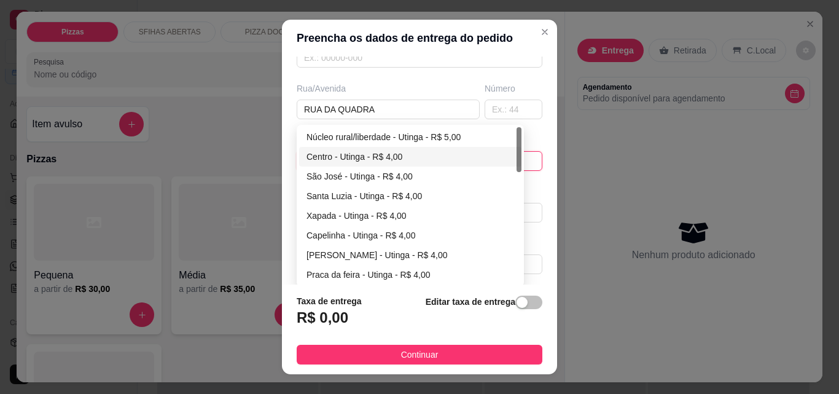
click at [373, 158] on div "Centro - Utinga - R$ 4,00" at bounding box center [411, 157] width 208 height 14
type input "Utinga"
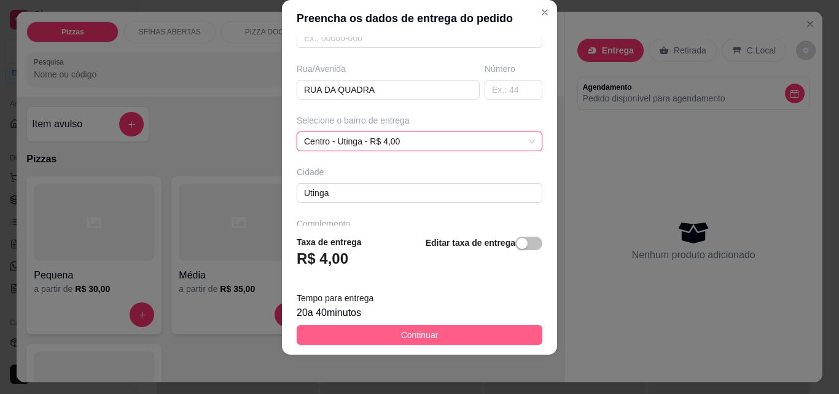
click at [459, 335] on button "Continuar" at bounding box center [420, 335] width 246 height 20
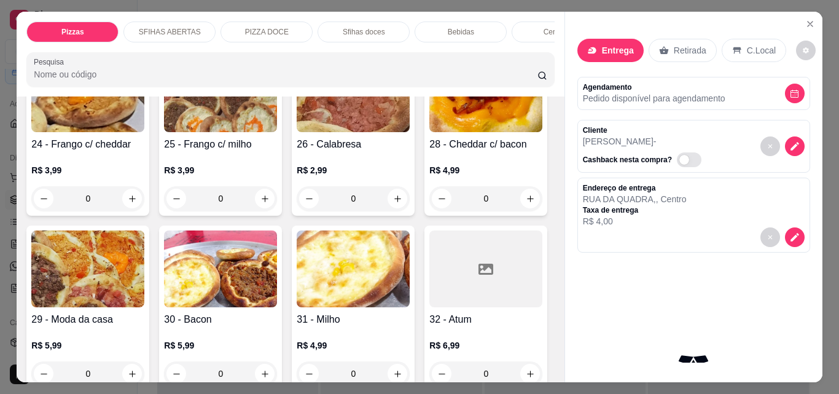
scroll to position [737, 0]
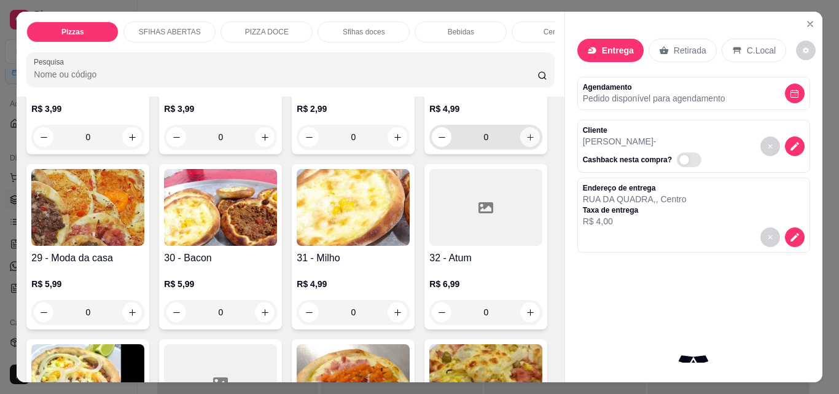
click at [526, 142] on icon "increase-product-quantity" at bounding box center [530, 137] width 9 height 9
type input "1"
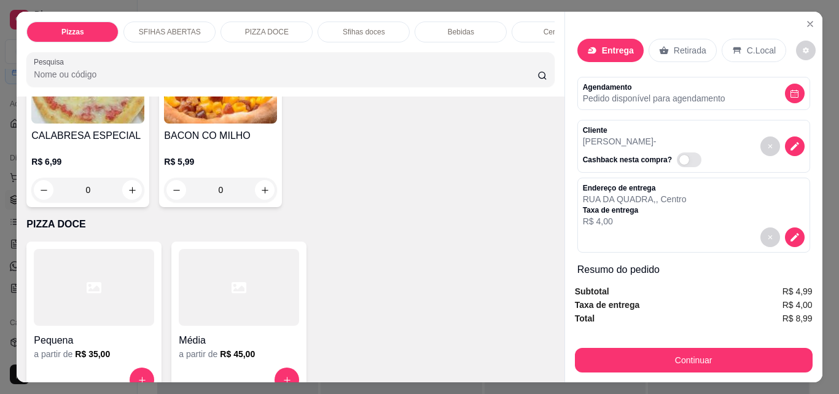
scroll to position [1720, 0]
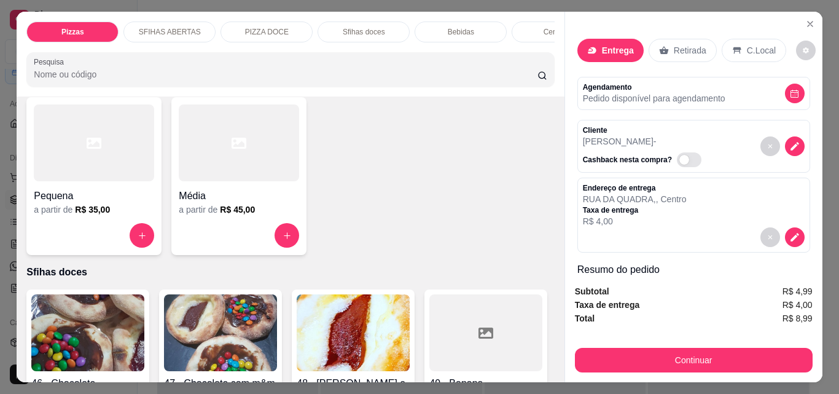
type input "1"
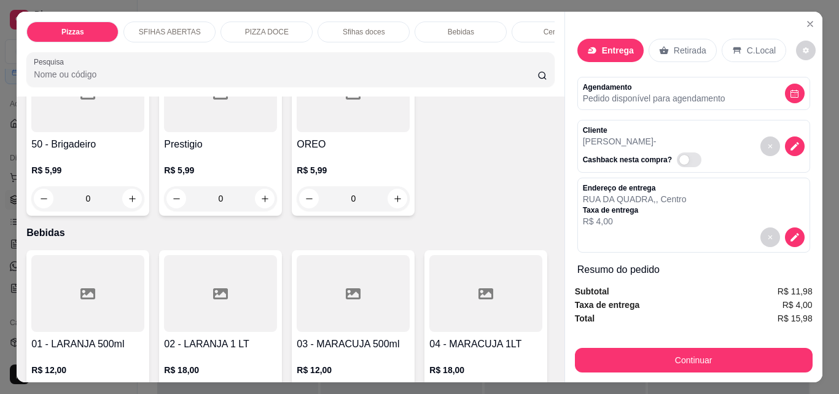
scroll to position [2151, 0]
click at [262, 26] on icon "increase-product-quantity" at bounding box center [265, 23] width 7 height 7
click at [262, 35] on div "R$ 5,99 0" at bounding box center [220, 11] width 113 height 47
type input "1"
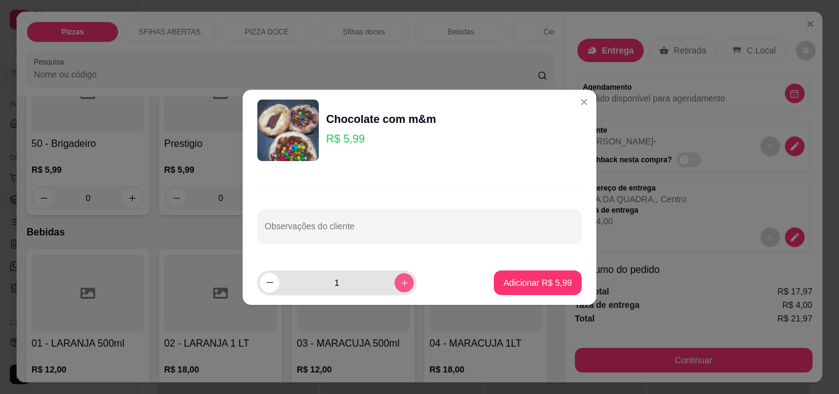
click at [400, 282] on icon "increase-product-quantity" at bounding box center [404, 282] width 9 height 9
type input "2"
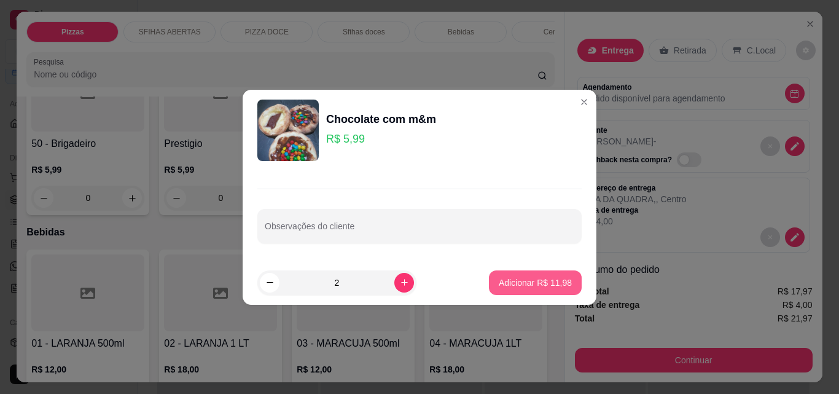
click at [526, 283] on p "Adicionar R$ 11,98" at bounding box center [535, 282] width 73 height 12
type input "3"
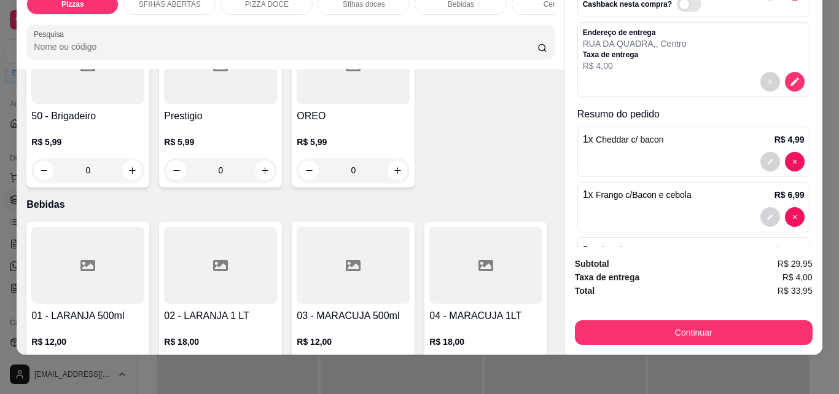
scroll to position [186, 0]
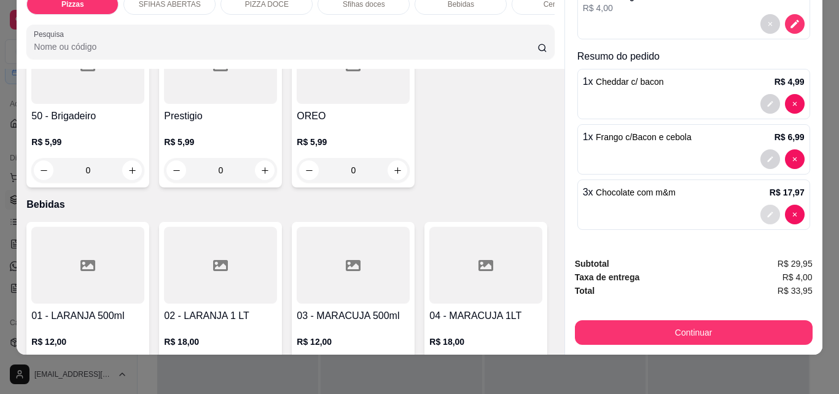
click at [767, 211] on icon "decrease-product-quantity" at bounding box center [770, 214] width 7 height 7
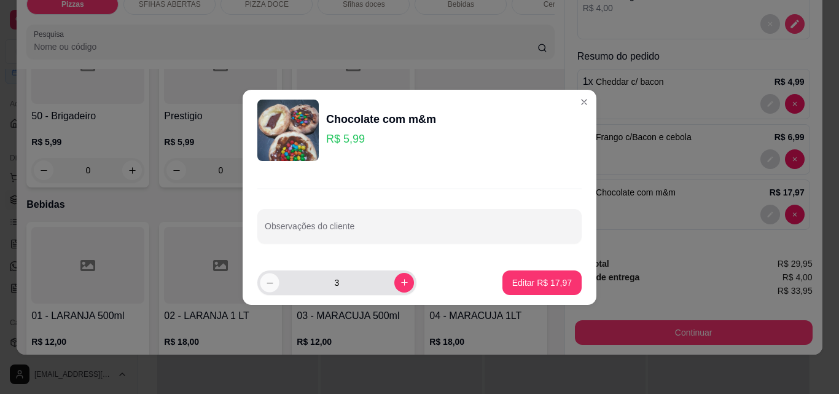
click at [271, 284] on icon "decrease-product-quantity" at bounding box center [269, 282] width 9 height 9
type input "2"
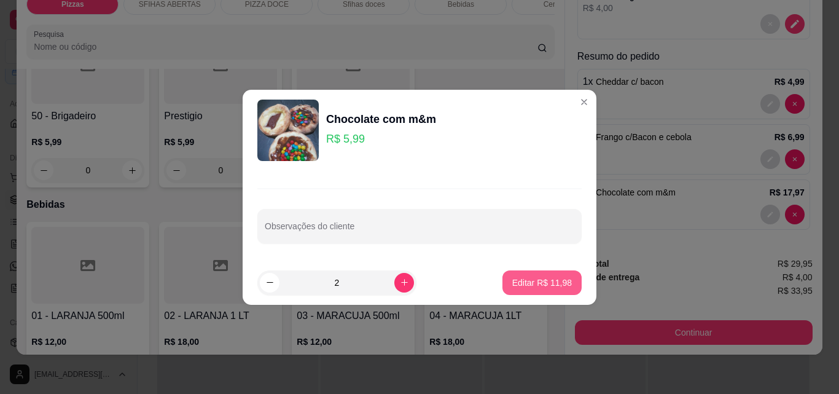
click at [534, 286] on p "Editar R$ 11,98" at bounding box center [542, 282] width 60 height 12
type input "2"
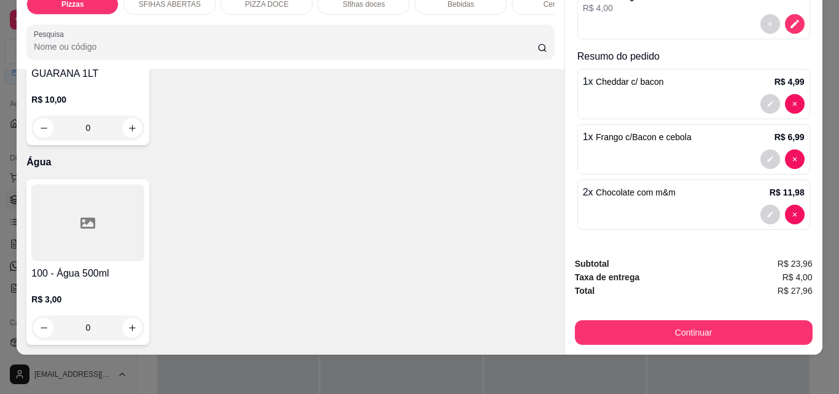
scroll to position [4854, 0]
type input "1"
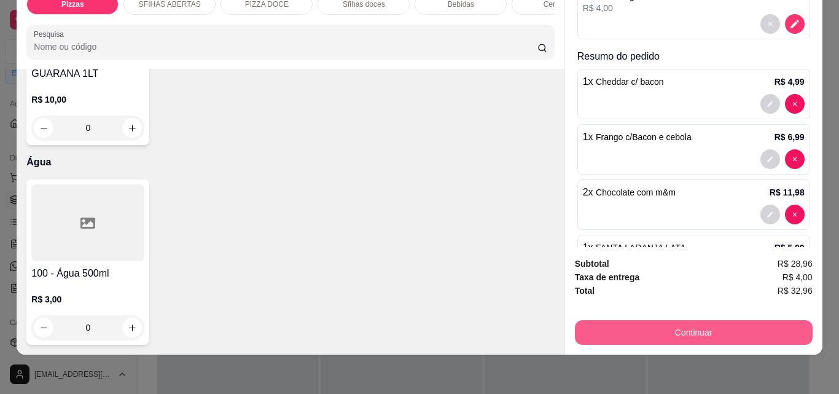
click at [716, 321] on button "Continuar" at bounding box center [694, 332] width 238 height 25
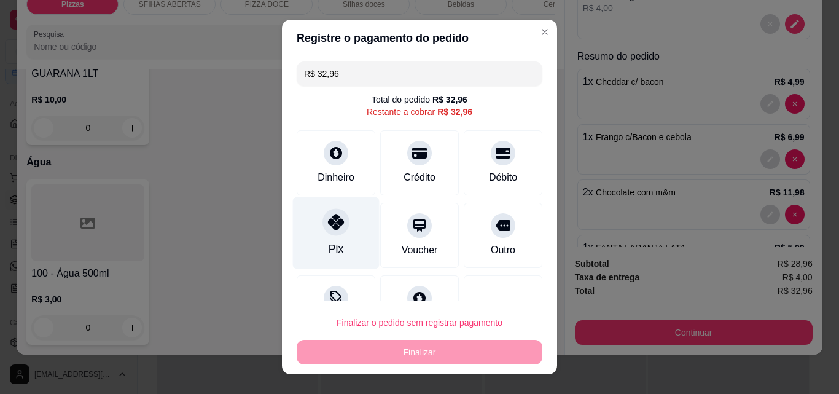
click at [340, 221] on div at bounding box center [336, 221] width 27 height 27
type input "R$ 0,00"
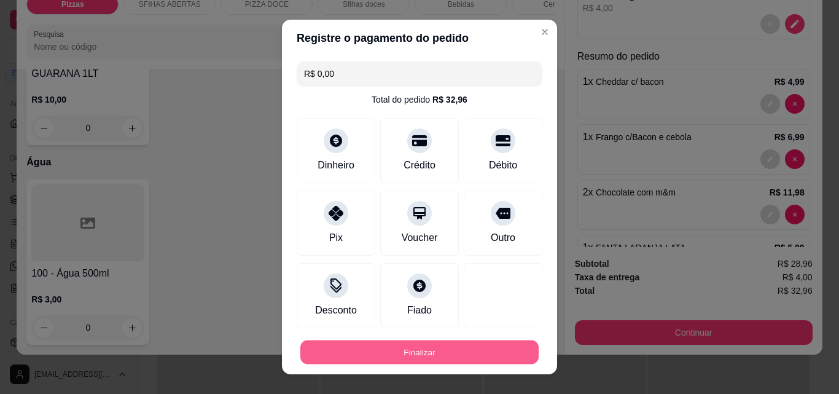
click at [437, 351] on button "Finalizar" at bounding box center [419, 352] width 238 height 24
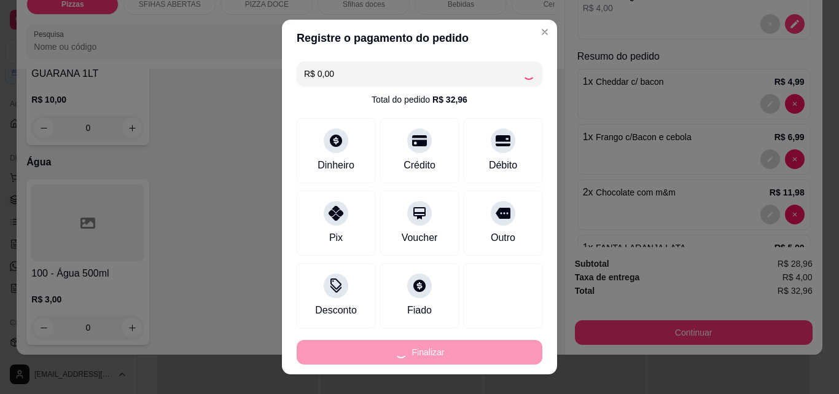
type input "0"
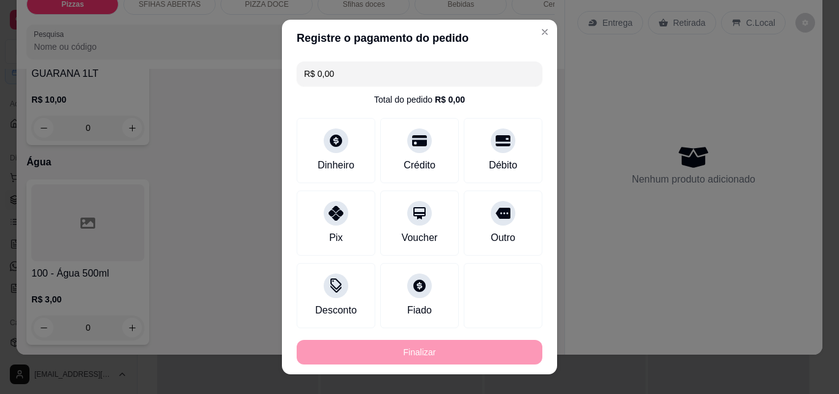
type input "-R$ 32,96"
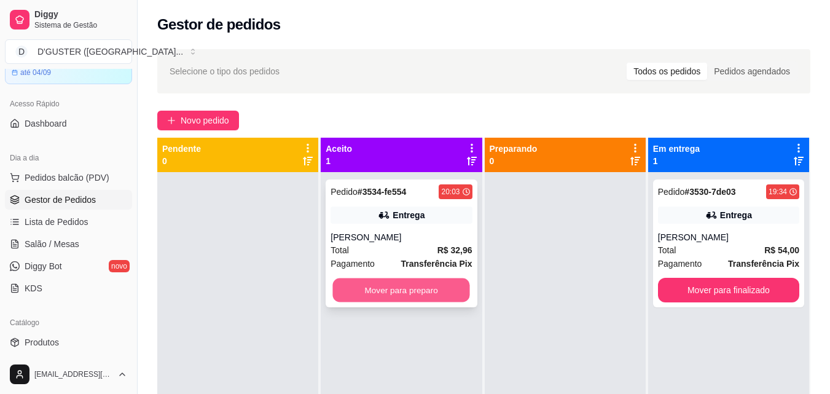
click at [410, 294] on button "Mover para preparo" at bounding box center [401, 290] width 137 height 24
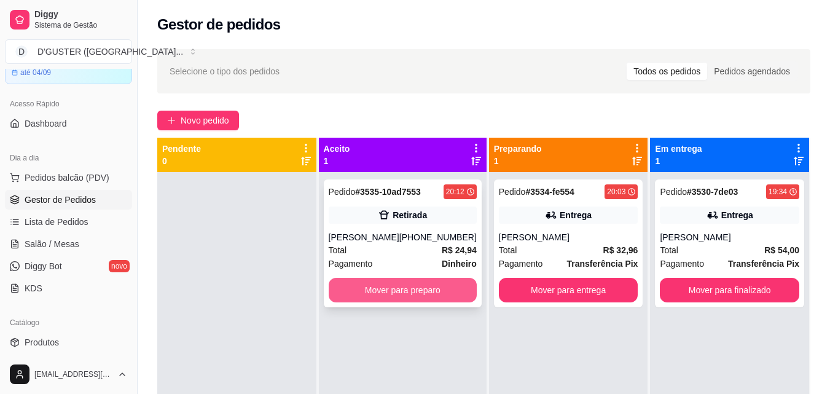
click at [366, 295] on button "Mover para preparo" at bounding box center [403, 290] width 148 height 25
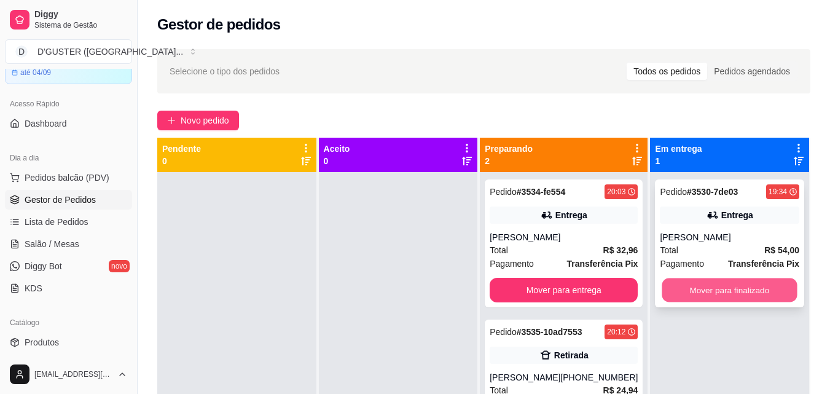
click at [725, 295] on button "Mover para finalizado" at bounding box center [729, 290] width 135 height 24
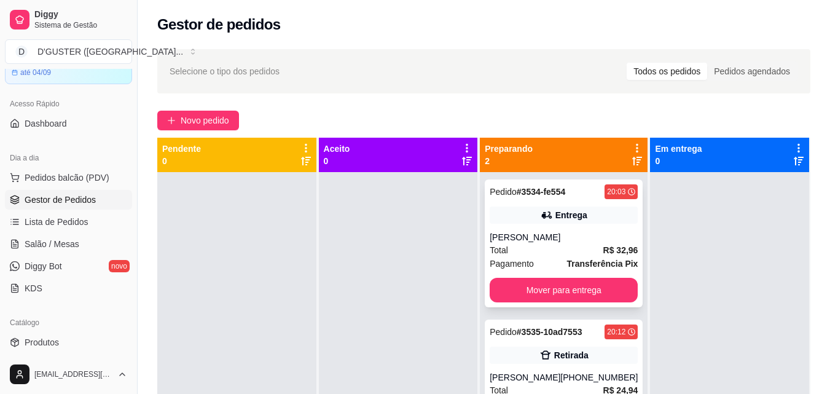
click at [526, 217] on div "Entrega" at bounding box center [564, 214] width 148 height 17
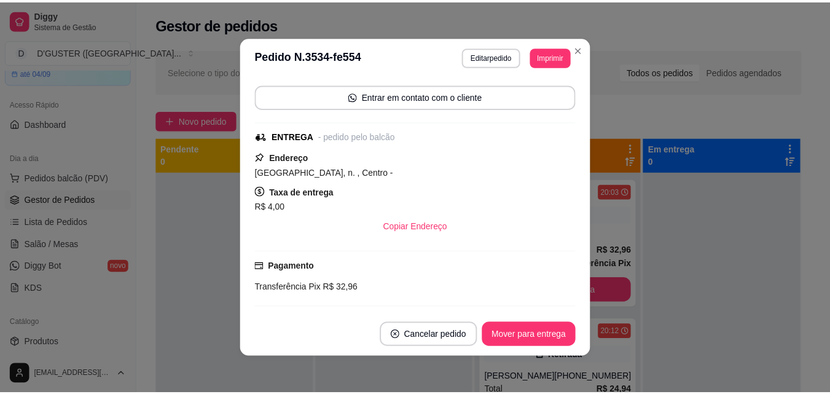
scroll to position [123, 0]
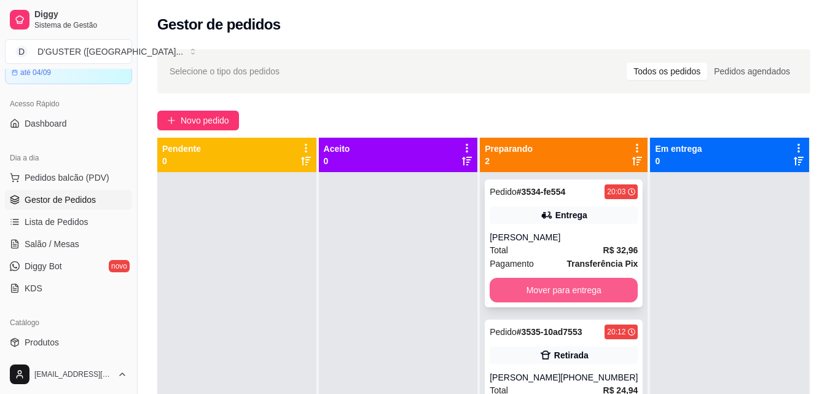
click at [585, 293] on button "Mover para entrega" at bounding box center [564, 290] width 148 height 25
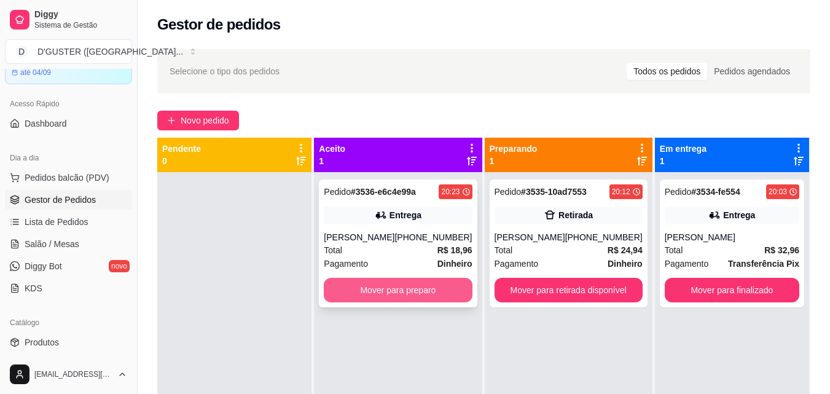
click at [422, 280] on button "Mover para preparo" at bounding box center [398, 290] width 148 height 25
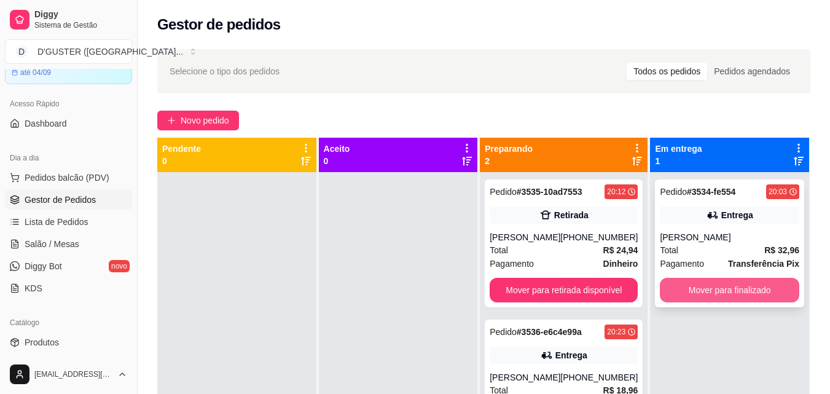
click at [702, 283] on button "Mover para finalizado" at bounding box center [729, 290] width 139 height 25
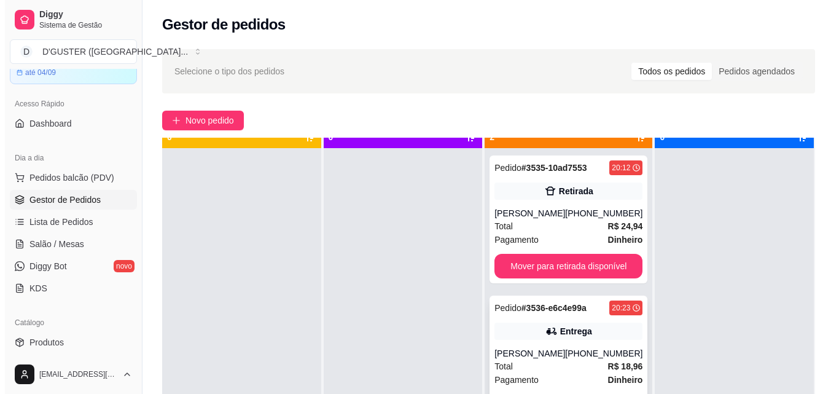
scroll to position [34, 0]
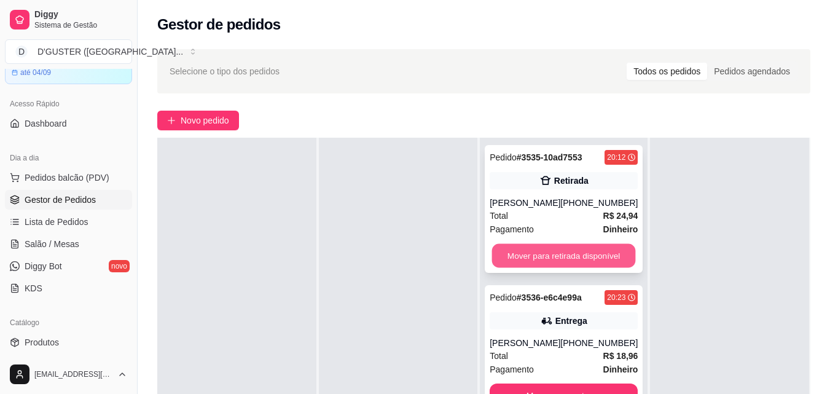
click at [568, 257] on button "Mover para retirada disponível" at bounding box center [564, 256] width 144 height 24
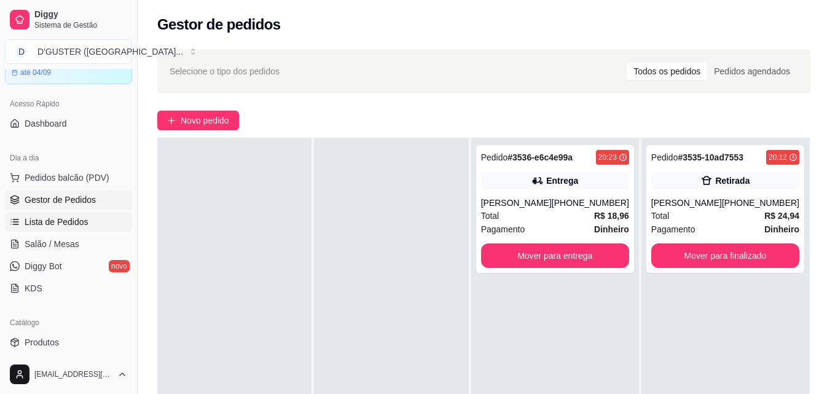
click at [61, 219] on span "Lista de Pedidos" at bounding box center [57, 222] width 64 height 12
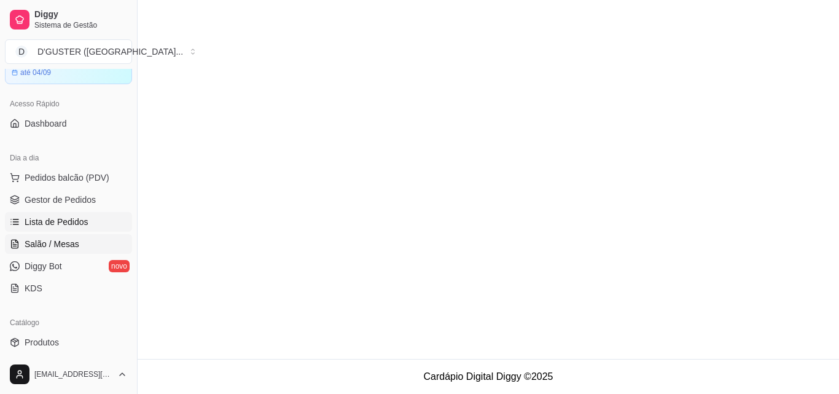
click at [68, 240] on span "Salão / Mesas" at bounding box center [52, 244] width 55 height 12
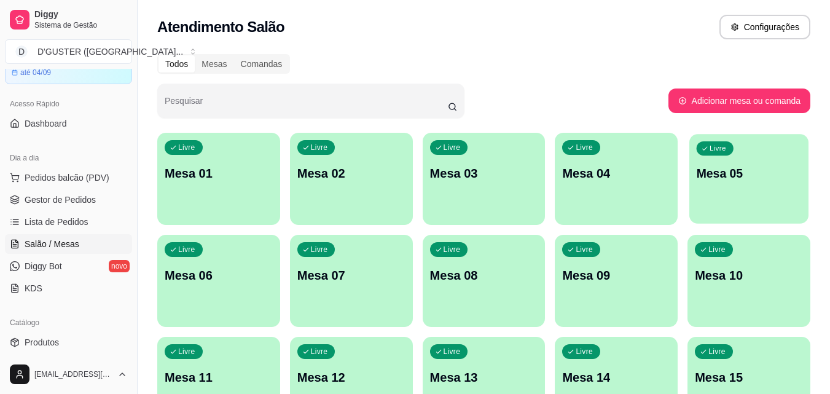
click at [711, 176] on p "Mesa 05" at bounding box center [749, 173] width 105 height 17
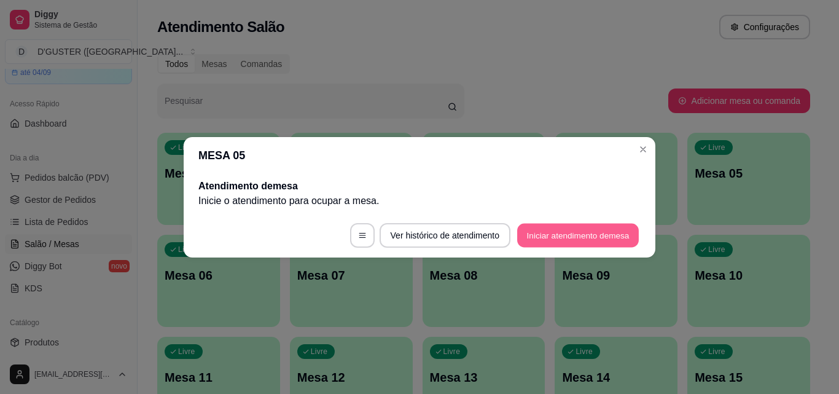
click at [559, 227] on button "Iniciar atendimento de mesa" at bounding box center [578, 235] width 122 height 24
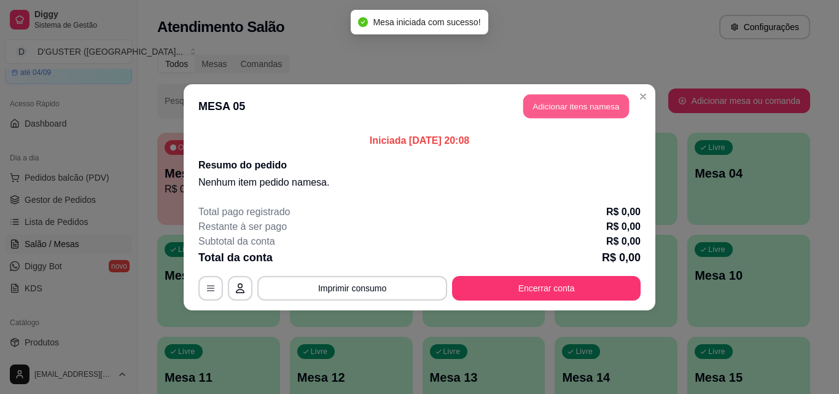
click at [594, 97] on button "Adicionar itens na mesa" at bounding box center [576, 106] width 106 height 24
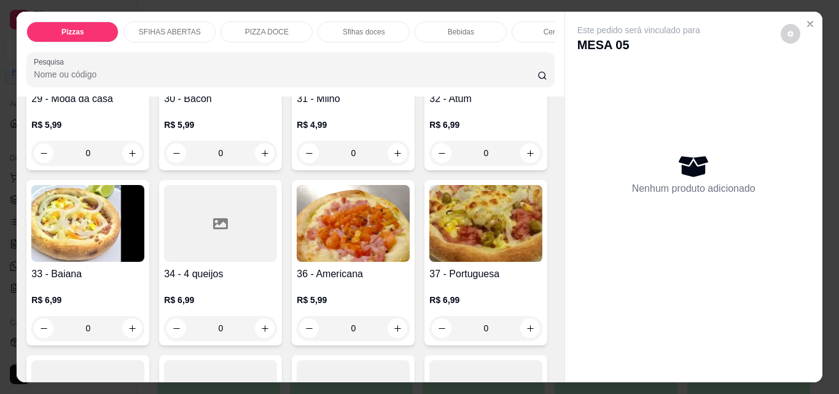
scroll to position [860, 0]
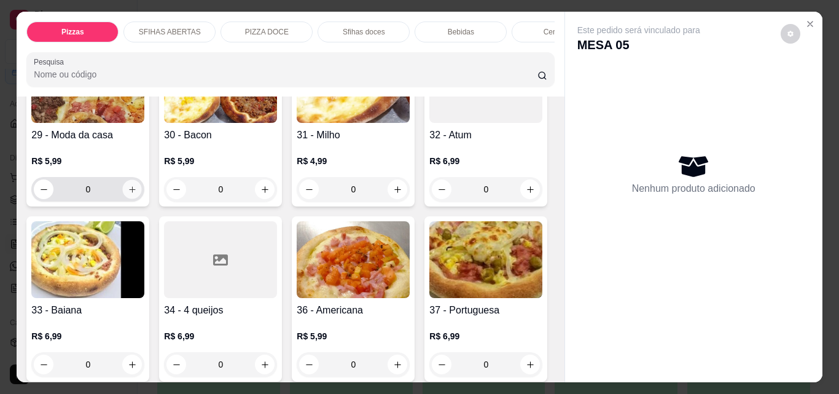
click at [137, 185] on icon "increase-product-quantity" at bounding box center [132, 189] width 9 height 9
type input "1"
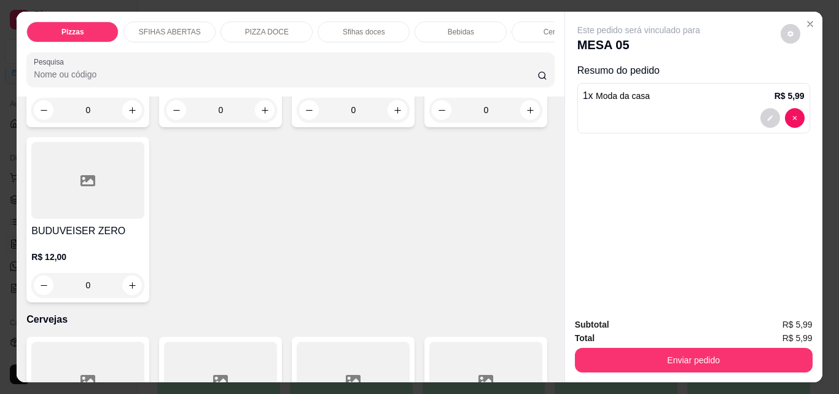
scroll to position [2764, 0]
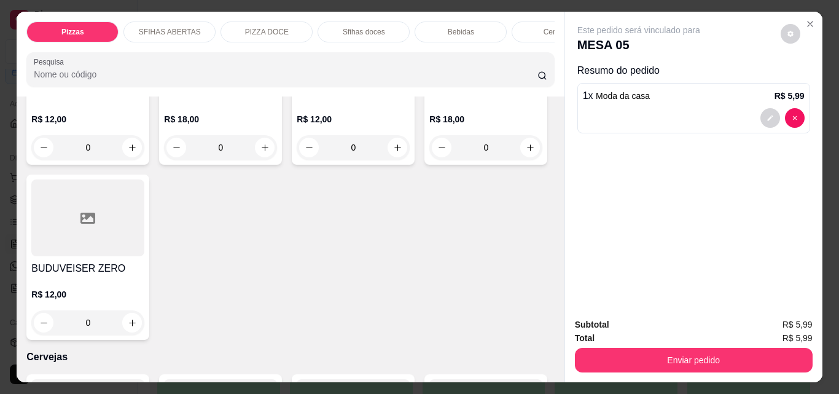
type input "1"
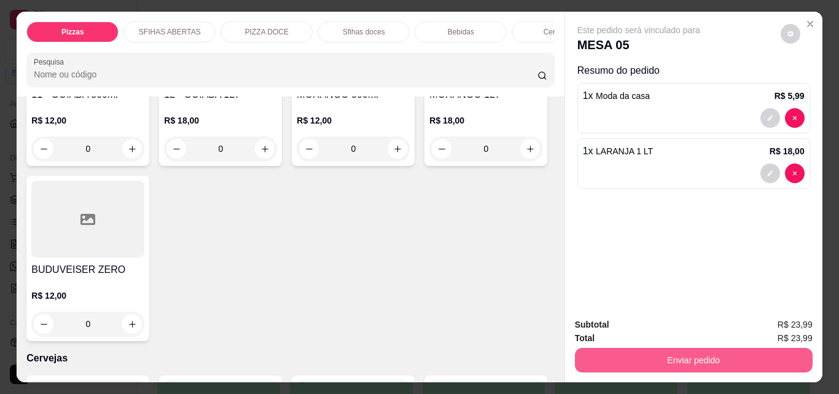
click at [724, 349] on button "Enviar pedido" at bounding box center [694, 360] width 238 height 25
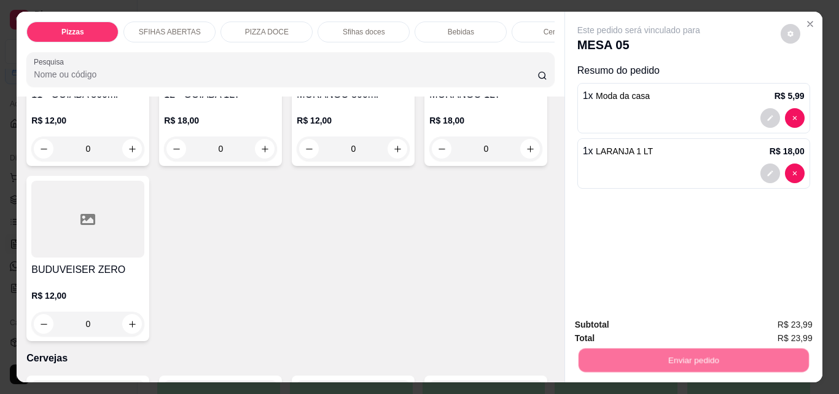
click at [662, 328] on button "Não registrar e enviar pedido" at bounding box center [653, 324] width 124 height 23
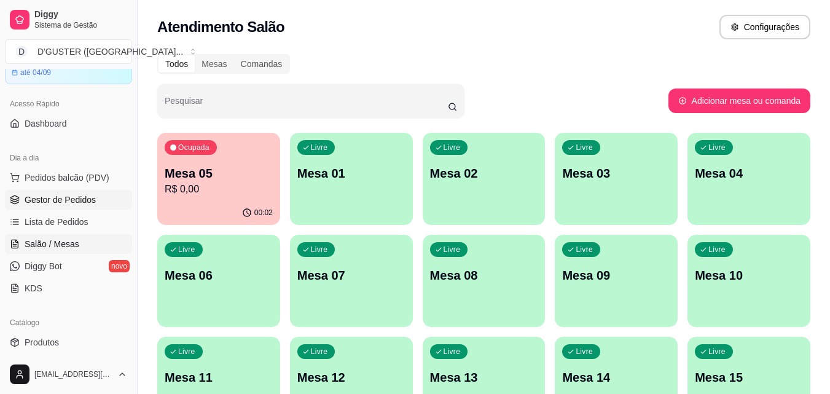
click at [101, 199] on link "Gestor de Pedidos" at bounding box center [68, 200] width 127 height 20
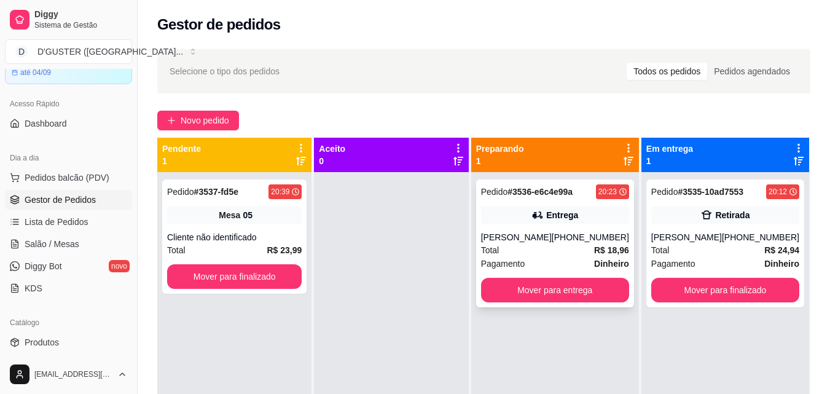
click at [546, 304] on div "Pedido # 3536-e6c4e99a 20:23 Entrega [PERSON_NAME] [PHONE_NUMBER] Total R$ 18,9…" at bounding box center [555, 243] width 158 height 128
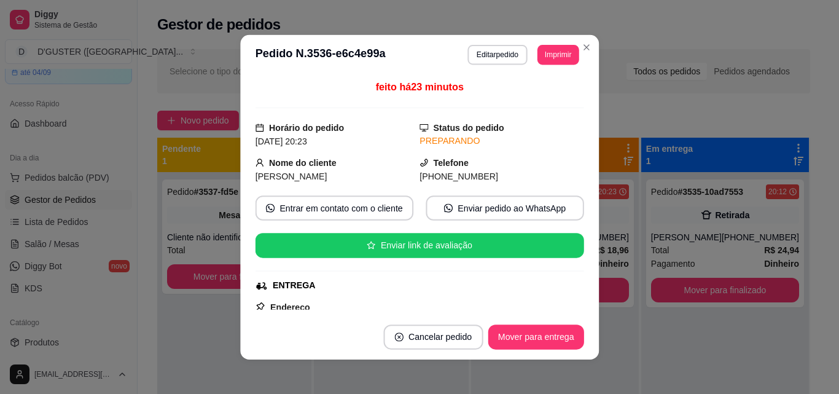
click at [552, 284] on div "ENTREGA" at bounding box center [418, 285] width 326 height 13
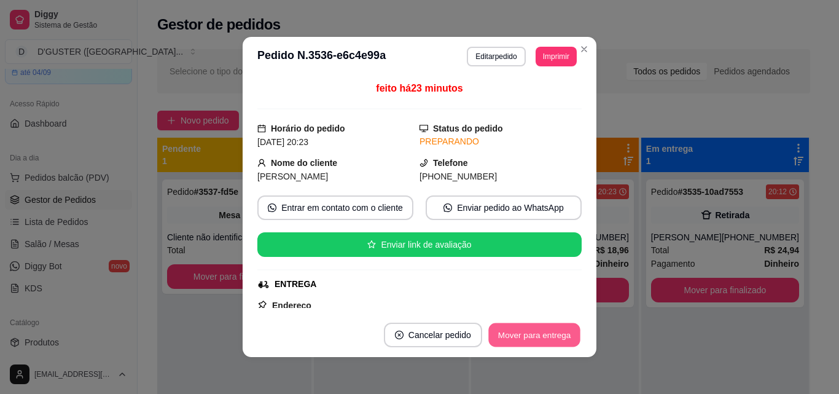
click at [541, 337] on button "Mover para entrega" at bounding box center [534, 335] width 92 height 24
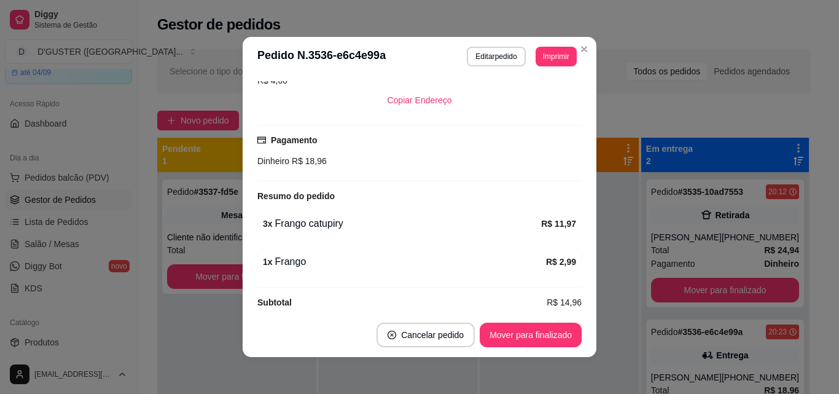
scroll to position [2, 0]
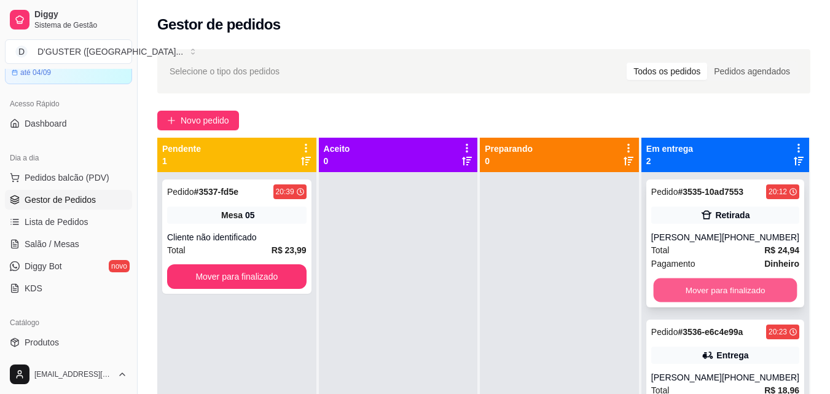
click at [684, 283] on button "Mover para finalizado" at bounding box center [725, 290] width 144 height 24
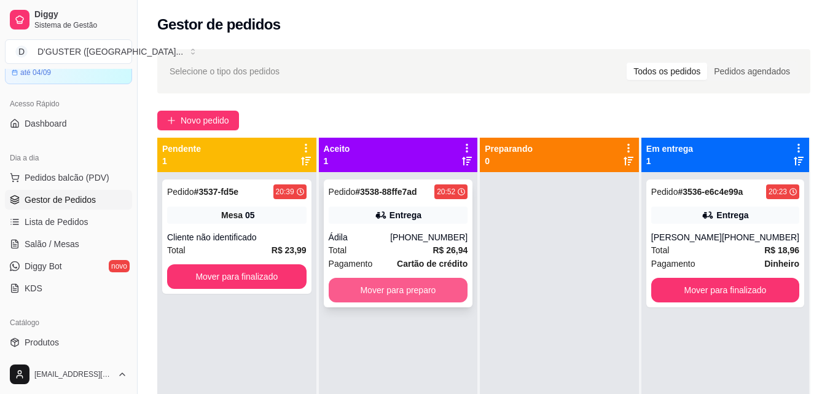
click at [410, 297] on button "Mover para preparo" at bounding box center [398, 290] width 139 height 25
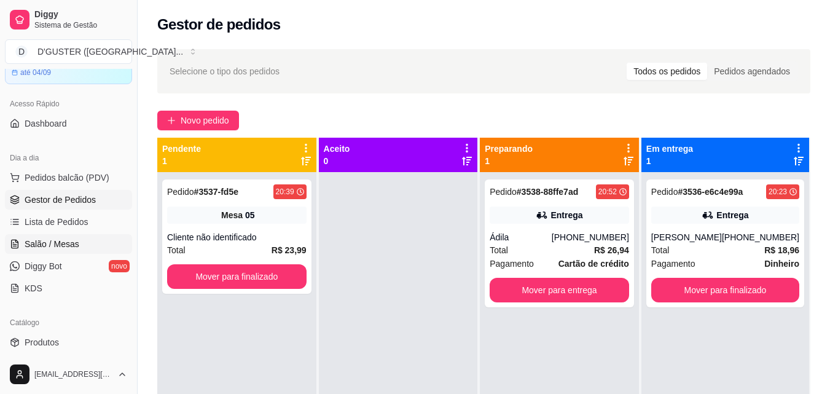
click at [50, 244] on span "Salão / Mesas" at bounding box center [52, 244] width 55 height 12
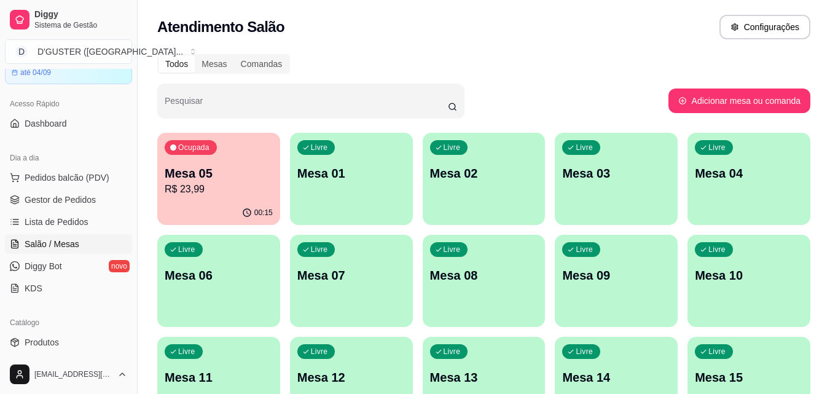
click at [454, 198] on div "Livre Mesa 02" at bounding box center [484, 171] width 123 height 77
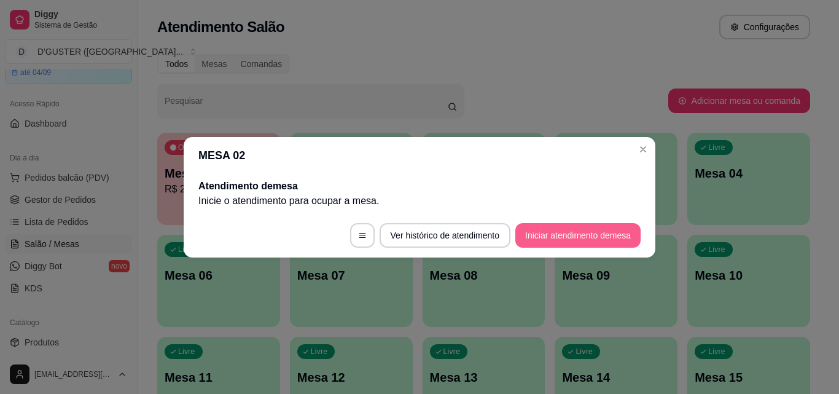
click at [593, 231] on button "Iniciar atendimento de mesa" at bounding box center [577, 235] width 125 height 25
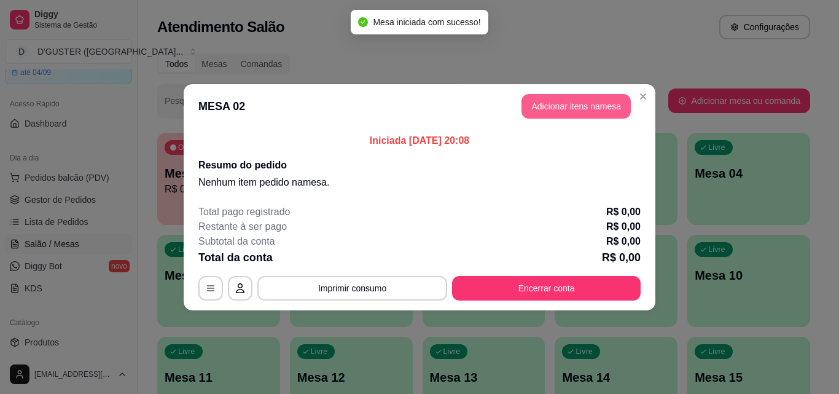
click at [570, 101] on button "Adicionar itens na mesa" at bounding box center [576, 106] width 109 height 25
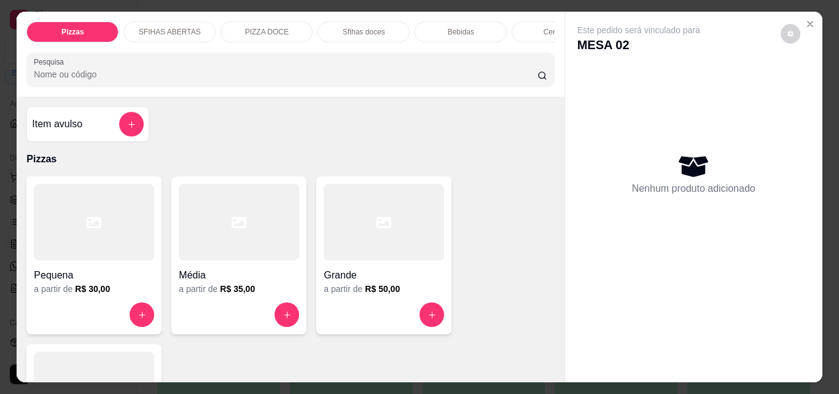
click at [370, 283] on h4 "Grande" at bounding box center [384, 275] width 120 height 15
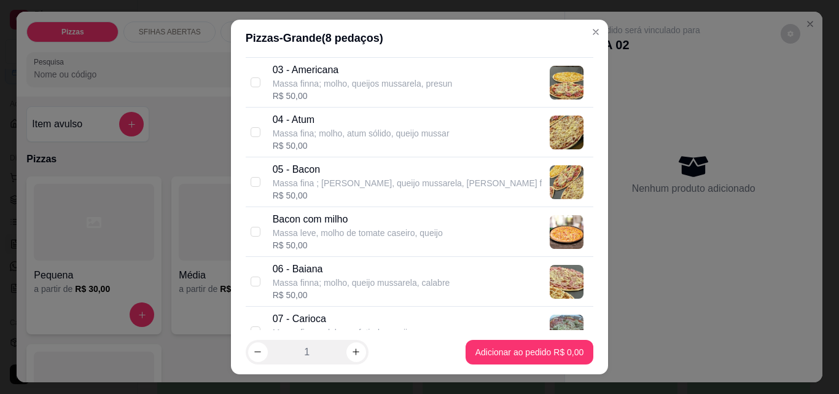
scroll to position [184, 0]
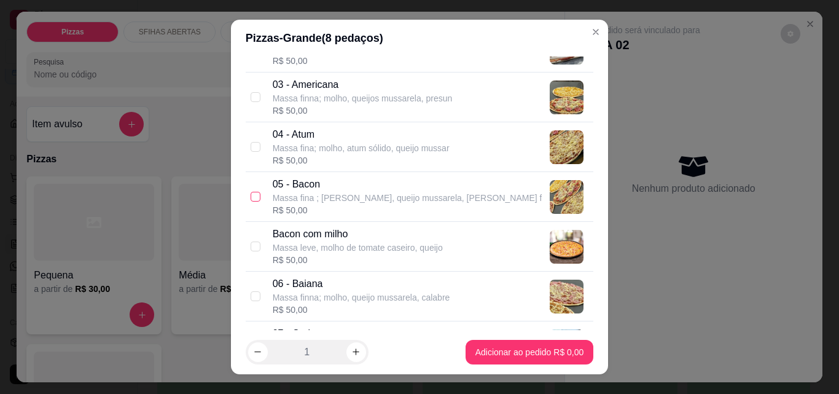
click at [251, 193] on input "checkbox" at bounding box center [256, 197] width 10 height 10
checkbox input "true"
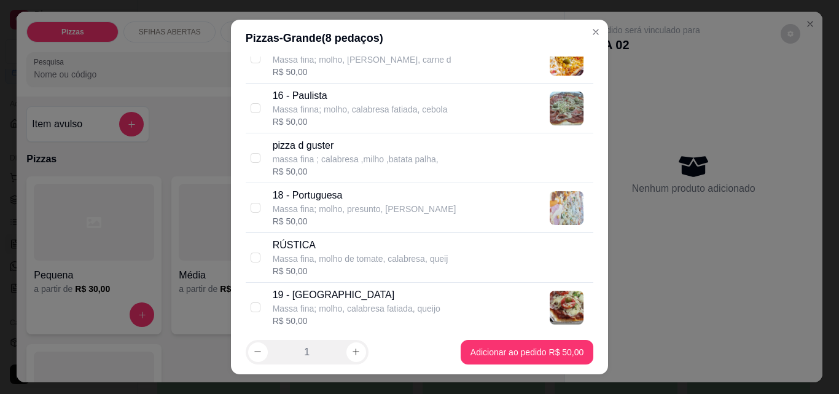
scroll to position [983, 0]
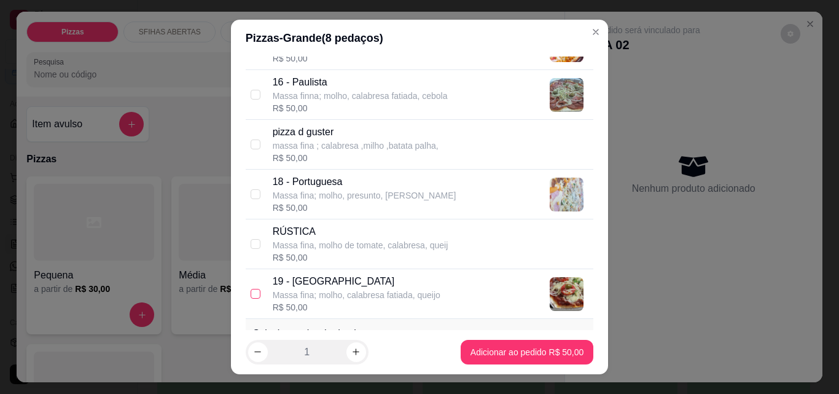
click at [251, 293] on input "checkbox" at bounding box center [256, 294] width 10 height 10
checkbox input "true"
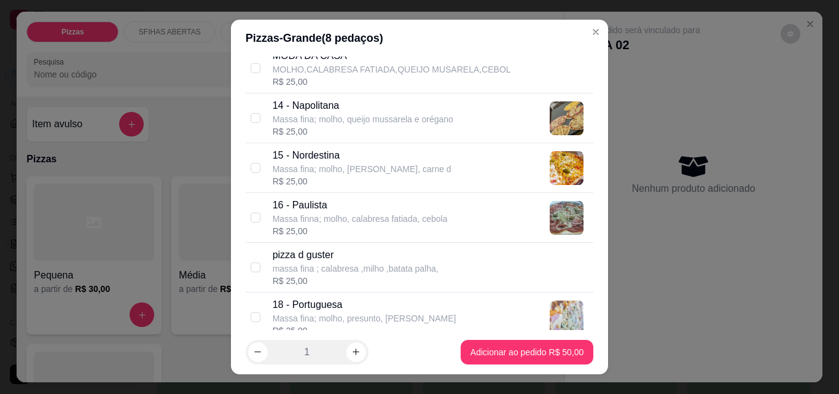
scroll to position [799, 0]
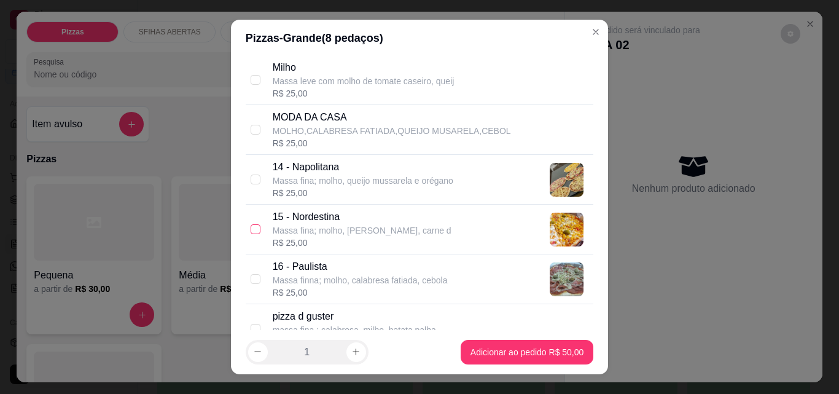
click at [251, 230] on input "checkbox" at bounding box center [256, 229] width 10 height 10
checkbox input "true"
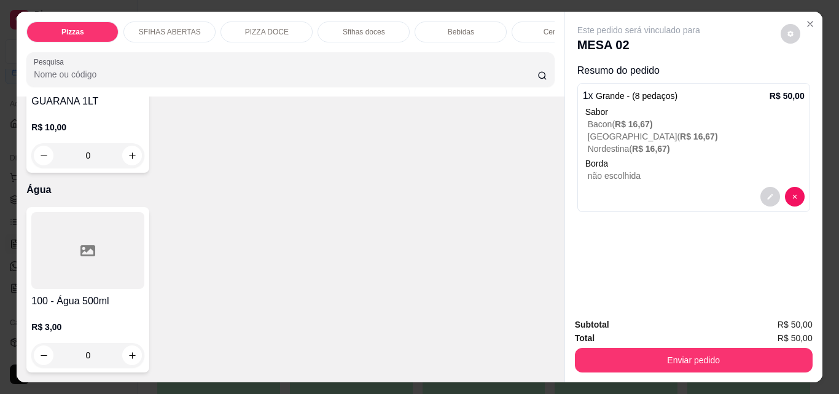
scroll to position [4669, 0]
type input "1"
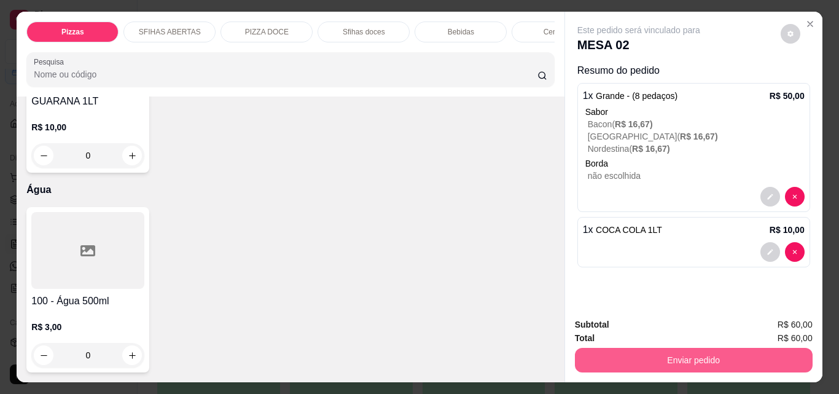
click at [653, 355] on button "Enviar pedido" at bounding box center [694, 360] width 238 height 25
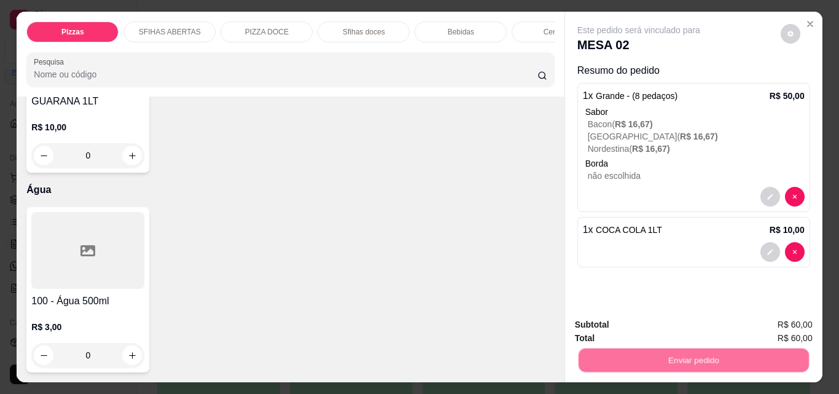
click at [642, 324] on button "Não registrar e enviar pedido" at bounding box center [653, 324] width 128 height 23
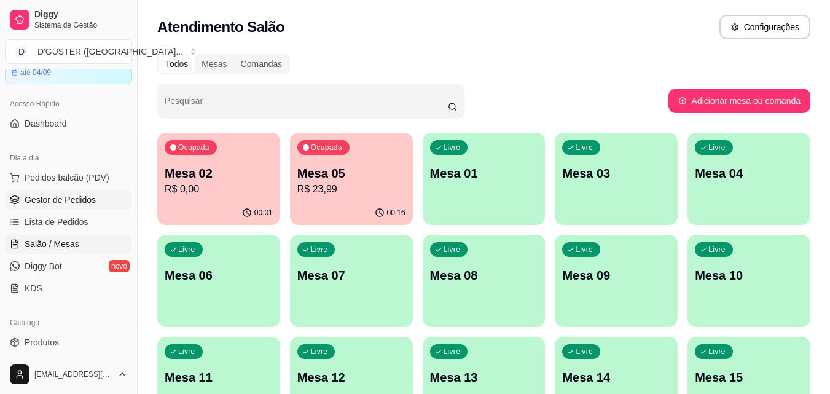
click at [46, 192] on link "Gestor de Pedidos" at bounding box center [68, 200] width 127 height 20
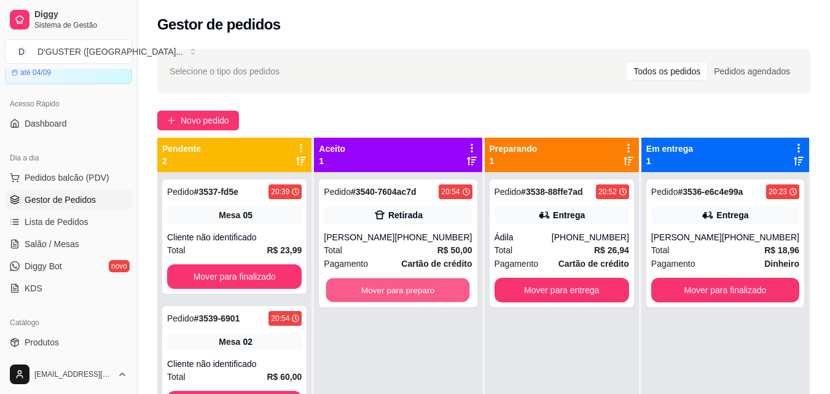
click at [432, 291] on button "Mover para preparo" at bounding box center [398, 290] width 144 height 24
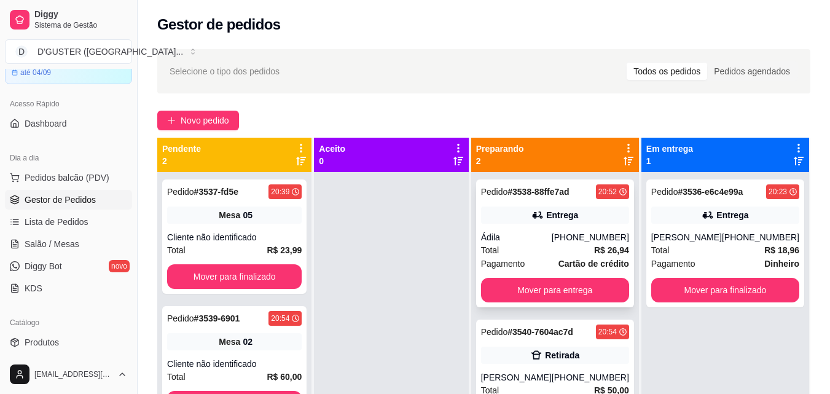
click at [567, 249] on div "Total R$ 26,94" at bounding box center [555, 250] width 148 height 14
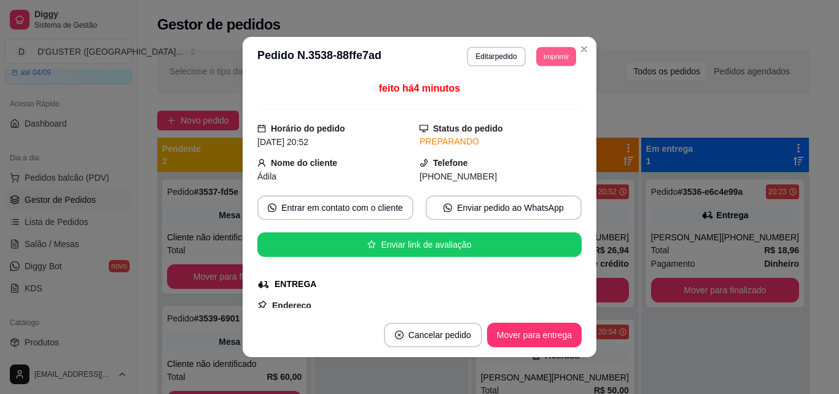
click at [539, 54] on button "Imprimir" at bounding box center [556, 56] width 40 height 19
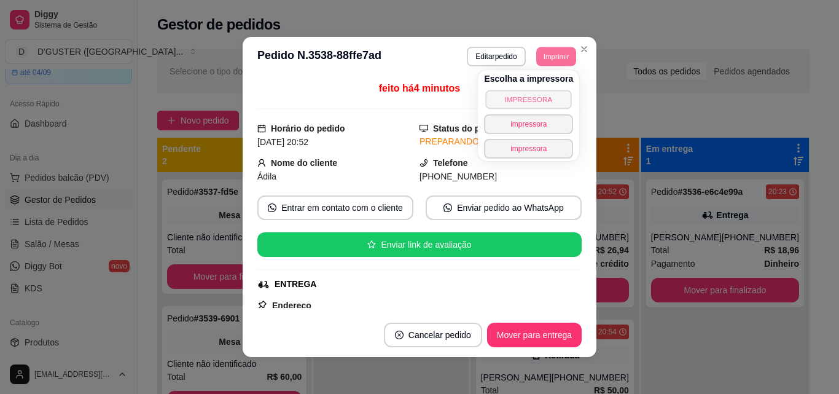
click at [534, 99] on button "IMPRESSORA" at bounding box center [529, 99] width 86 height 19
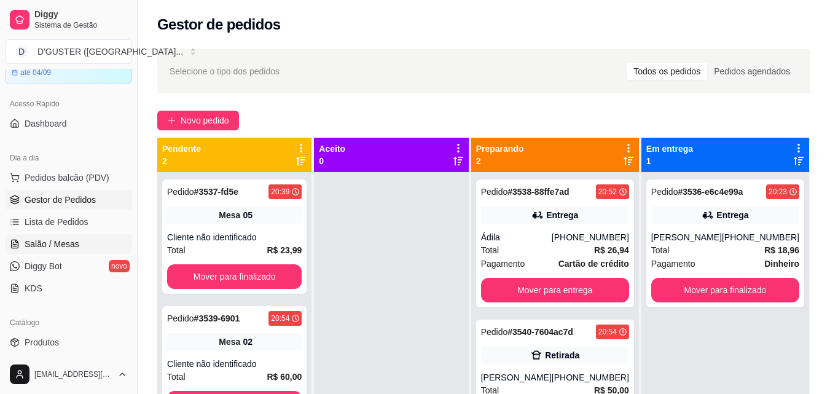
click at [76, 244] on span "Salão / Mesas" at bounding box center [52, 244] width 55 height 12
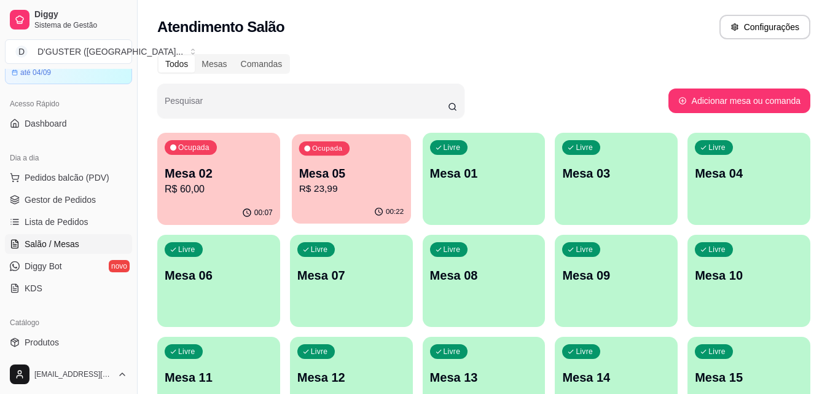
click at [348, 194] on p "R$ 23,99" at bounding box center [351, 189] width 105 height 14
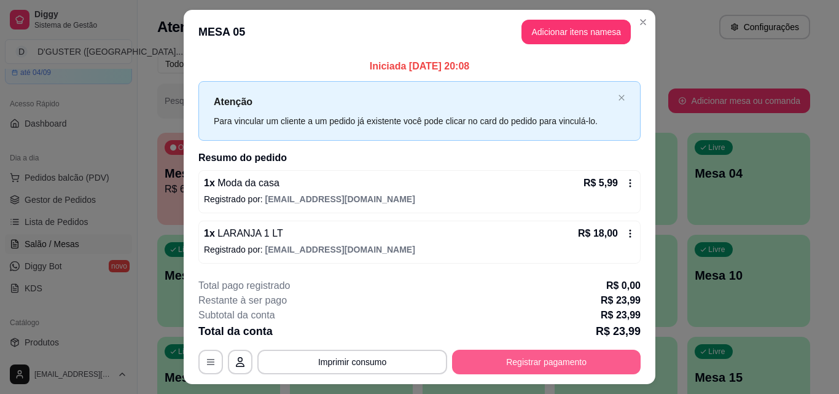
click at [504, 365] on button "Registrar pagamento" at bounding box center [546, 362] width 189 height 25
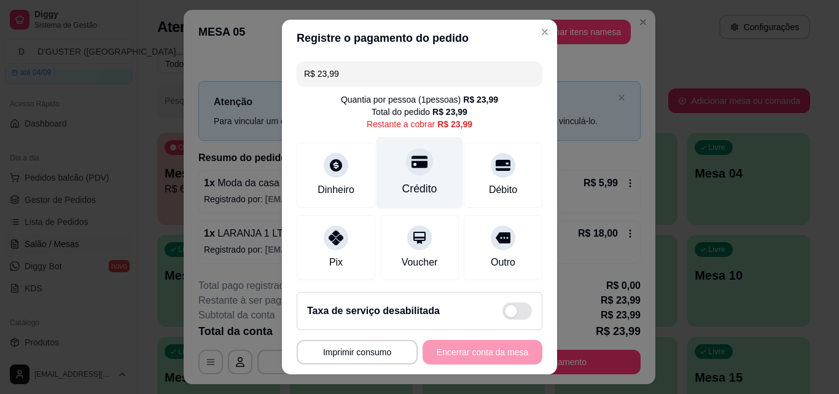
click at [413, 184] on div "Crédito" at bounding box center [419, 189] width 35 height 16
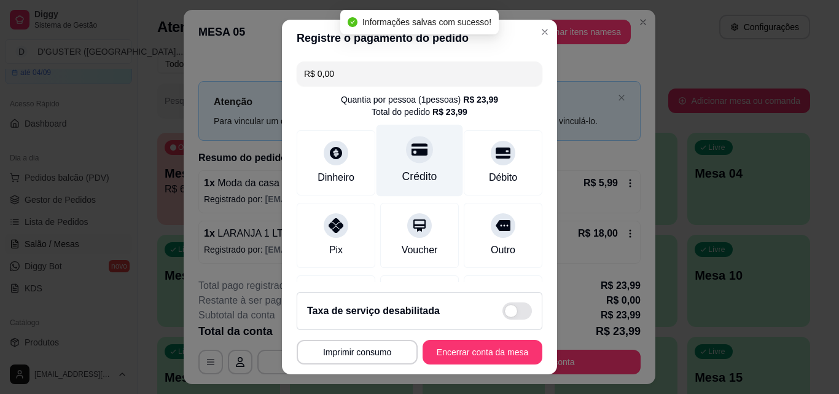
type input "R$ 0,00"
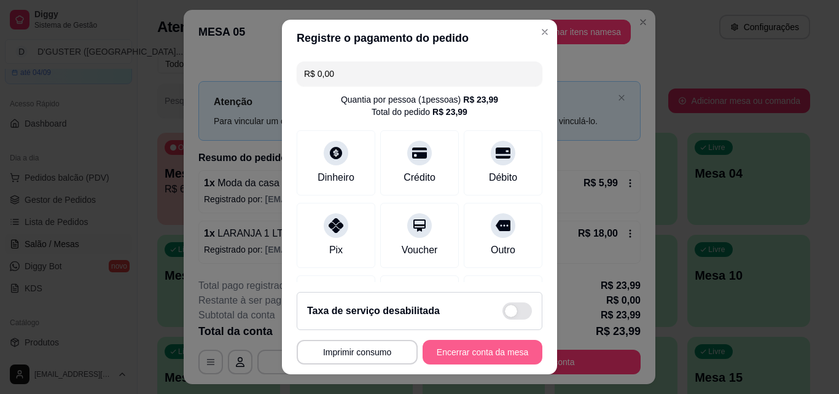
click at [489, 345] on button "Encerrar conta da mesa" at bounding box center [483, 352] width 120 height 25
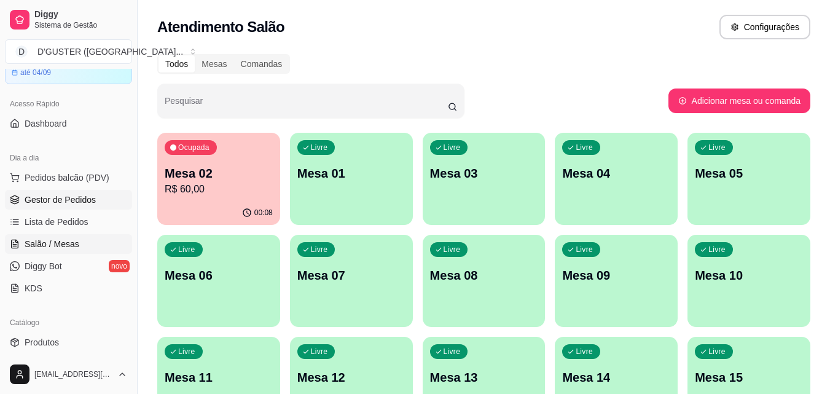
click at [67, 206] on link "Gestor de Pedidos" at bounding box center [68, 200] width 127 height 20
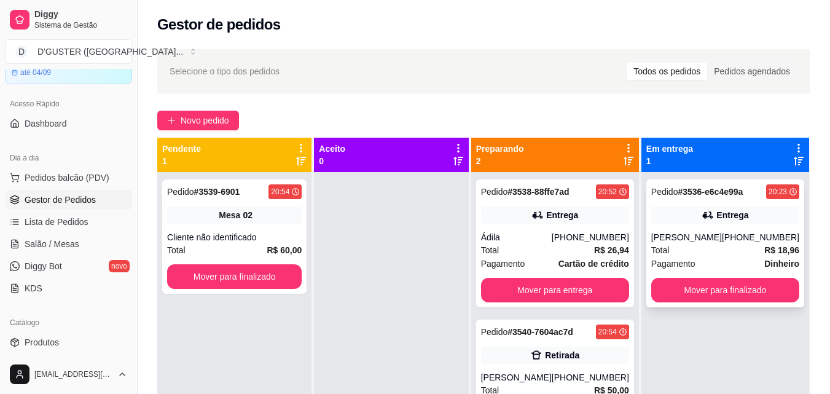
click at [695, 250] on div "Total R$ 18,96" at bounding box center [725, 250] width 148 height 14
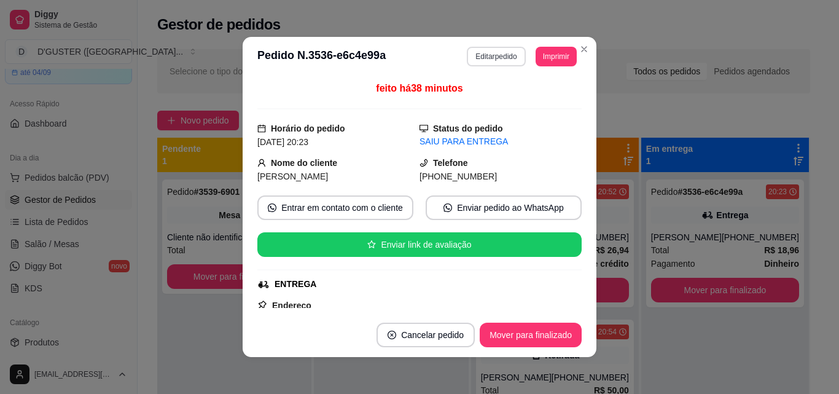
click at [503, 55] on button "Editar pedido" at bounding box center [496, 57] width 58 height 20
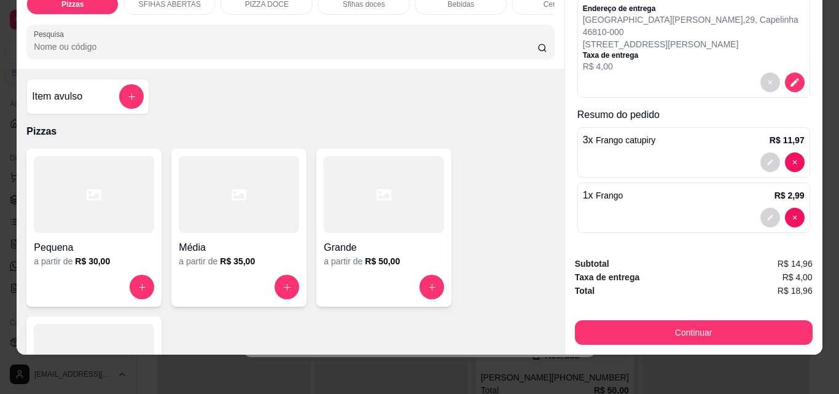
scroll to position [155, 0]
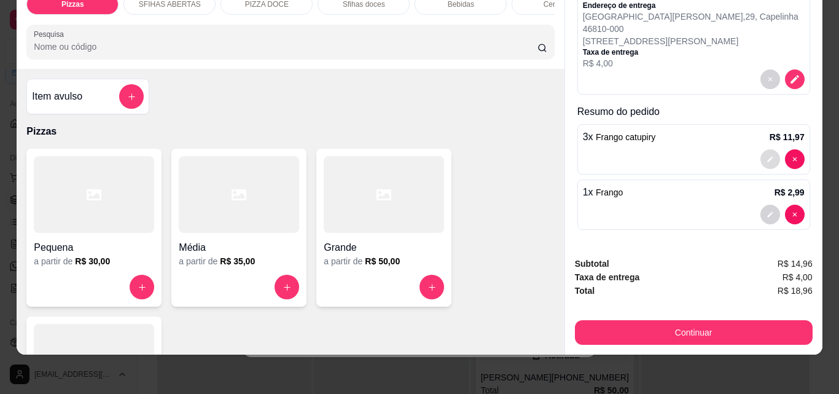
click at [767, 155] on icon "decrease-product-quantity" at bounding box center [770, 158] width 7 height 7
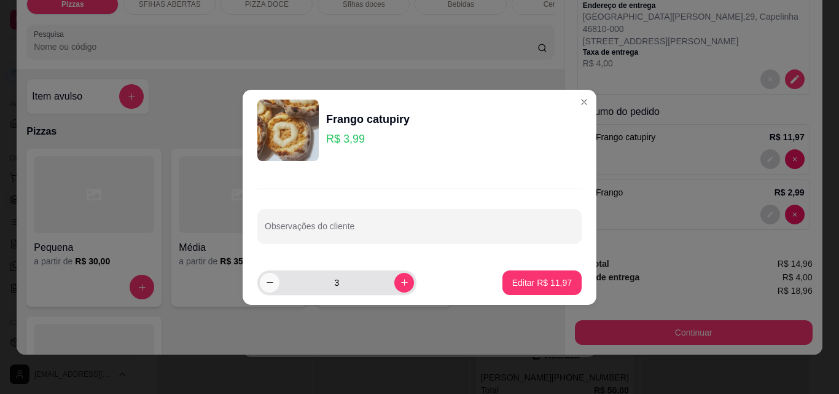
click at [271, 284] on icon "decrease-product-quantity" at bounding box center [269, 282] width 9 height 9
type input "2"
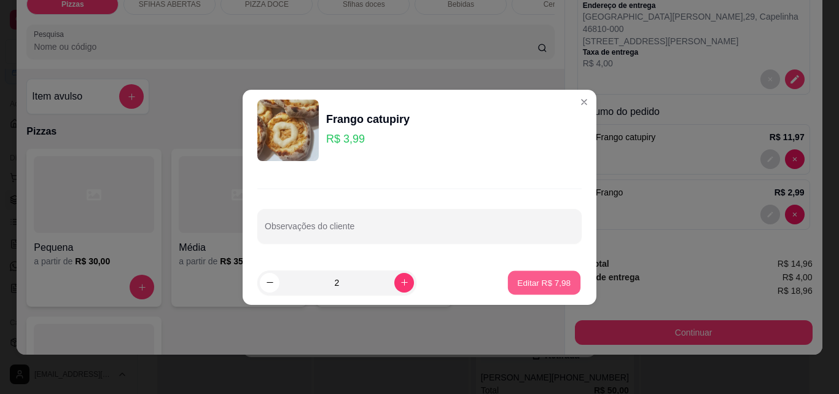
click at [543, 282] on p "Editar R$ 7,98" at bounding box center [544, 282] width 53 height 12
type input "2"
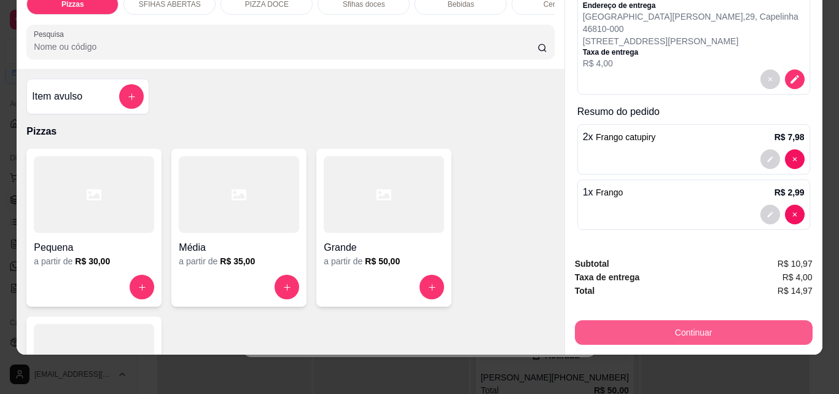
click at [730, 321] on button "Continuar" at bounding box center [694, 332] width 238 height 25
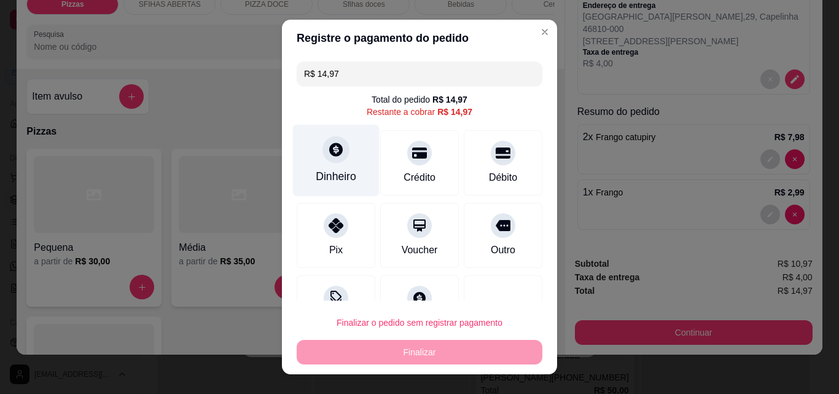
click at [323, 153] on div at bounding box center [336, 149] width 27 height 27
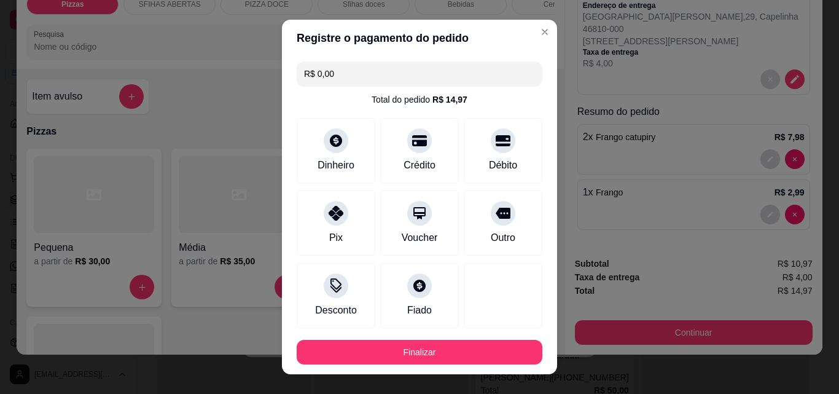
type input "R$ 0,00"
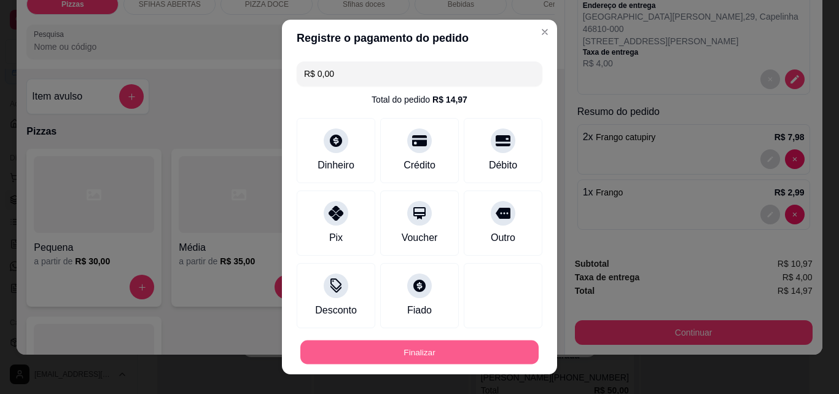
click at [477, 346] on button "Finalizar" at bounding box center [419, 352] width 238 height 24
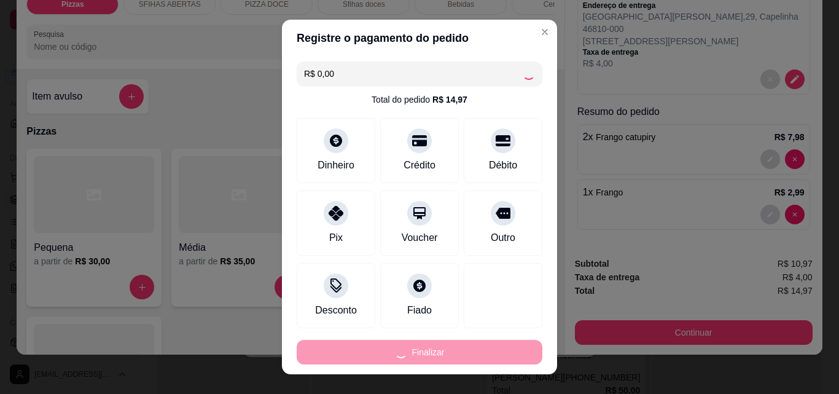
type input "0"
click at [477, 347] on div "Finalizar" at bounding box center [420, 352] width 246 height 25
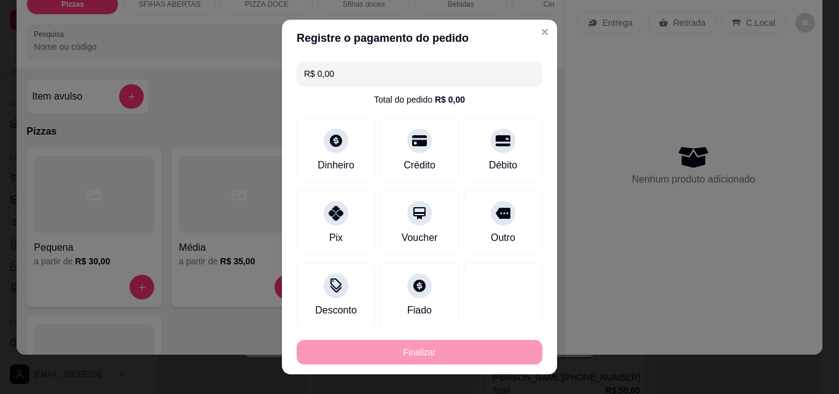
type input "-R$ 14,97"
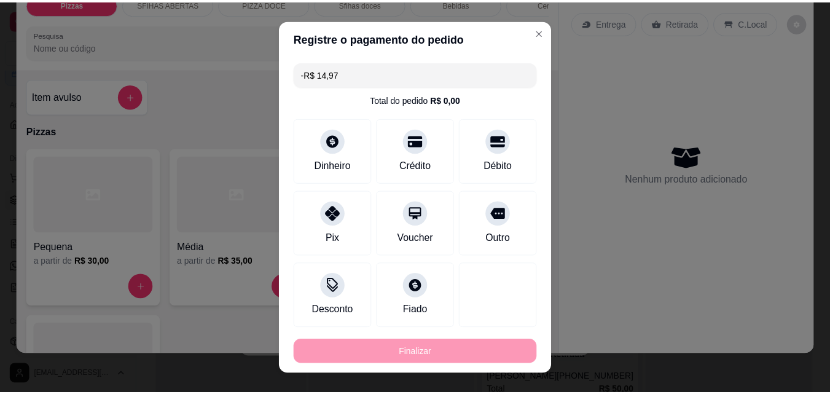
scroll to position [0, 0]
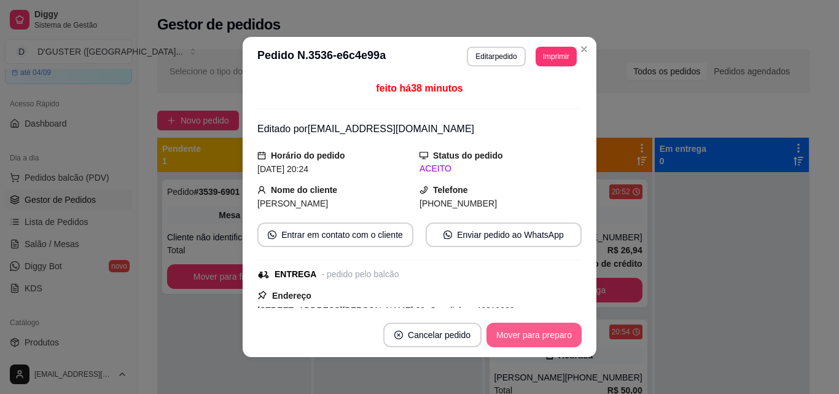
click at [542, 329] on button "Mover para preparo" at bounding box center [534, 335] width 95 height 25
click at [561, 334] on button "Mover para entrega" at bounding box center [534, 335] width 95 height 25
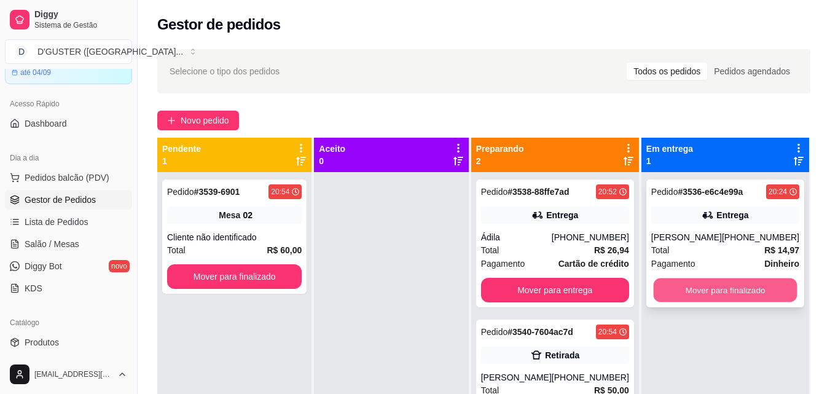
click at [723, 293] on button "Mover para finalizado" at bounding box center [725, 290] width 144 height 24
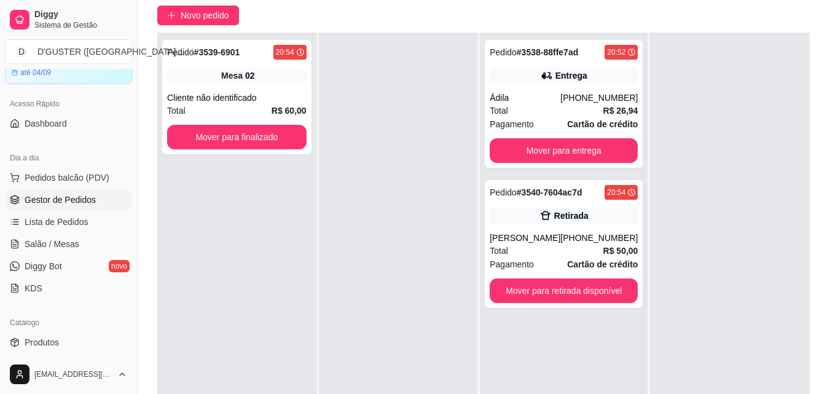
scroll to position [123, 0]
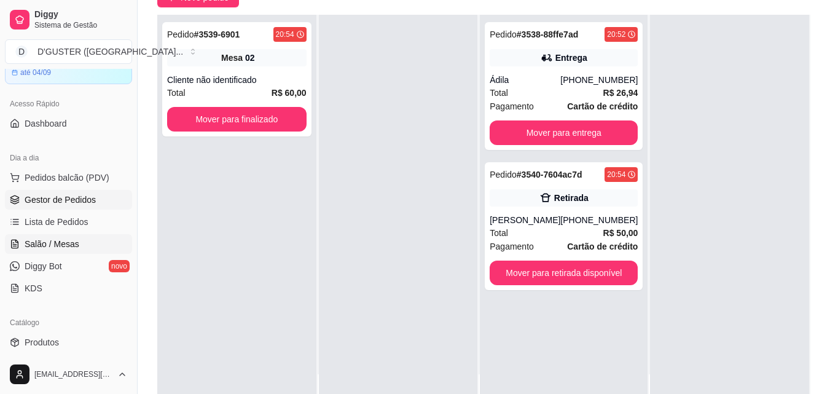
click at [61, 248] on span "Salão / Mesas" at bounding box center [52, 244] width 55 height 12
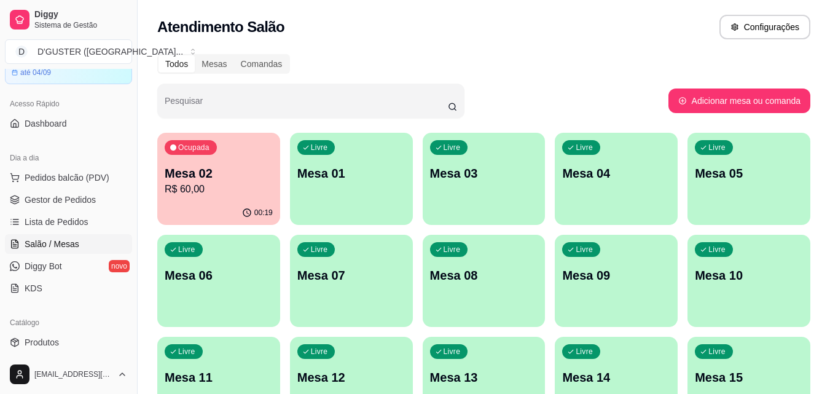
click at [209, 192] on p "R$ 60,00" at bounding box center [219, 189] width 108 height 15
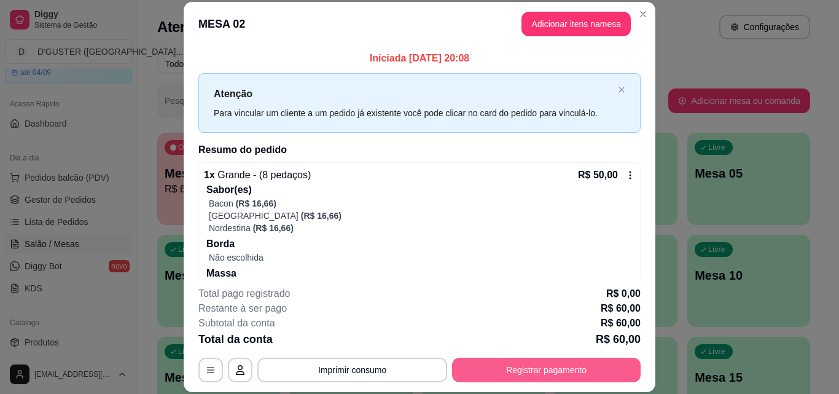
click at [530, 372] on button "Registrar pagamento" at bounding box center [546, 370] width 189 height 25
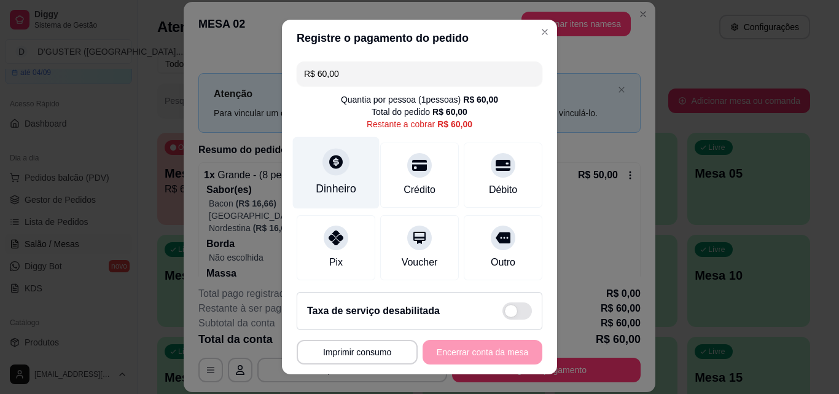
click at [329, 167] on icon at bounding box center [336, 162] width 14 height 14
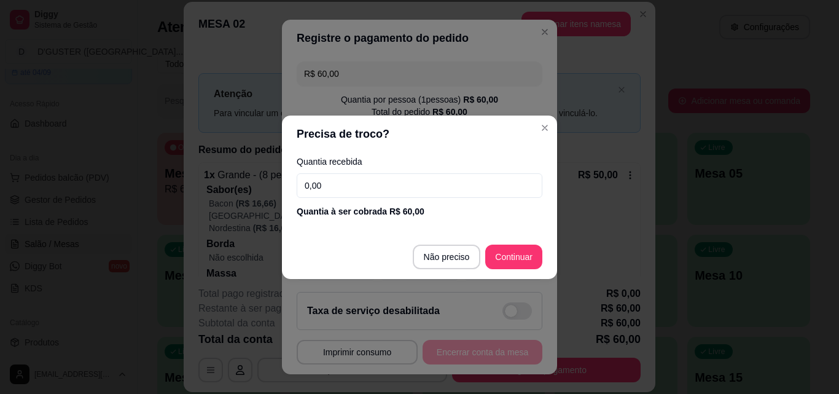
click at [435, 180] on input "0,00" at bounding box center [420, 185] width 246 height 25
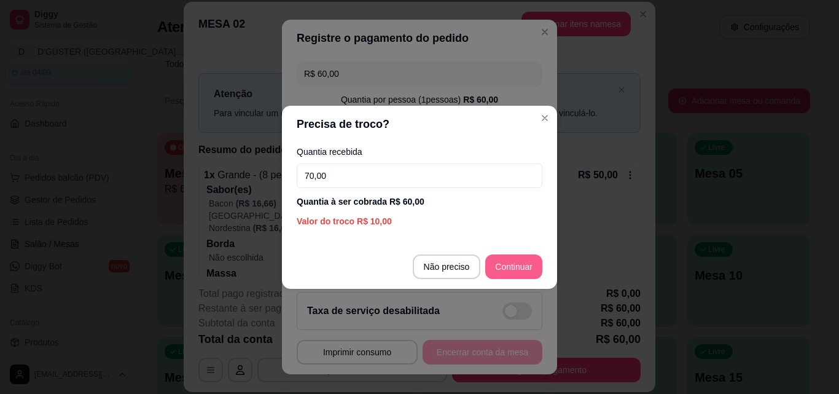
type input "70,00"
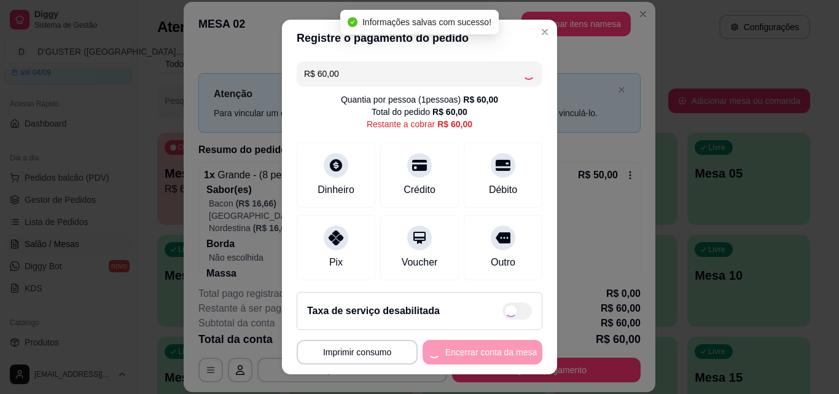
type input "R$ 0,00"
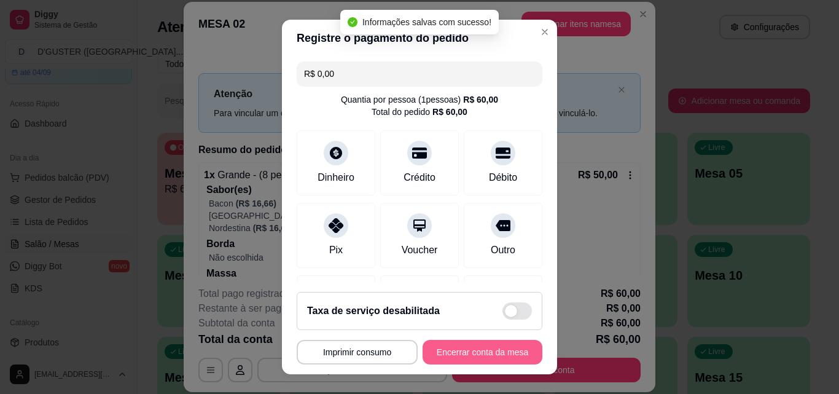
click at [483, 352] on button "Encerrar conta da mesa" at bounding box center [483, 352] width 120 height 25
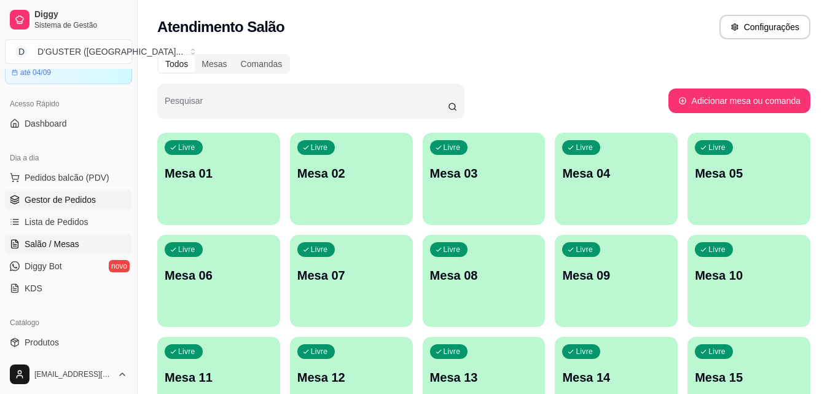
click at [91, 200] on span "Gestor de Pedidos" at bounding box center [60, 200] width 71 height 12
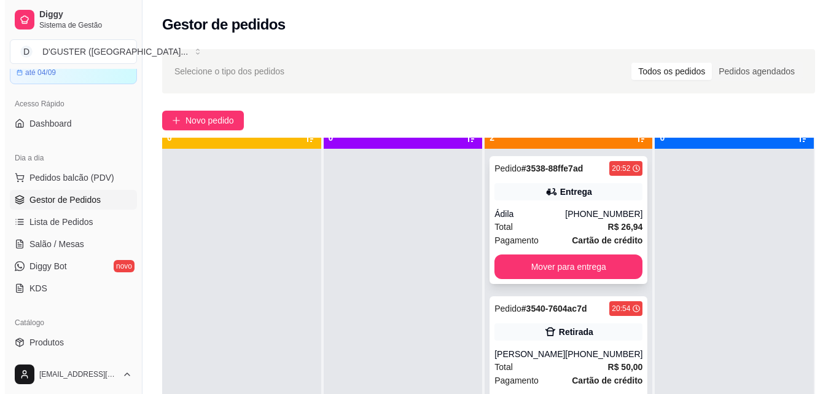
scroll to position [34, 0]
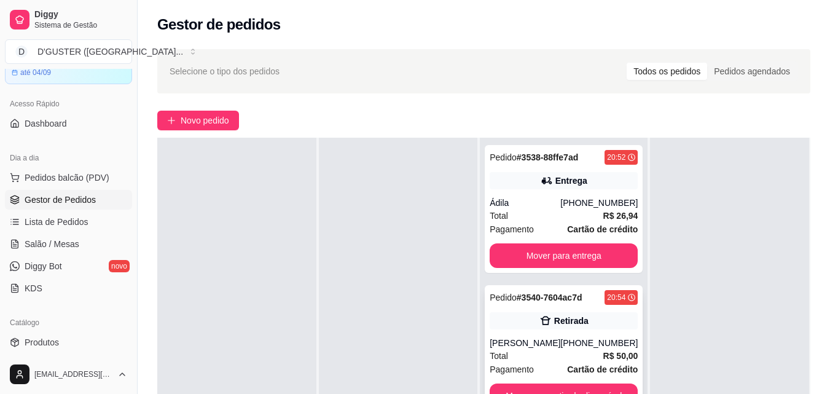
click at [551, 339] on div "[PERSON_NAME]" at bounding box center [525, 343] width 71 height 12
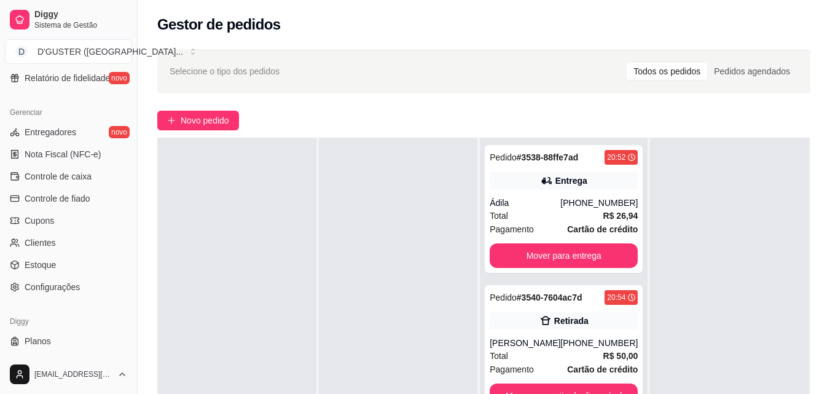
scroll to position [490, 0]
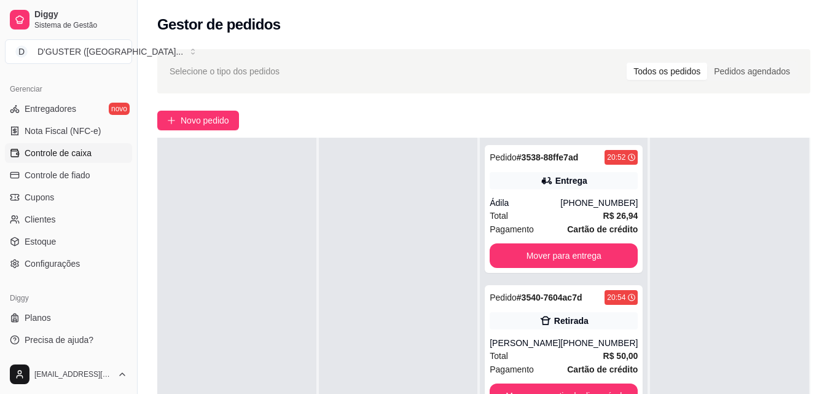
click at [60, 160] on link "Controle de caixa" at bounding box center [68, 153] width 127 height 20
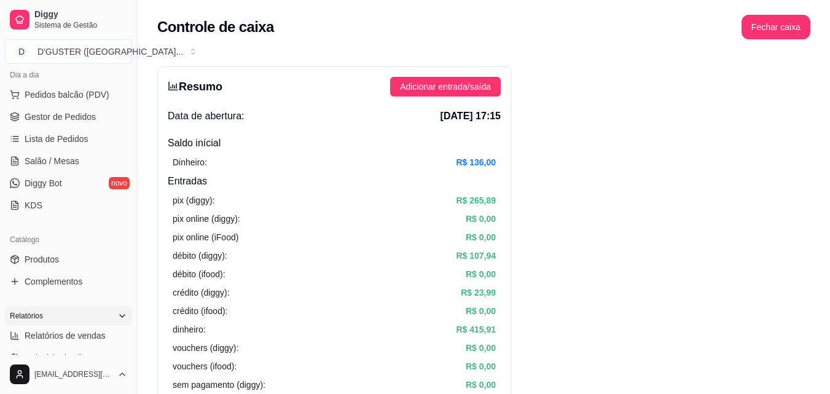
scroll to position [122, 0]
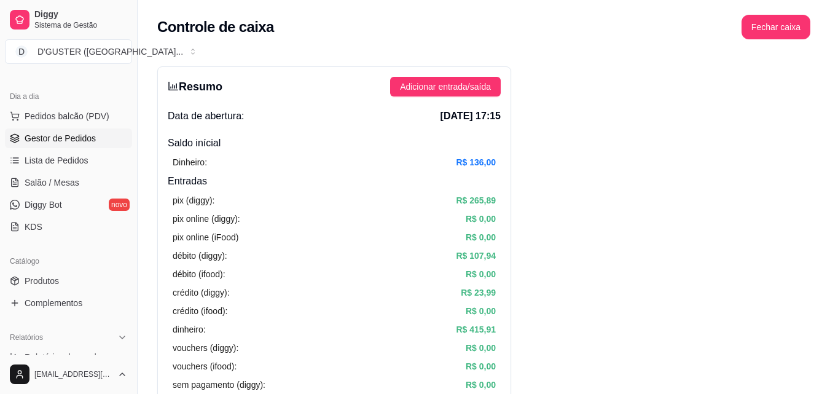
click at [75, 141] on span "Gestor de Pedidos" at bounding box center [60, 138] width 71 height 12
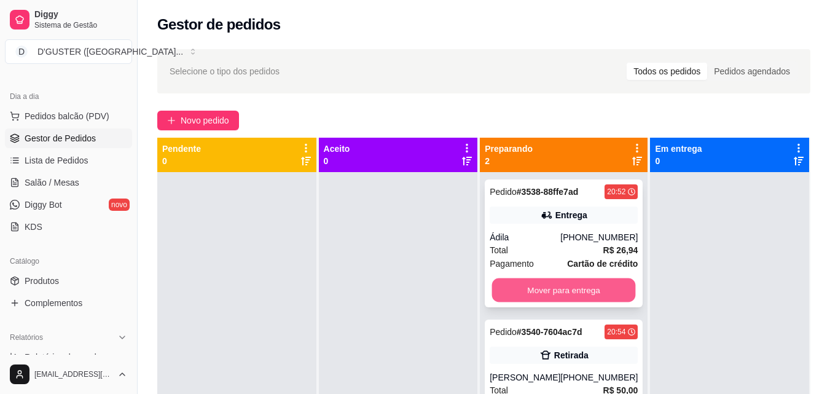
click at [561, 283] on button "Mover para entrega" at bounding box center [564, 290] width 144 height 24
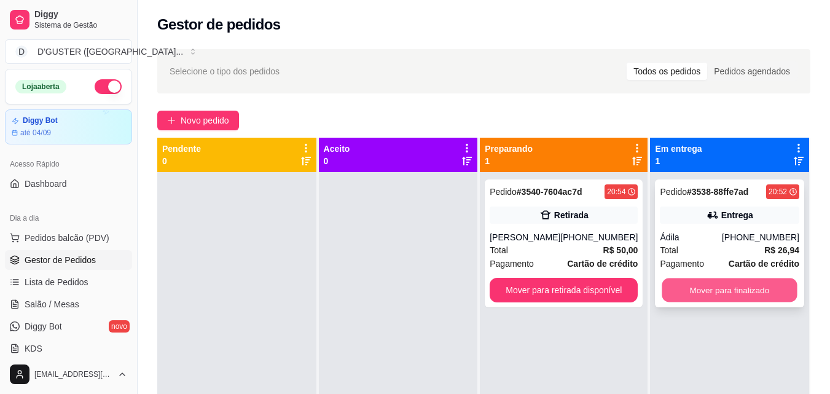
click at [724, 293] on button "Mover para finalizado" at bounding box center [729, 290] width 135 height 24
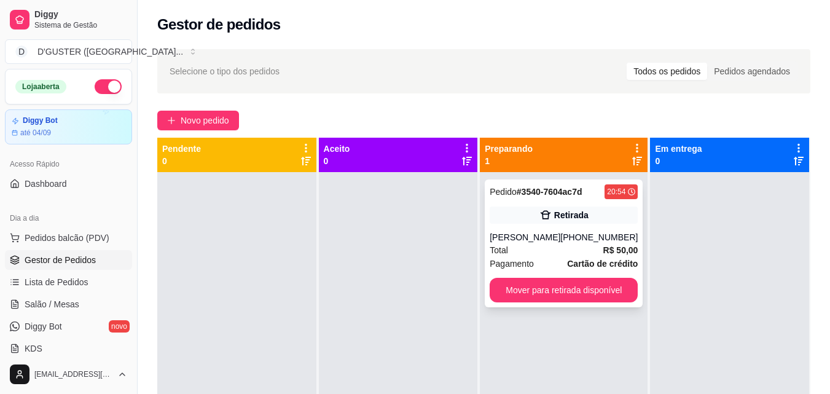
click at [565, 247] on div "Total R$ 50,00" at bounding box center [564, 250] width 148 height 14
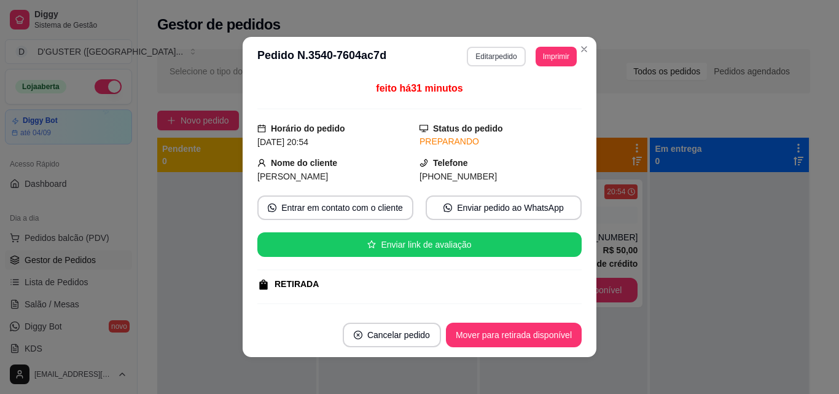
click at [504, 57] on button "Editar pedido" at bounding box center [496, 57] width 58 height 20
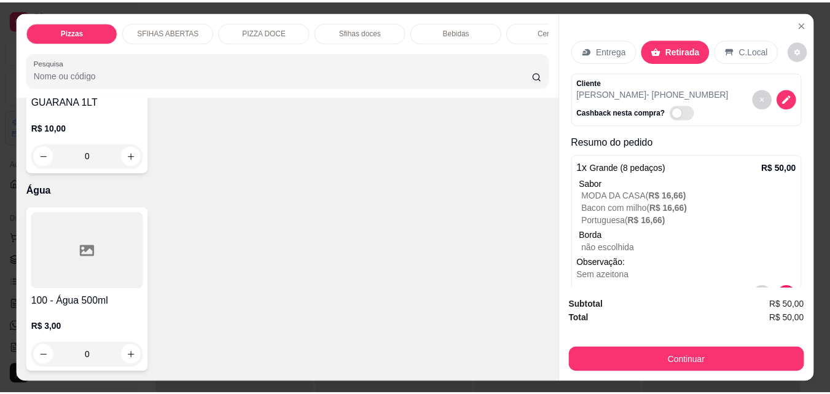
scroll to position [4745, 0]
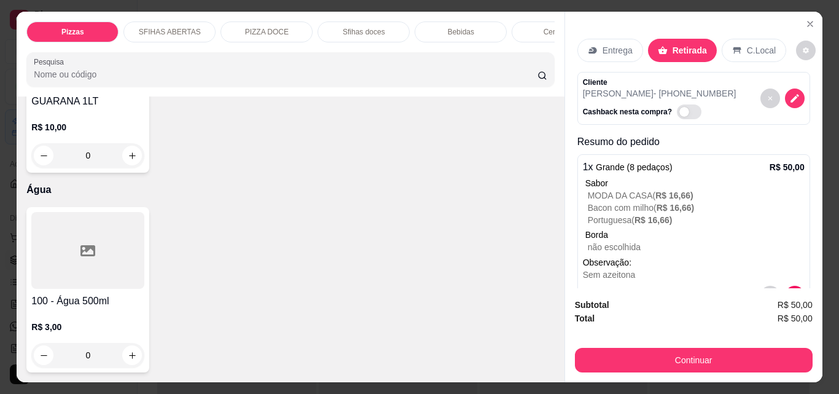
type input "1"
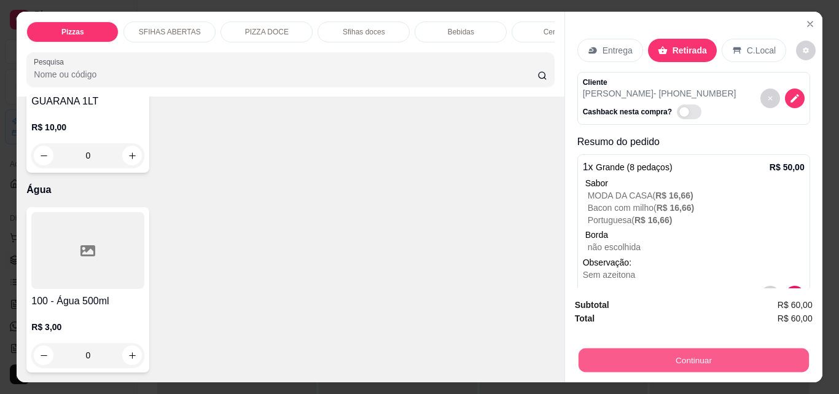
click at [616, 355] on button "Continuar" at bounding box center [693, 360] width 230 height 24
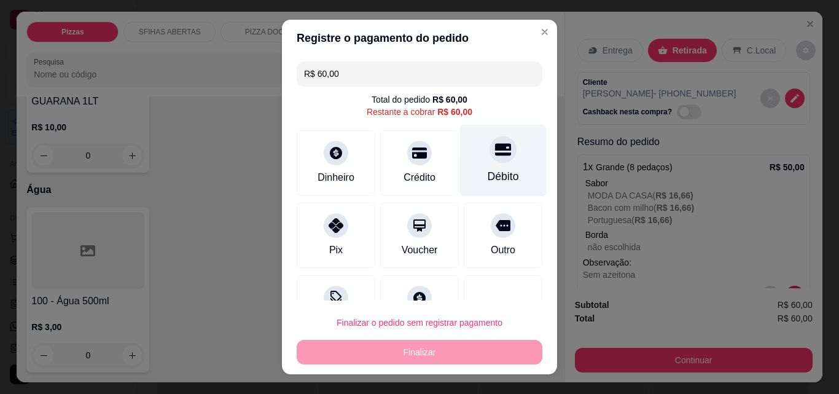
click at [496, 170] on div "Débito" at bounding box center [503, 176] width 31 height 16
type input "R$ 0,00"
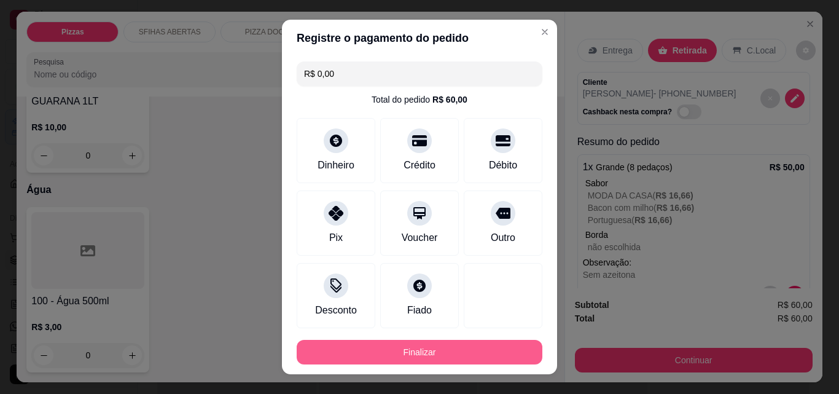
click at [490, 351] on button "Finalizar" at bounding box center [420, 352] width 246 height 25
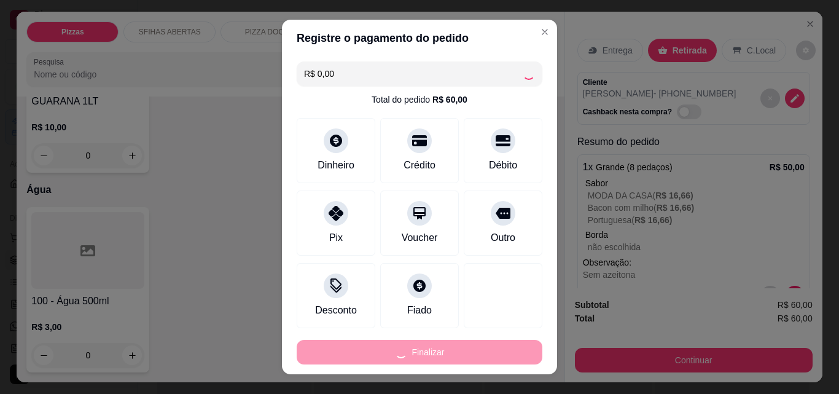
type input "0"
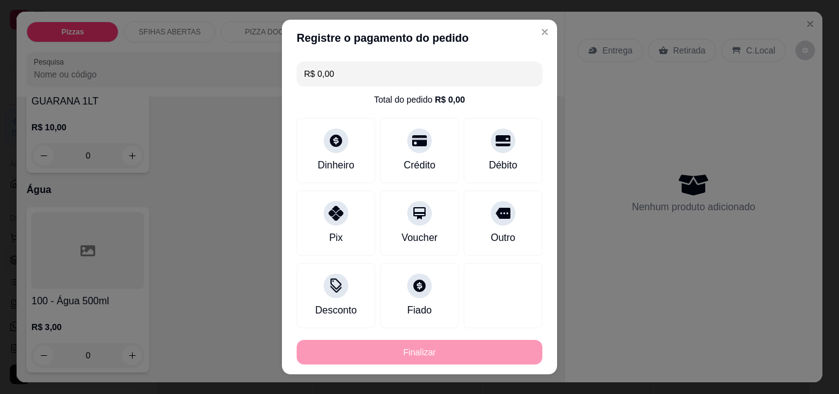
type input "-R$ 60,00"
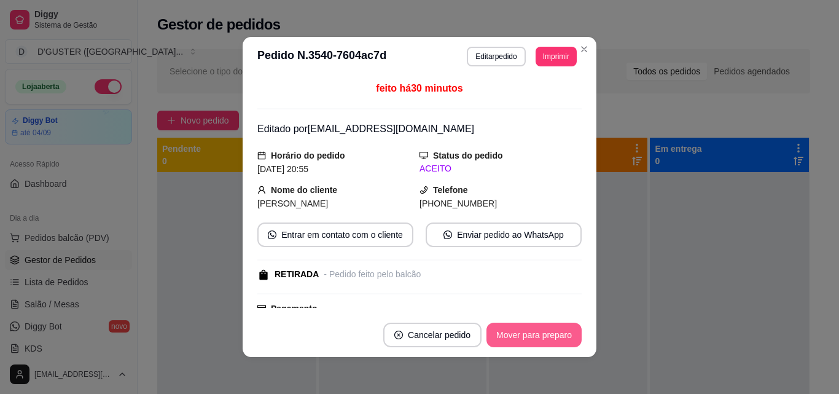
click at [541, 330] on button "Mover para preparo" at bounding box center [534, 335] width 95 height 25
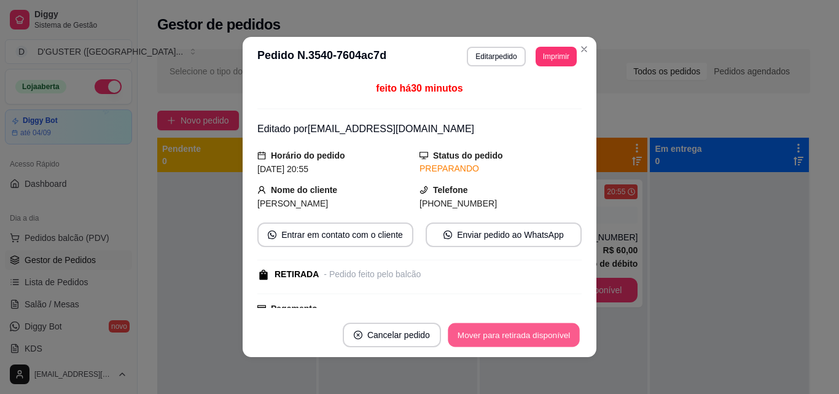
click at [560, 340] on button "Mover para retirada disponível" at bounding box center [513, 335] width 131 height 24
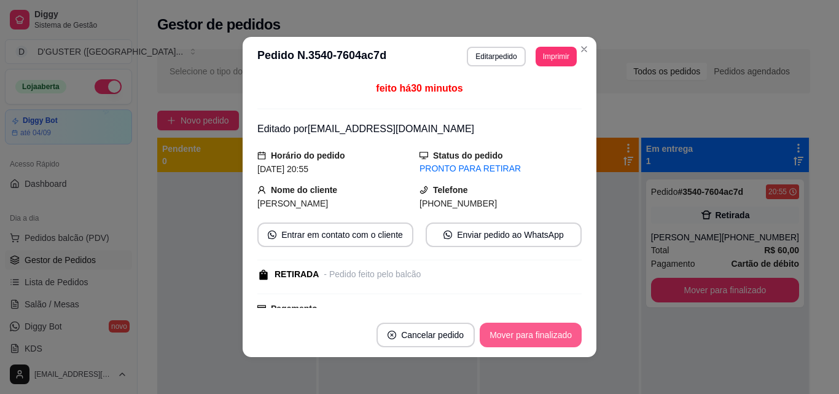
click at [563, 329] on button "Mover para finalizado" at bounding box center [531, 335] width 102 height 25
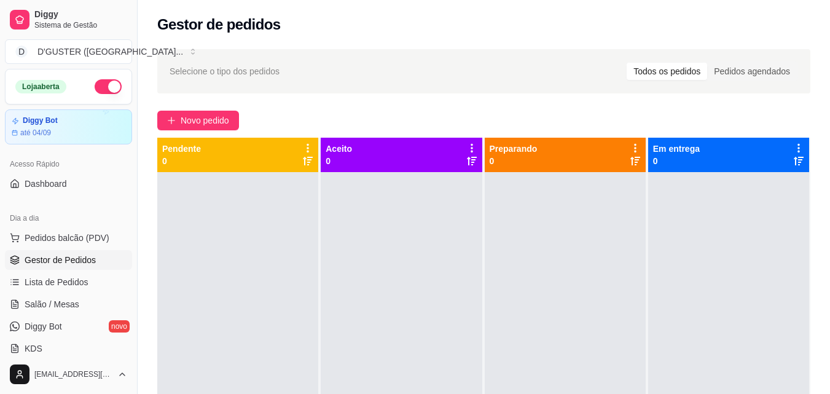
click at [95, 83] on button "button" at bounding box center [108, 86] width 27 height 15
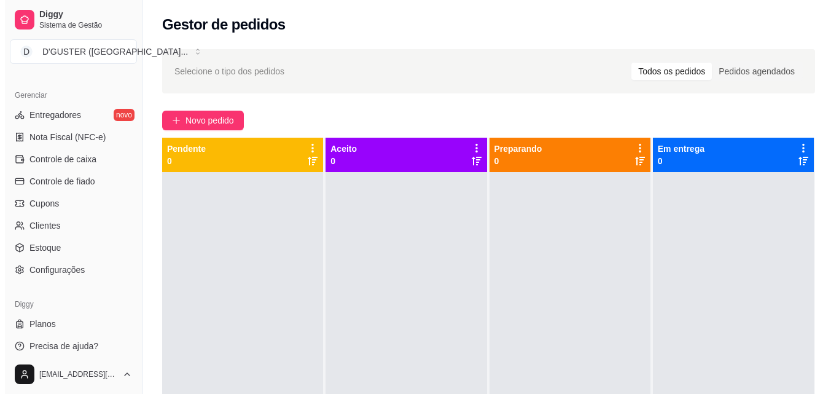
scroll to position [490, 0]
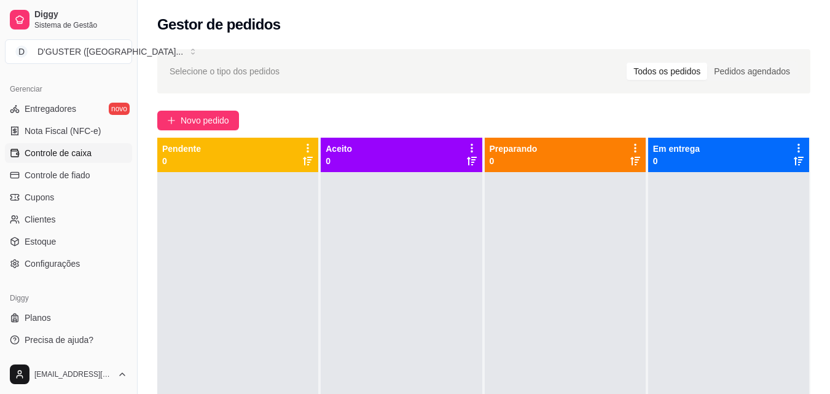
click at [72, 157] on span "Controle de caixa" at bounding box center [58, 153] width 67 height 12
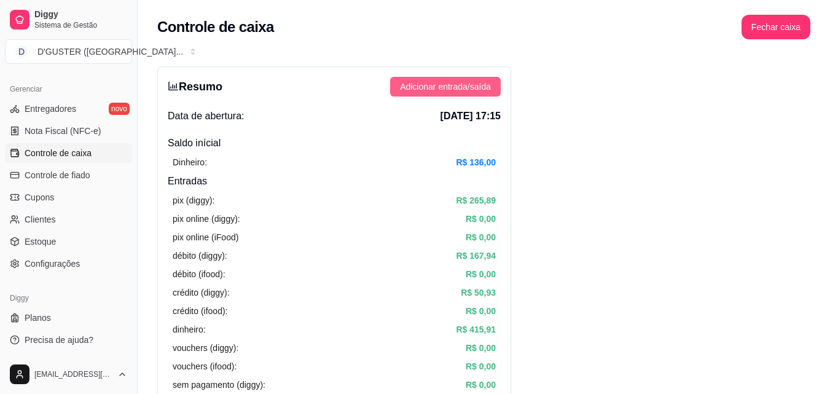
click at [461, 86] on span "Adicionar entrada/saída" at bounding box center [445, 87] width 91 height 14
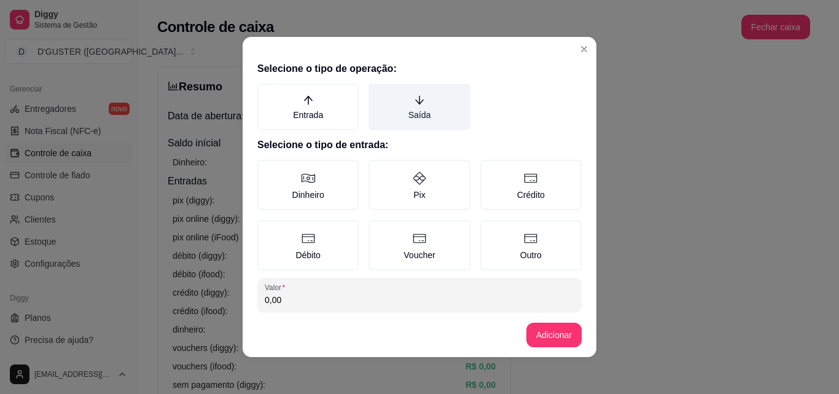
click at [409, 113] on label "Saída" at bounding box center [419, 107] width 101 height 47
click at [378, 93] on button "Saída" at bounding box center [373, 88] width 10 height 10
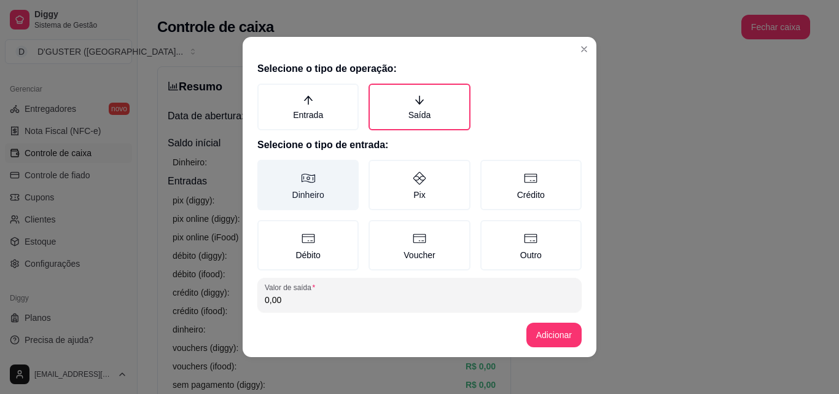
click at [305, 197] on label "Dinheiro" at bounding box center [307, 185] width 101 height 50
click at [267, 169] on button "Dinheiro" at bounding box center [262, 164] width 10 height 10
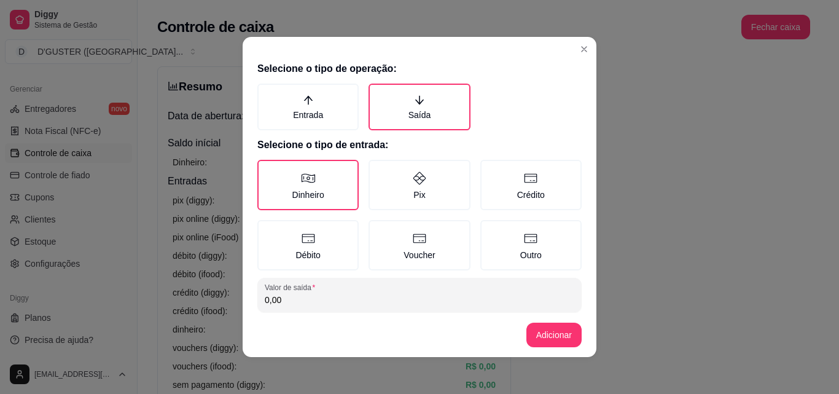
click at [342, 302] on input "0,00" at bounding box center [420, 300] width 310 height 12
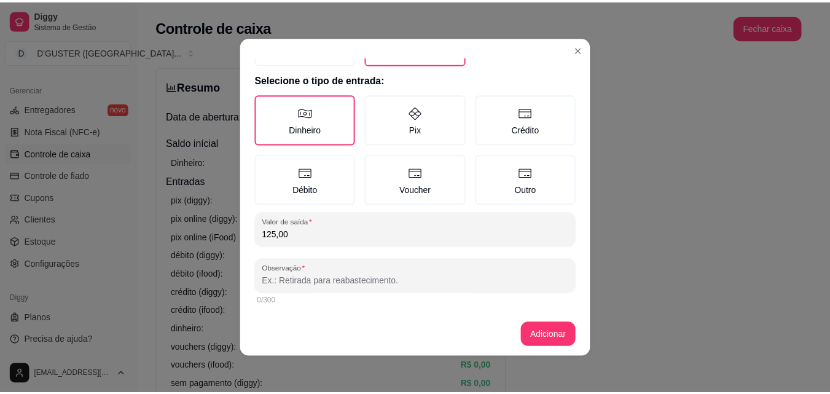
scroll to position [2, 0]
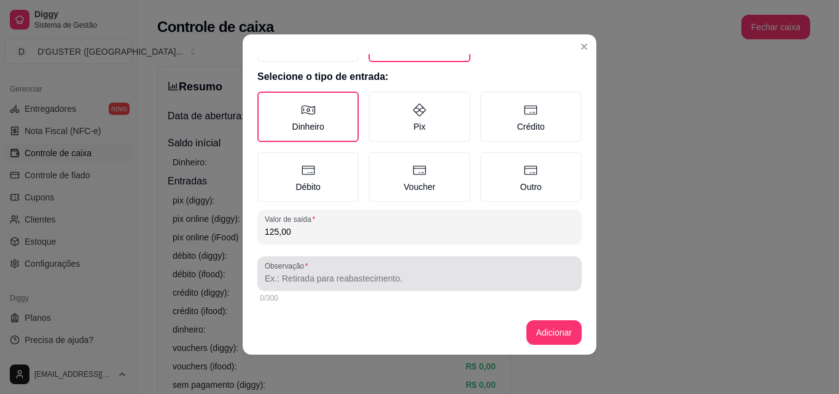
type input "125,00"
click at [361, 278] on input "Observação" at bounding box center [420, 278] width 310 height 12
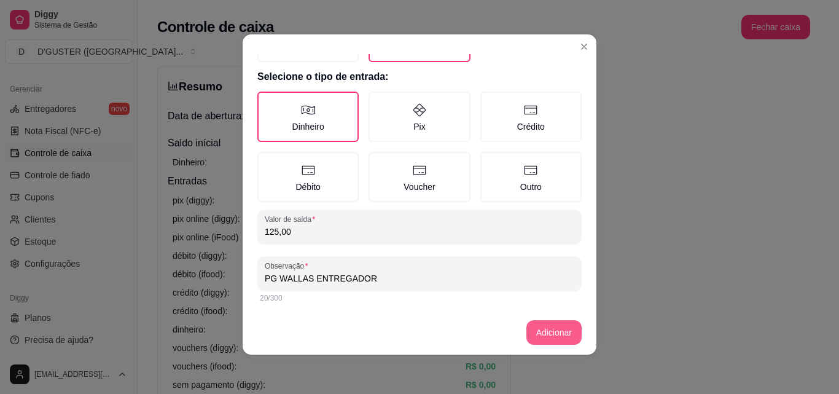
type input "PG WALLAS ENTREGADOR"
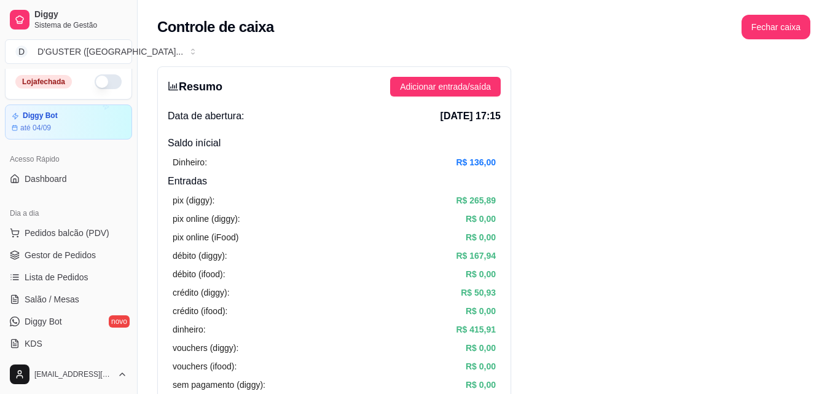
scroll to position [0, 0]
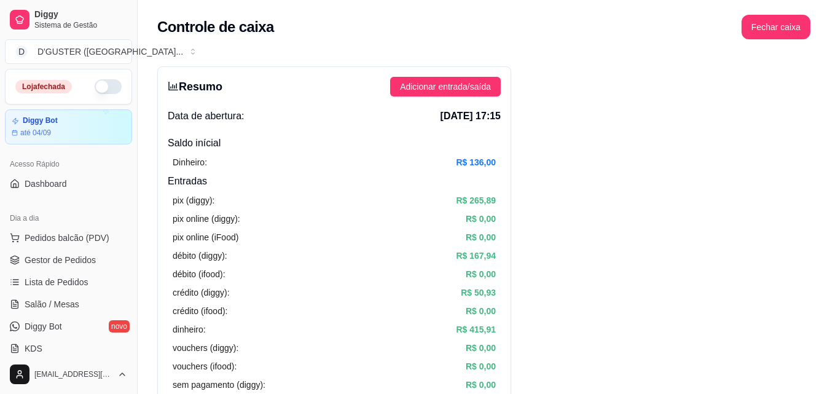
click at [103, 87] on button "button" at bounding box center [108, 86] width 27 height 15
click at [95, 84] on button "button" at bounding box center [108, 86] width 27 height 15
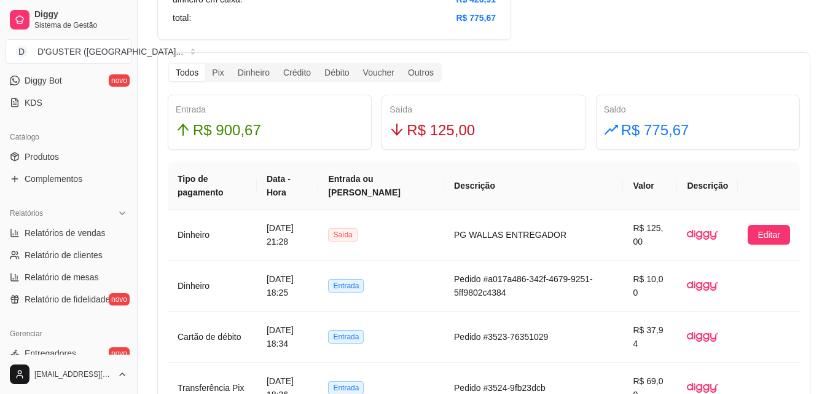
scroll to position [369, 0]
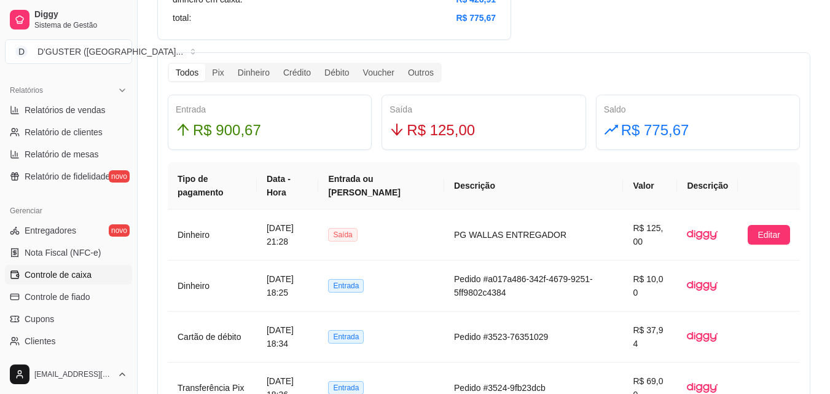
click at [66, 271] on span "Controle de caixa" at bounding box center [58, 274] width 67 height 12
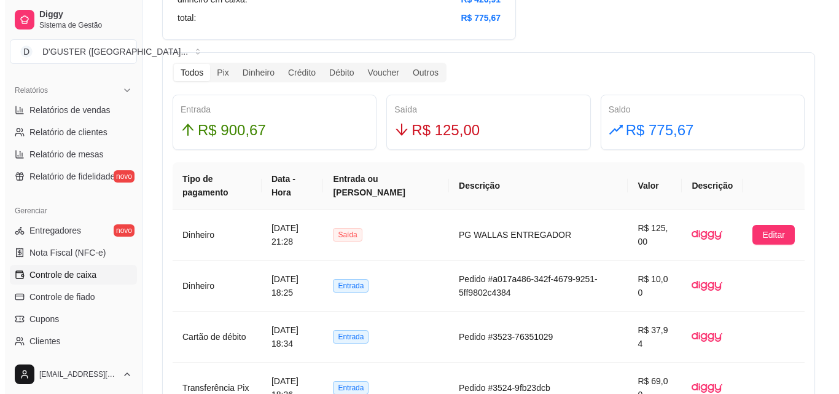
scroll to position [0, 0]
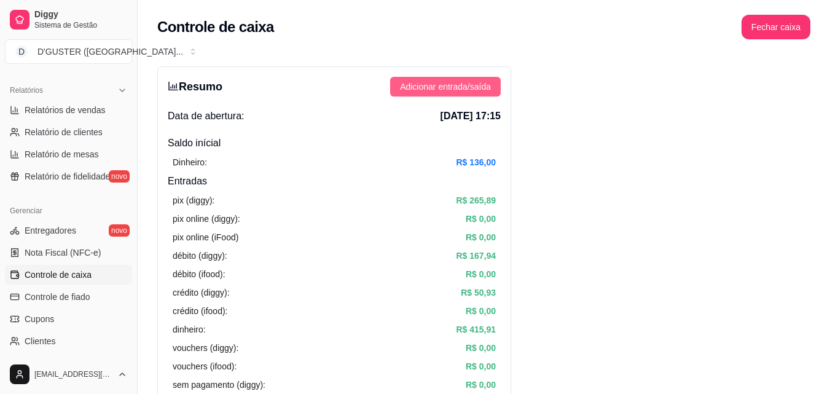
click at [474, 86] on span "Adicionar entrada/saída" at bounding box center [445, 87] width 91 height 14
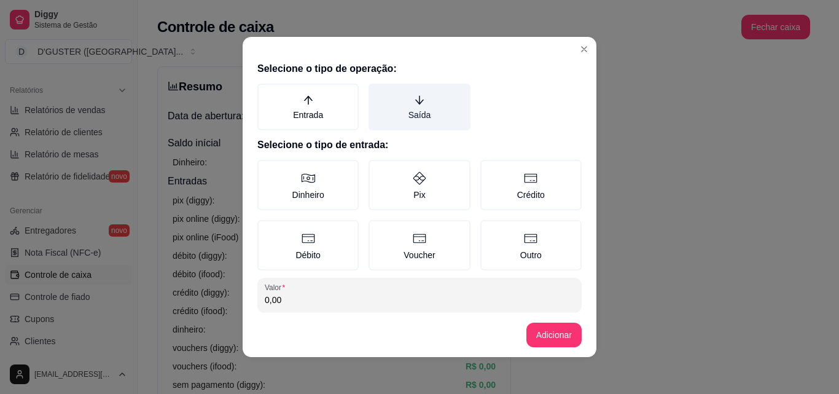
click at [408, 107] on label "Saída" at bounding box center [419, 107] width 101 height 47
click at [378, 93] on button "Saída" at bounding box center [373, 88] width 10 height 10
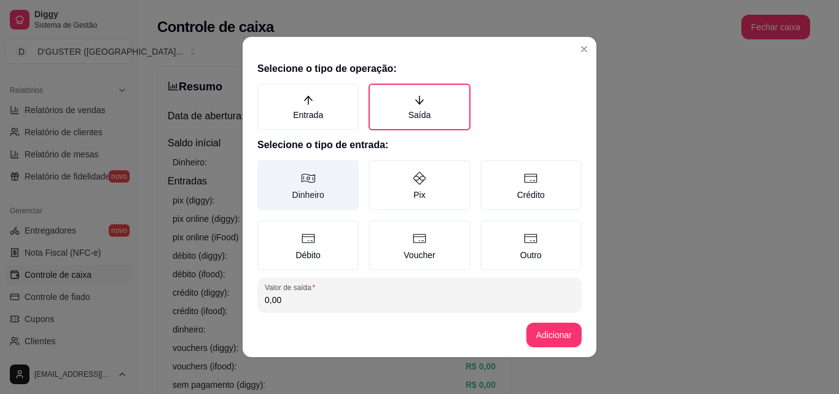
click at [289, 189] on label "Dinheiro" at bounding box center [307, 185] width 101 height 50
click at [267, 169] on button "Dinheiro" at bounding box center [262, 164] width 10 height 10
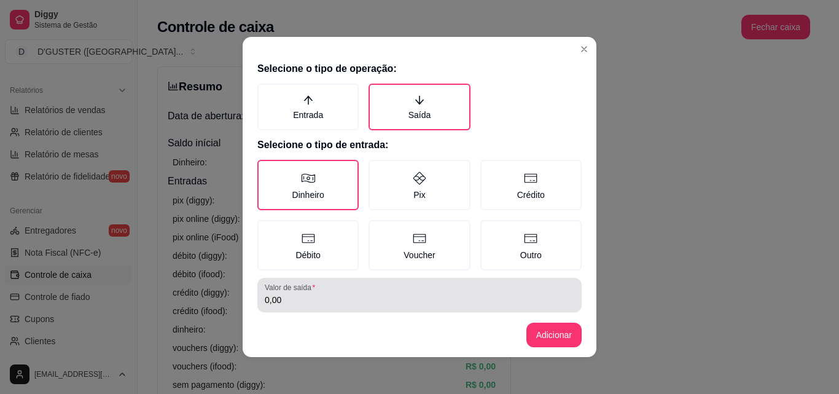
click at [316, 304] on input "0,00" at bounding box center [420, 300] width 310 height 12
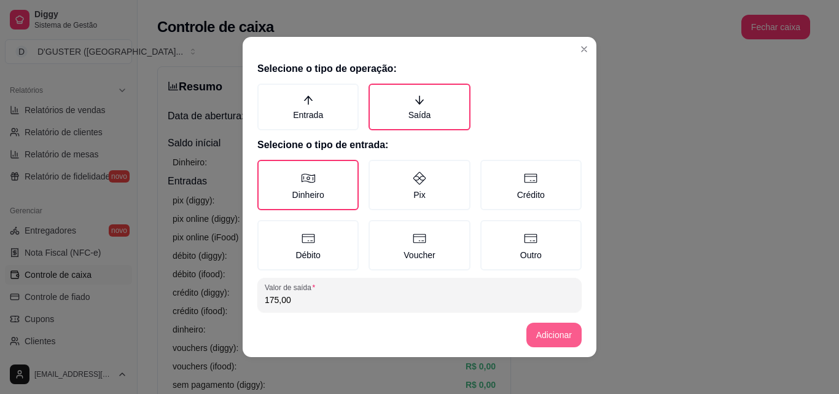
type input "175,00"
click at [551, 330] on button "Adicionar" at bounding box center [553, 335] width 55 height 25
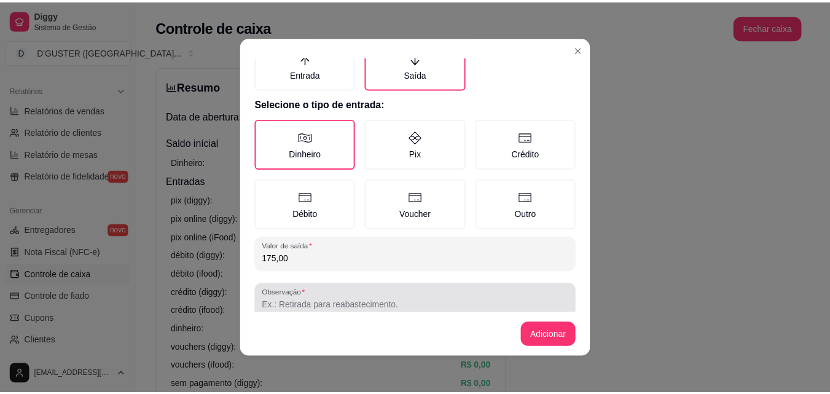
scroll to position [66, 0]
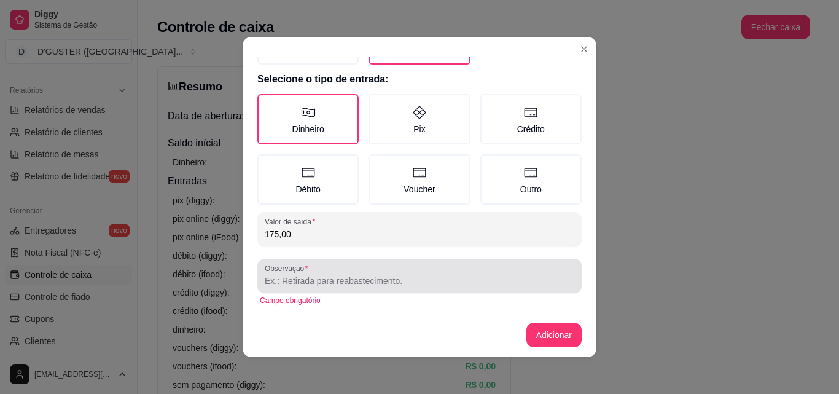
click at [405, 270] on div at bounding box center [420, 276] width 310 height 25
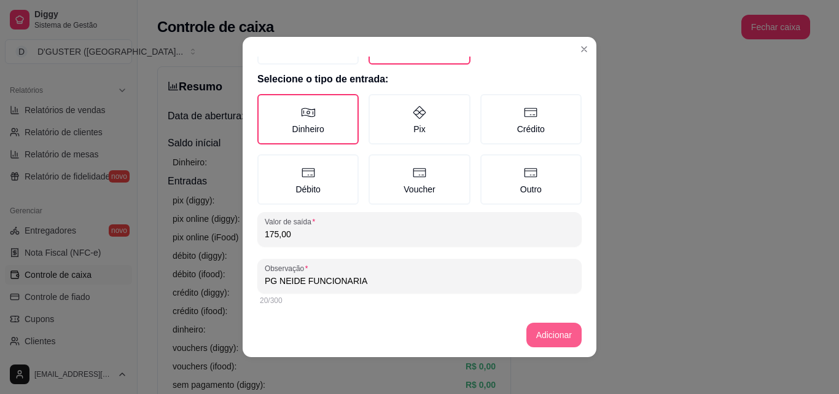
type input "PG NEIDE FUNCIONARIA"
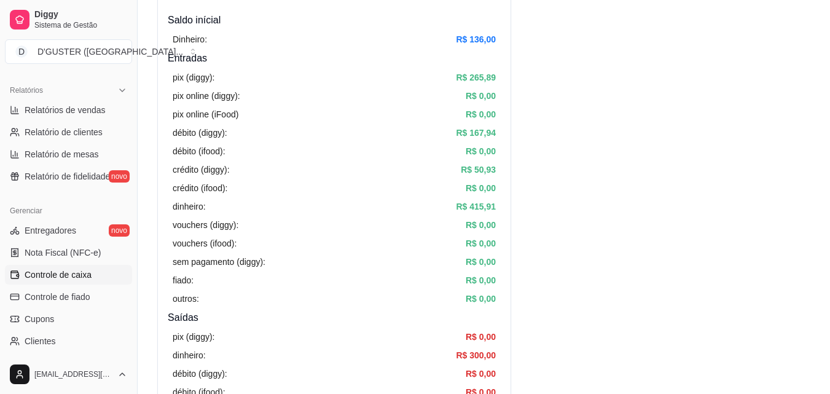
scroll to position [0, 0]
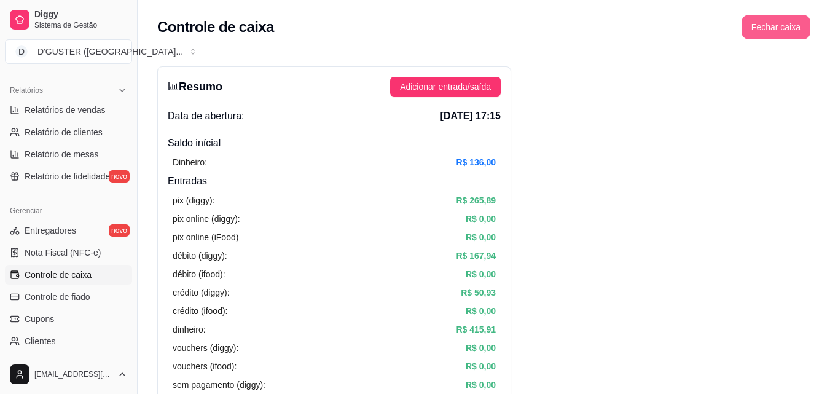
click at [784, 28] on button "Fechar caixa" at bounding box center [775, 27] width 69 height 25
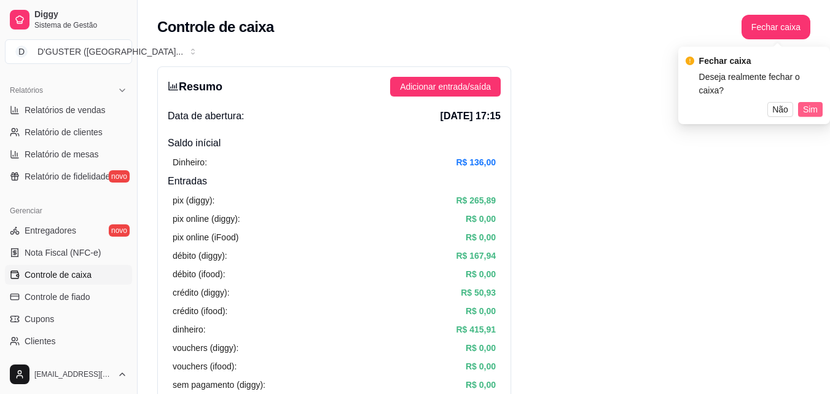
click at [807, 103] on span "Sim" at bounding box center [810, 110] width 15 height 14
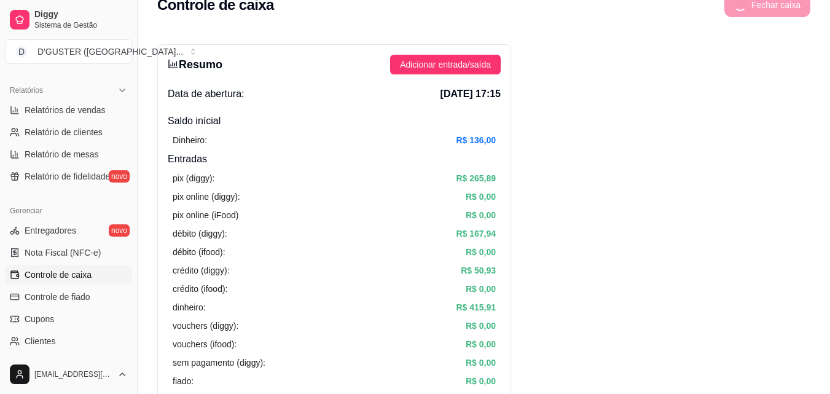
scroll to position [61, 0]
